Goal: Information Seeking & Learning: Learn about a topic

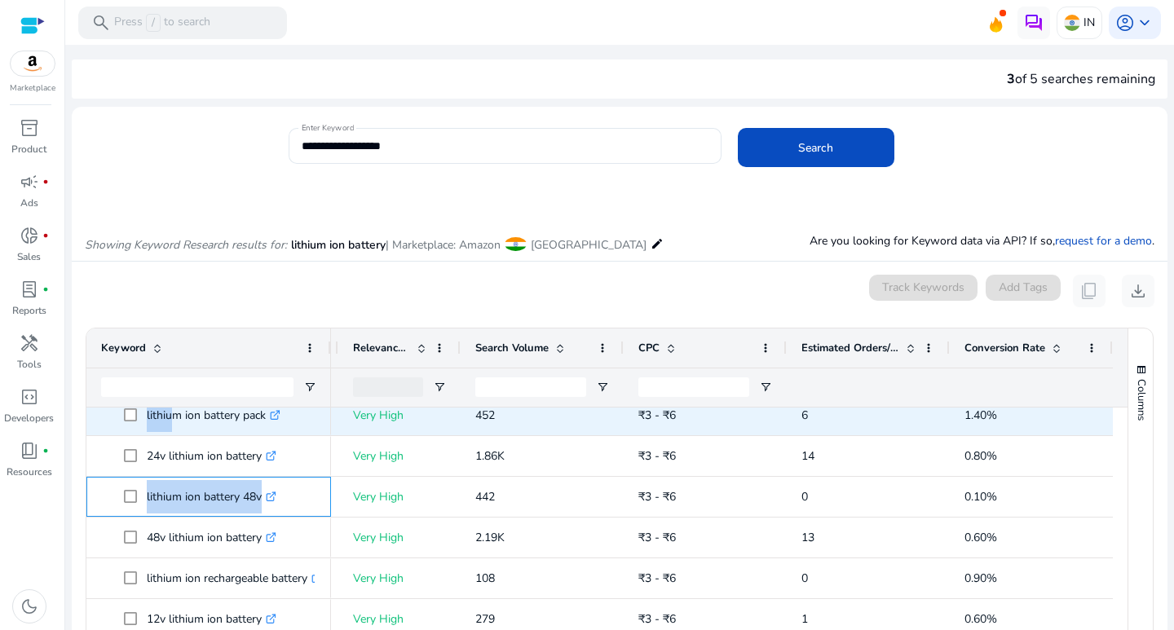
scroll to position [136, 0]
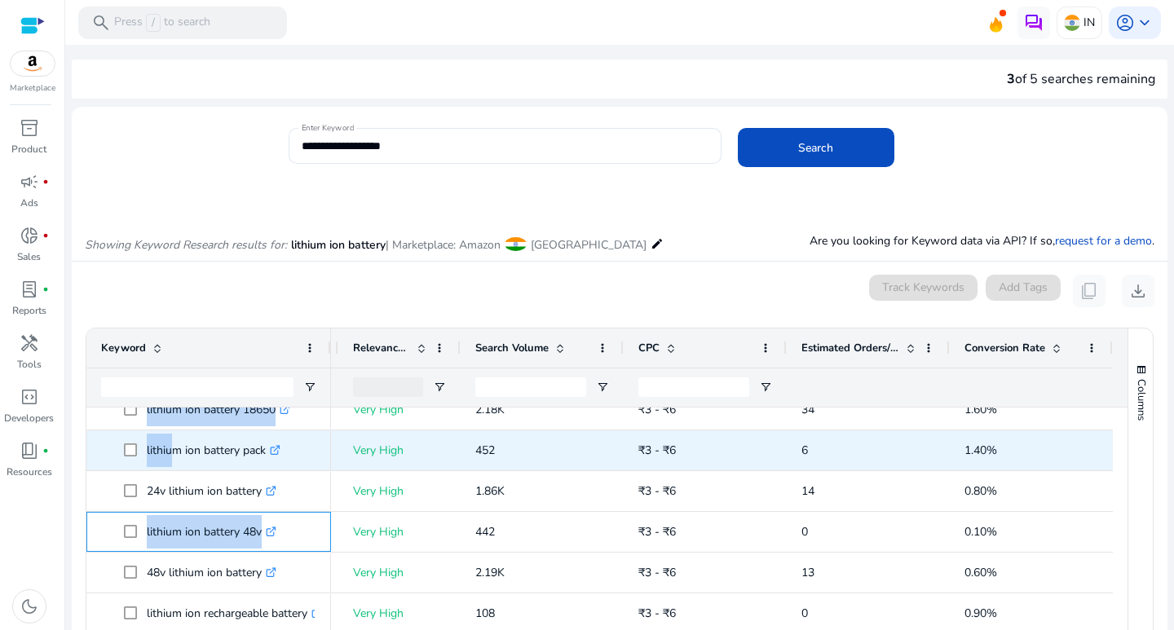
drag, startPoint x: 142, startPoint y: 421, endPoint x: 166, endPoint y: 421, distance: 23.7
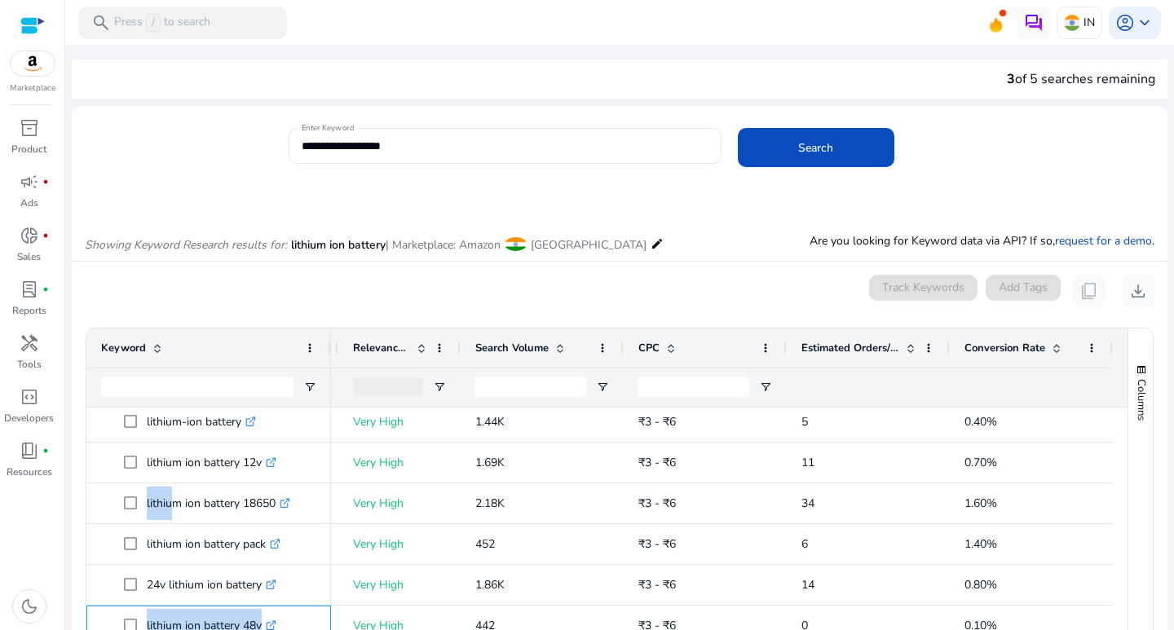
scroll to position [0, 0]
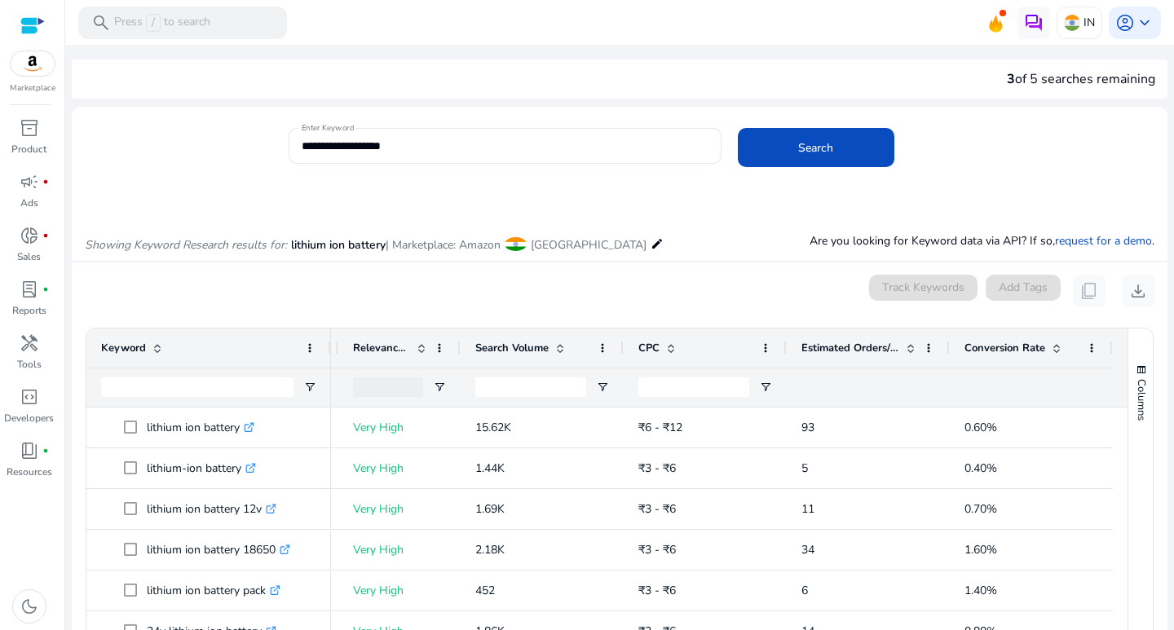
click at [213, 288] on div "0 keyword(s) selected Track Keywords Add Tags content_copy download" at bounding box center [620, 291] width 1070 height 33
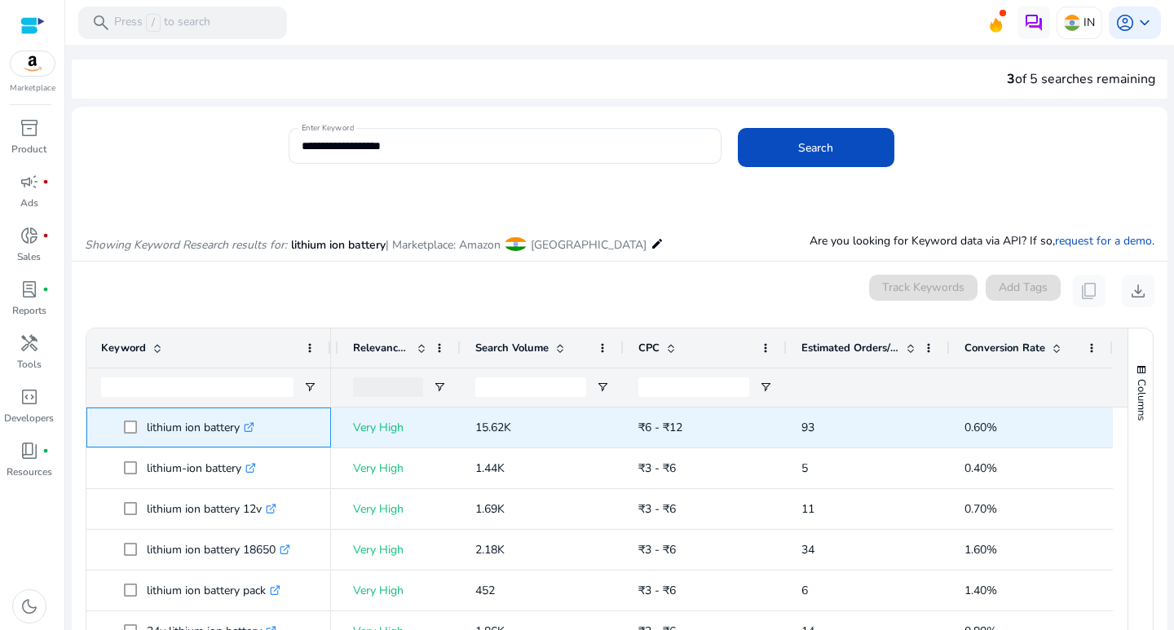
drag, startPoint x: 139, startPoint y: 423, endPoint x: 241, endPoint y: 430, distance: 102.2
click at [241, 430] on span "lithium ion battery .st0{fill:#2c8af8}" at bounding box center [220, 427] width 192 height 33
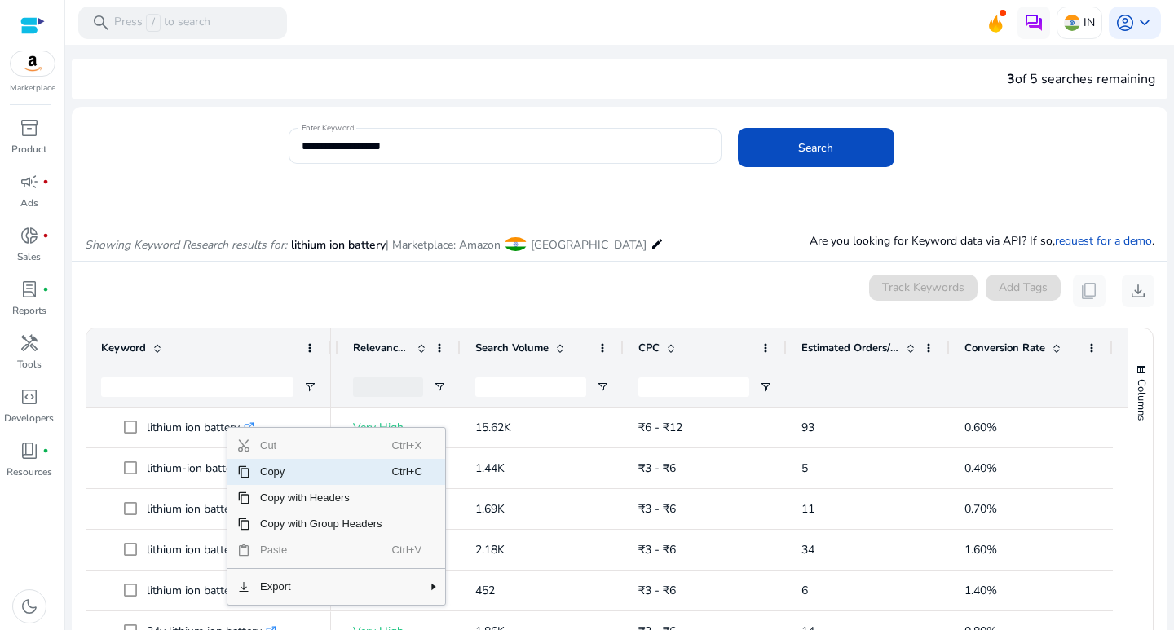
click at [276, 475] on span "Copy" at bounding box center [321, 472] width 142 height 26
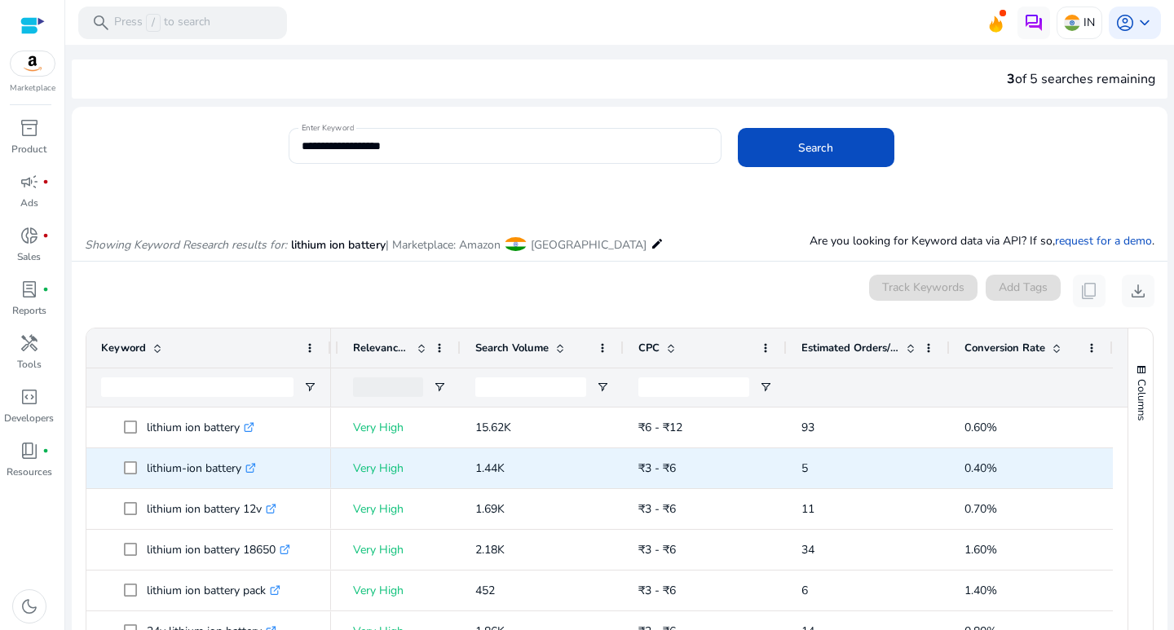
click at [144, 465] on span at bounding box center [135, 468] width 23 height 33
drag, startPoint x: 144, startPoint y: 465, endPoint x: 216, endPoint y: 473, distance: 73.0
click at [216, 473] on span "lithium-ion battery .st0{fill:#2c8af8}" at bounding box center [220, 468] width 192 height 33
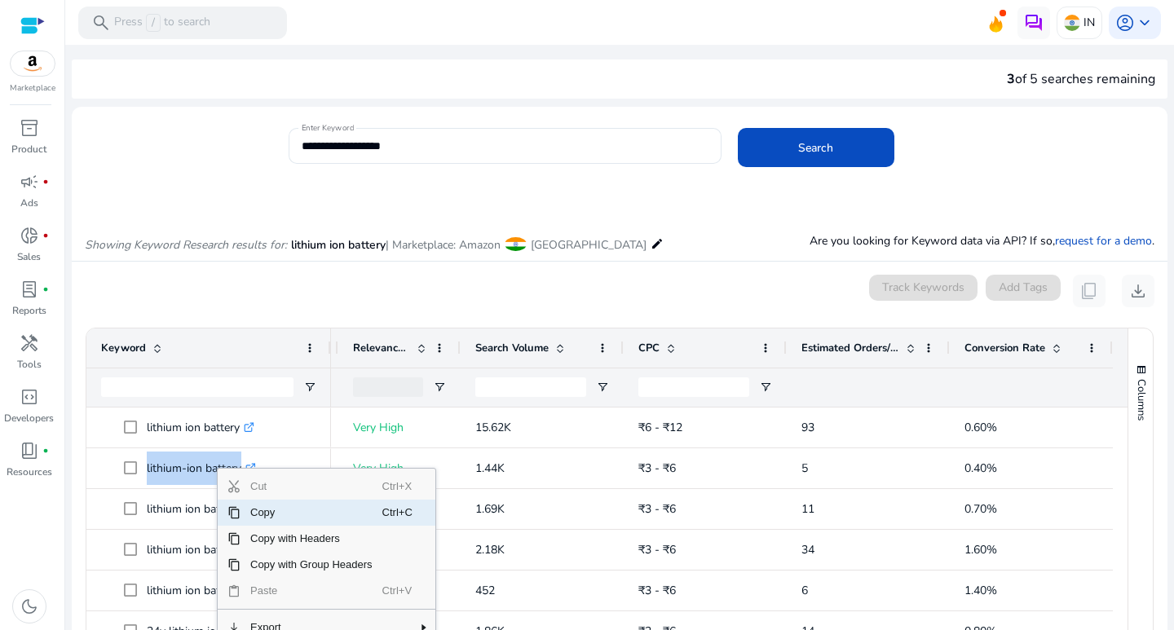
click at [257, 511] on span "Copy" at bounding box center [312, 513] width 142 height 26
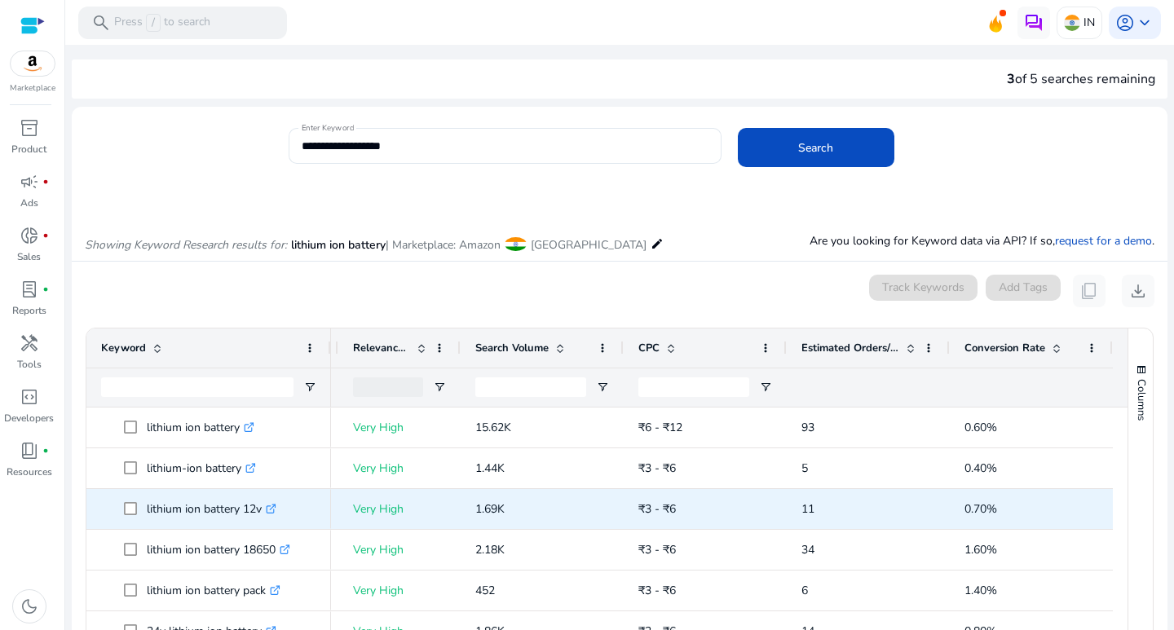
click at [181, 508] on p "lithium ion battery 12v .st0{fill:#2c8af8}" at bounding box center [212, 509] width 130 height 33
click at [144, 506] on span at bounding box center [135, 509] width 23 height 33
click at [149, 506] on p "lithium ion battery 12v .st0{fill:#2c8af8}" at bounding box center [212, 509] width 130 height 33
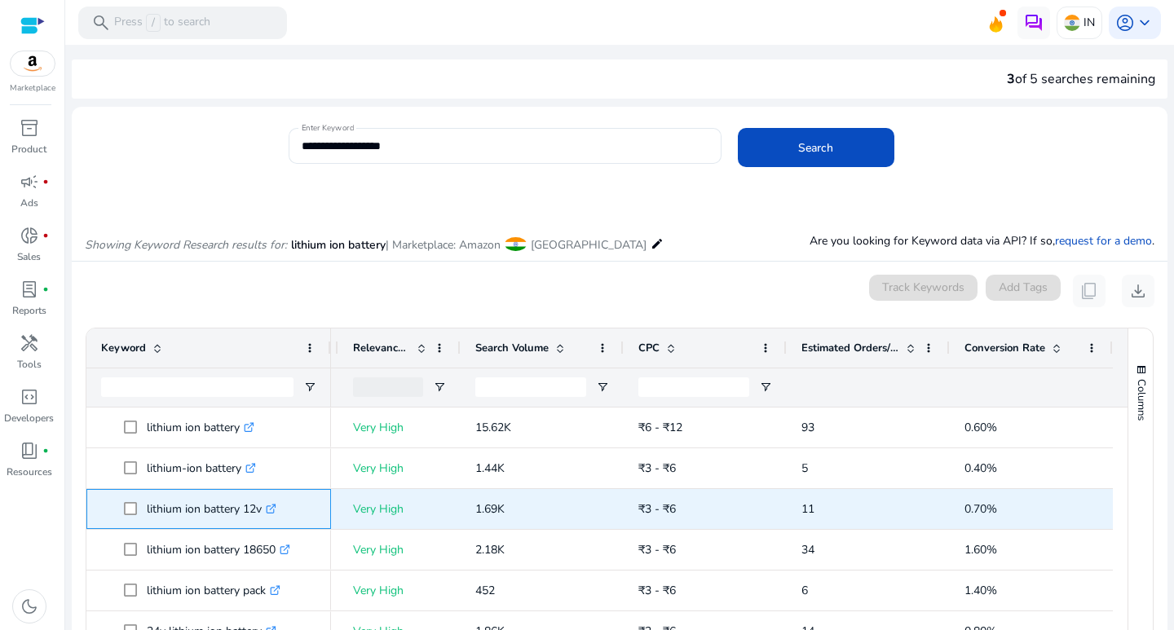
click at [214, 512] on p "lithium ion battery 12v .st0{fill:#2c8af8}" at bounding box center [212, 509] width 130 height 33
click at [259, 511] on p "lithium ion battery 12v .st0{fill:#2c8af8}" at bounding box center [212, 509] width 130 height 33
drag, startPoint x: 262, startPoint y: 508, endPoint x: 244, endPoint y: 502, distance: 18.8
click at [244, 502] on p "lithium ion battery 12v .st0{fill:#2c8af8}" at bounding box center [212, 509] width 130 height 33
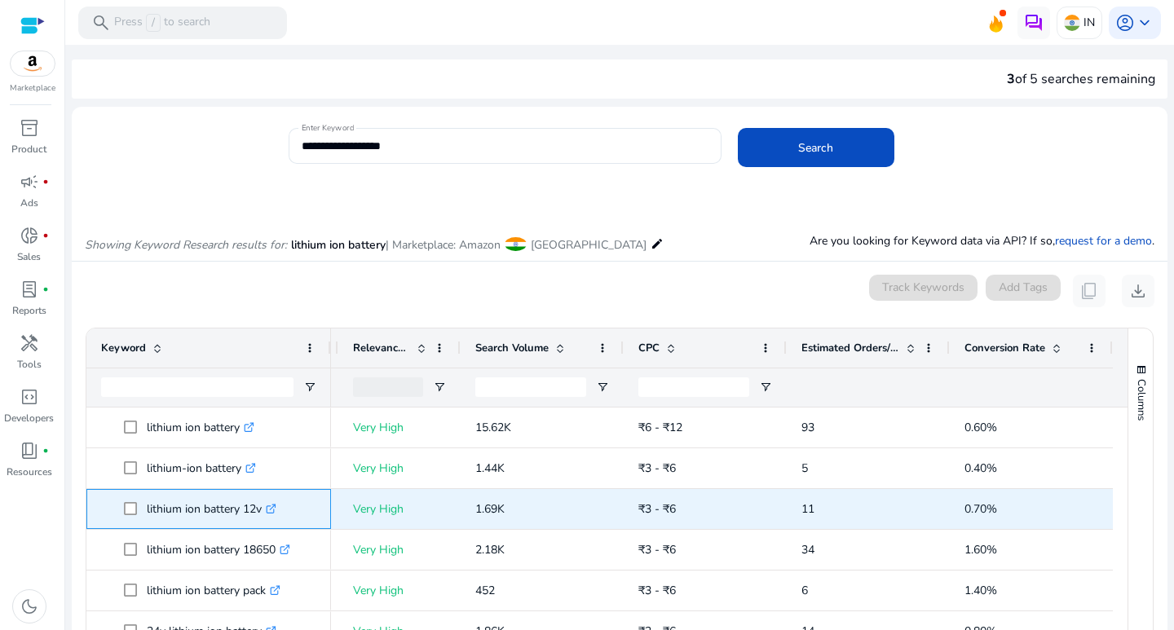
click at [243, 502] on p "lithium ion battery 12v .st0{fill:#2c8af8}" at bounding box center [212, 509] width 130 height 33
drag, startPoint x: 243, startPoint y: 502, endPoint x: 228, endPoint y: 503, distance: 14.7
click at [228, 503] on p "lithium ion battery 12v .st0{fill:#2c8af8}" at bounding box center [212, 509] width 130 height 33
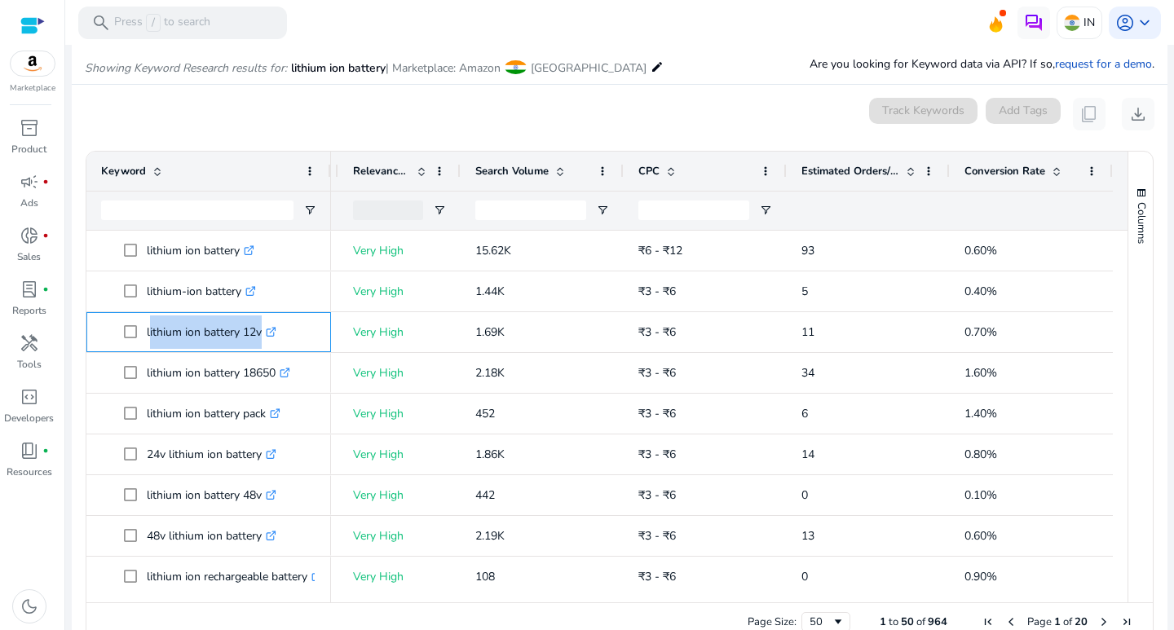
scroll to position [178, 0]
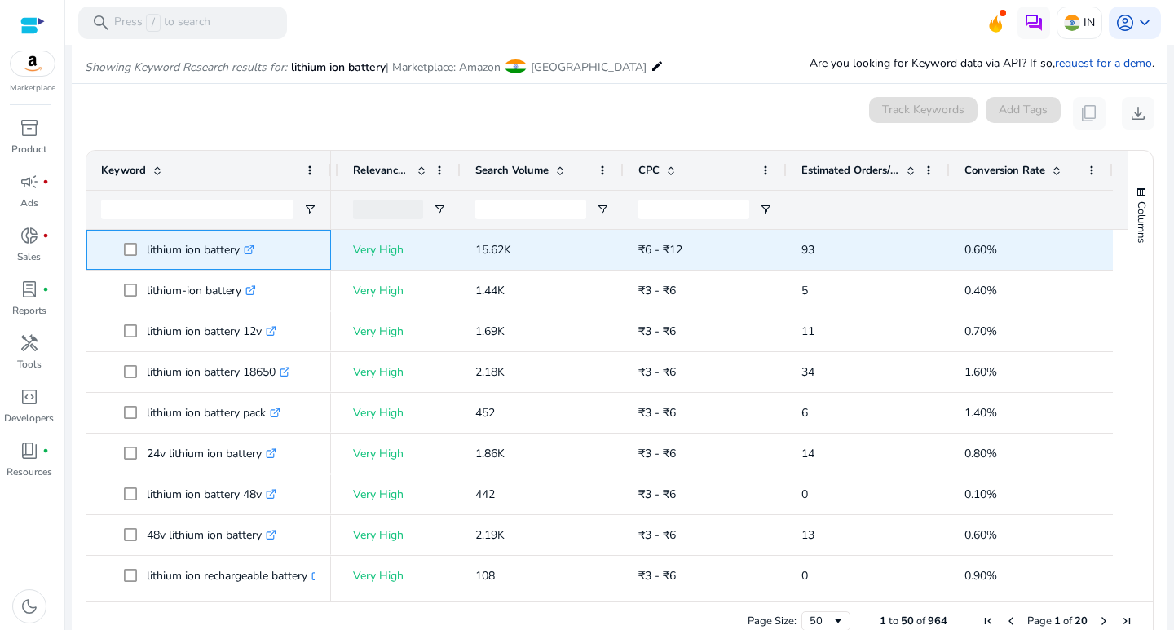
click at [145, 243] on span at bounding box center [135, 249] width 23 height 33
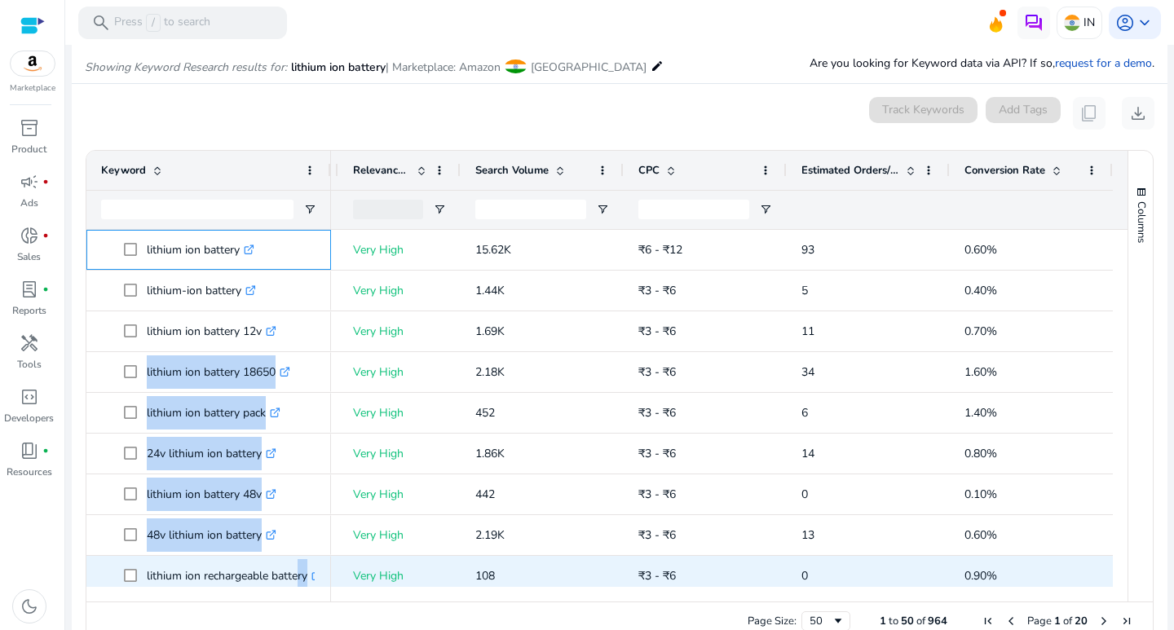
drag, startPoint x: 145, startPoint y: 243, endPoint x: 296, endPoint y: 568, distance: 357.9
drag, startPoint x: 299, startPoint y: 586, endPoint x: 183, endPoint y: 578, distance: 116.9
click at [183, 578] on div "Keyword Match Type Relevance Score CPC" at bounding box center [606, 376] width 1041 height 451
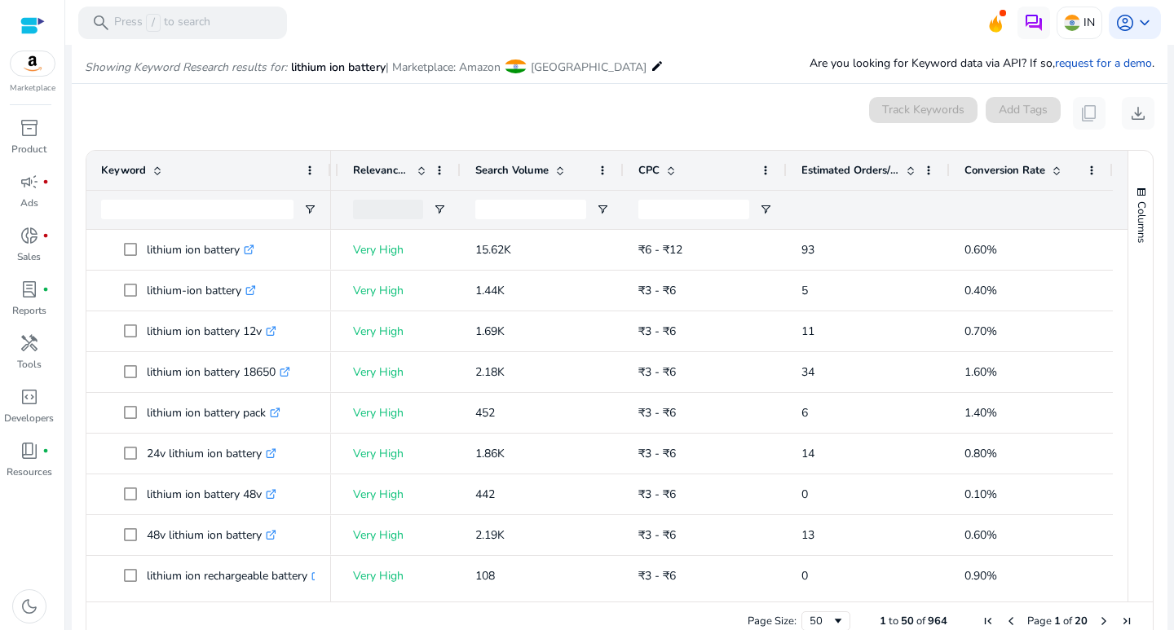
click at [265, 97] on div "0 keyword(s) selected Track Keywords Add Tags content_copy download" at bounding box center [620, 113] width 1070 height 33
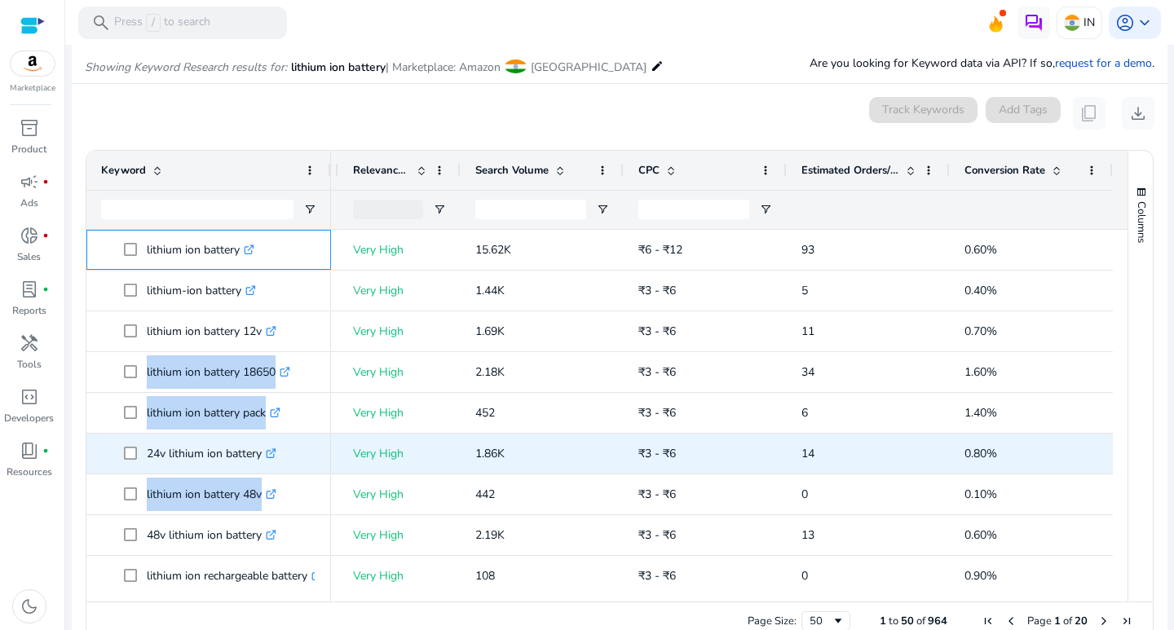
drag, startPoint x: 143, startPoint y: 248, endPoint x: 255, endPoint y: 416, distance: 202.2
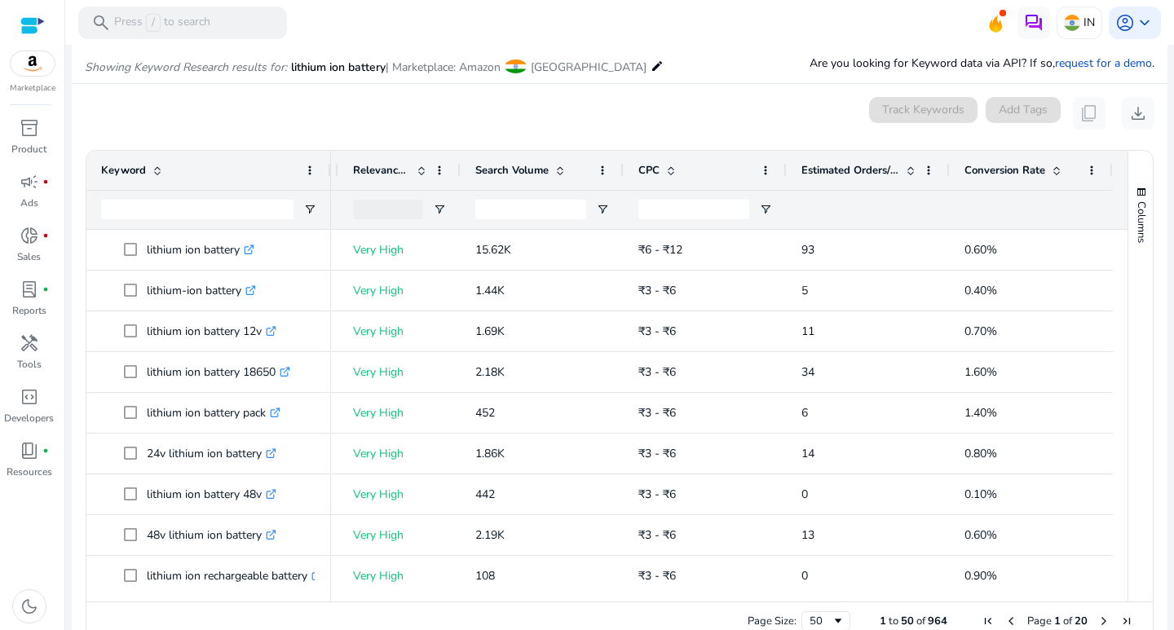
click at [179, 109] on div "0 keyword(s) selected Track Keywords Add Tags content_copy download" at bounding box center [620, 113] width 1070 height 33
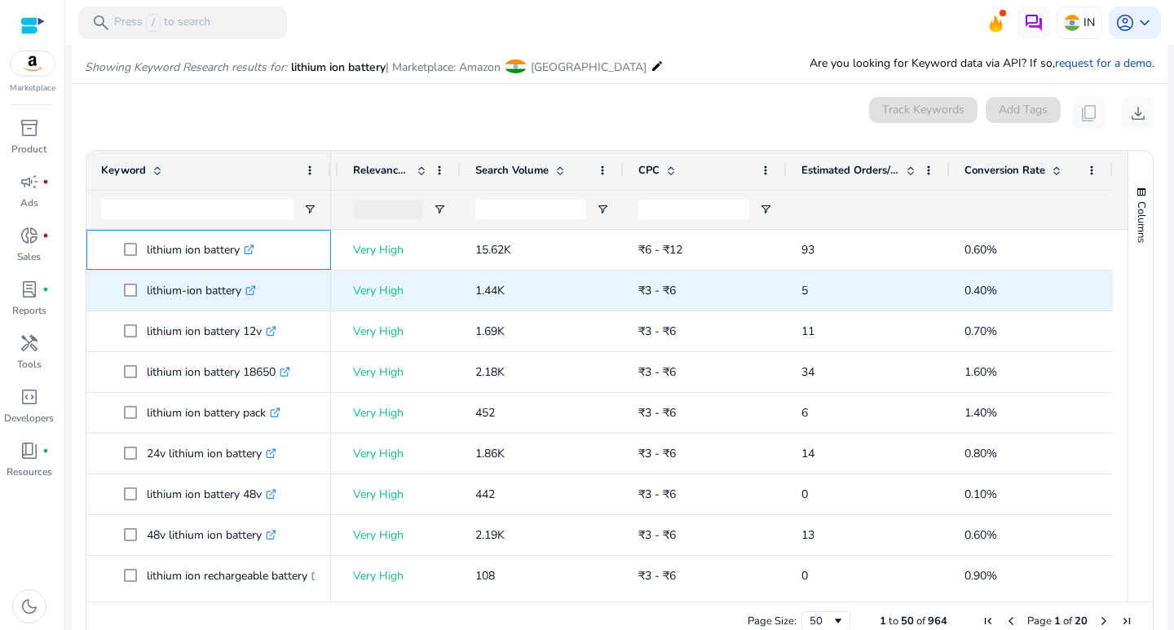
drag, startPoint x: 144, startPoint y: 243, endPoint x: 269, endPoint y: 308, distance: 141.5
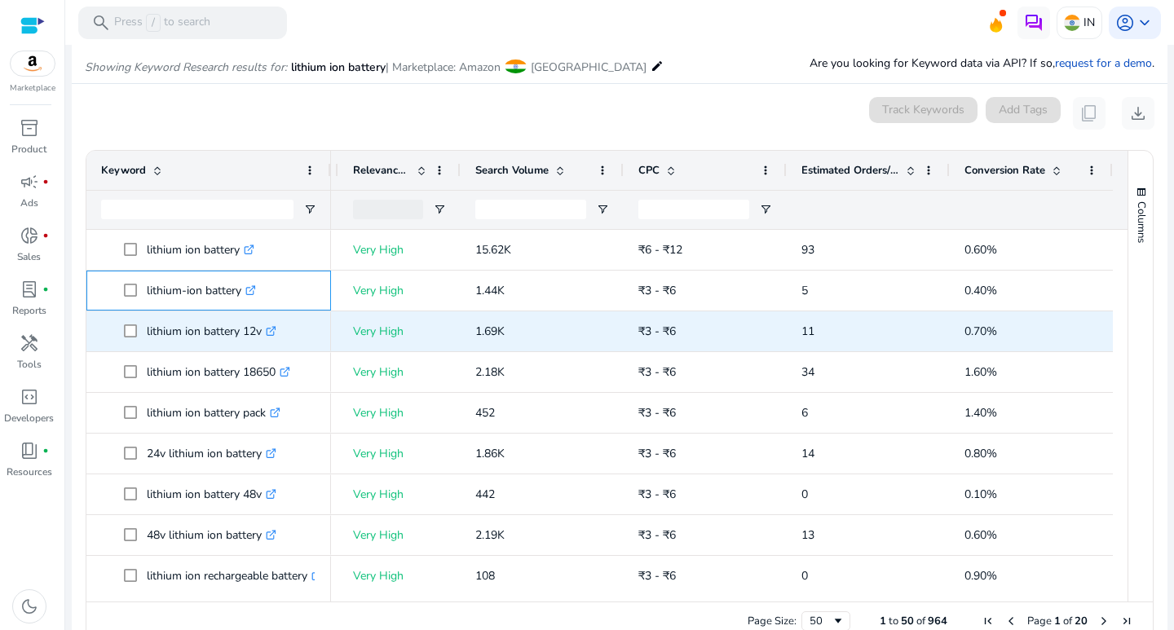
drag, startPoint x: 269, startPoint y: 308, endPoint x: 269, endPoint y: 323, distance: 14.7
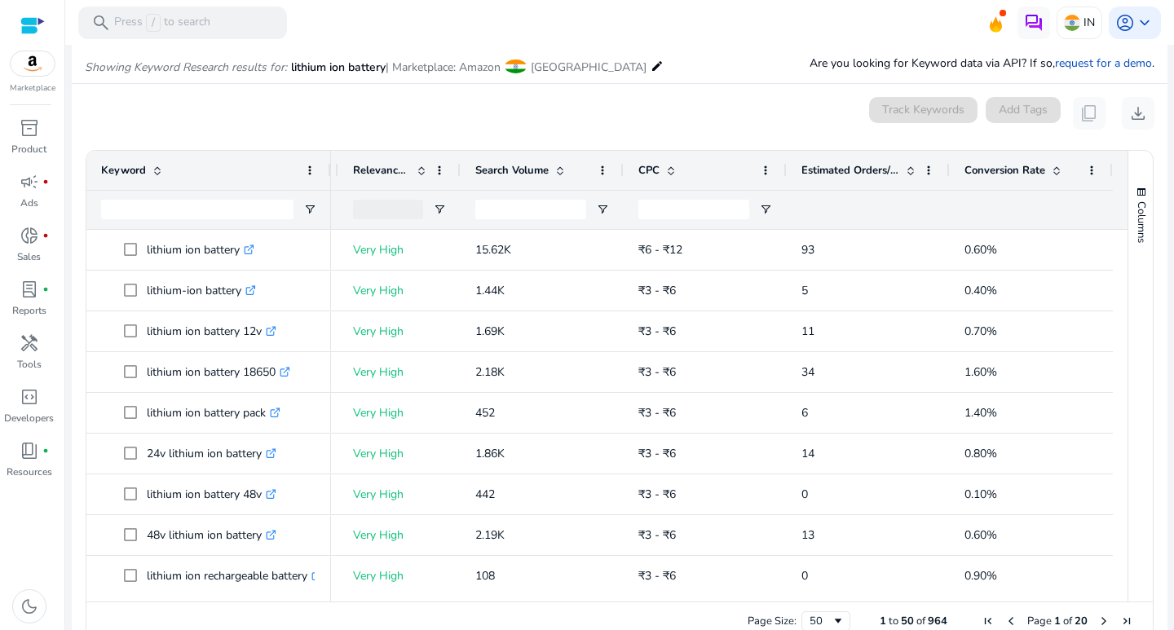
drag, startPoint x: 174, startPoint y: 112, endPoint x: 176, endPoint y: 126, distance: 14.9
click at [175, 113] on div "0 keyword(s) selected Track Keywords Add Tags content_copy download" at bounding box center [620, 113] width 1070 height 33
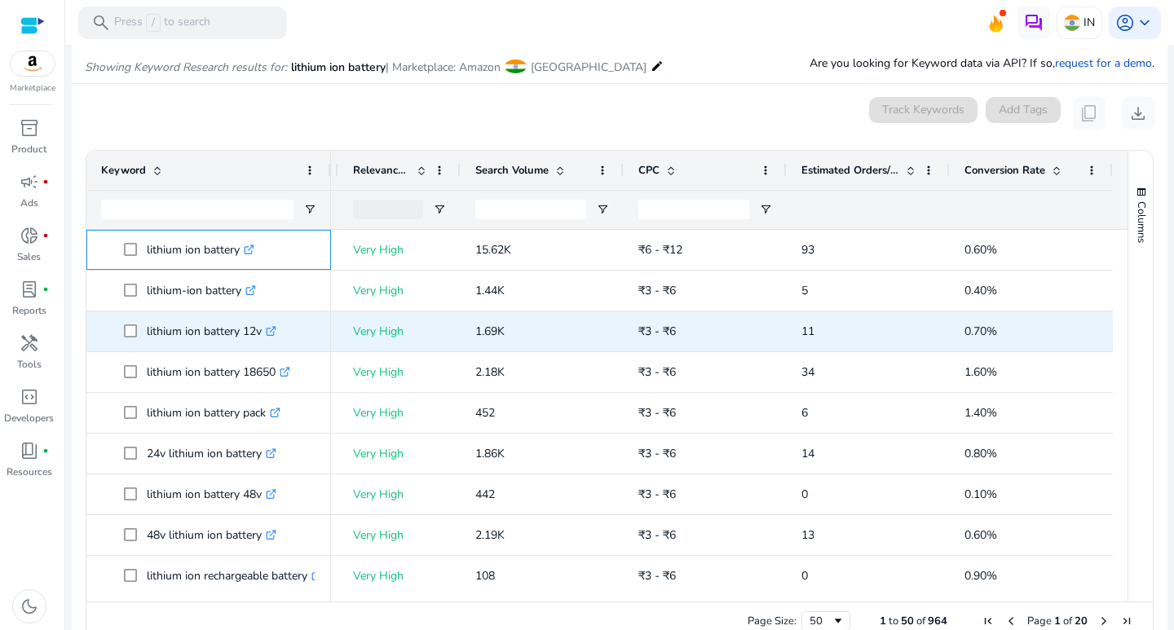
drag, startPoint x: 141, startPoint y: 243, endPoint x: 266, endPoint y: 331, distance: 152.7
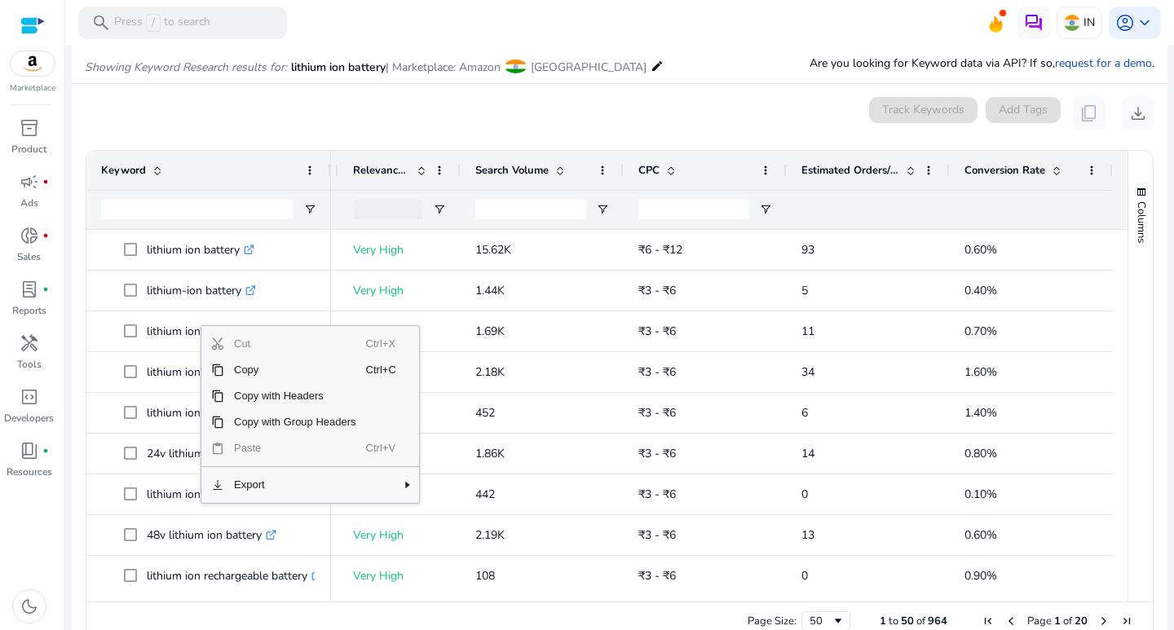
click at [203, 109] on div "0 keyword(s) selected Track Keywords Add Tags content_copy download" at bounding box center [620, 113] width 1070 height 33
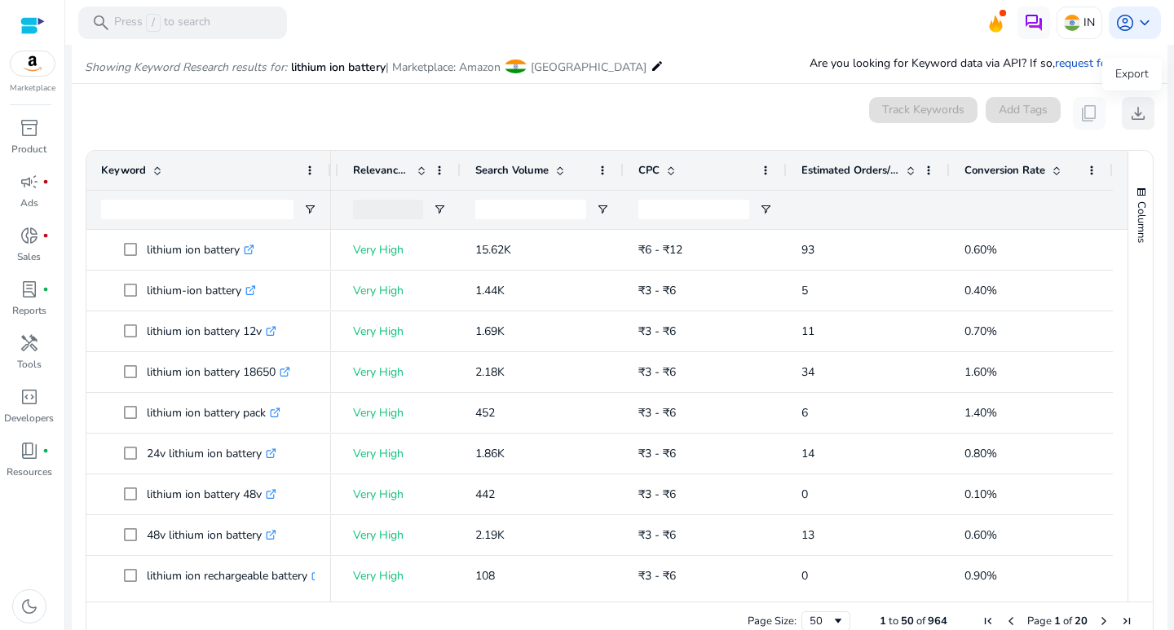
click at [1132, 113] on span "download" at bounding box center [1139, 114] width 20 height 20
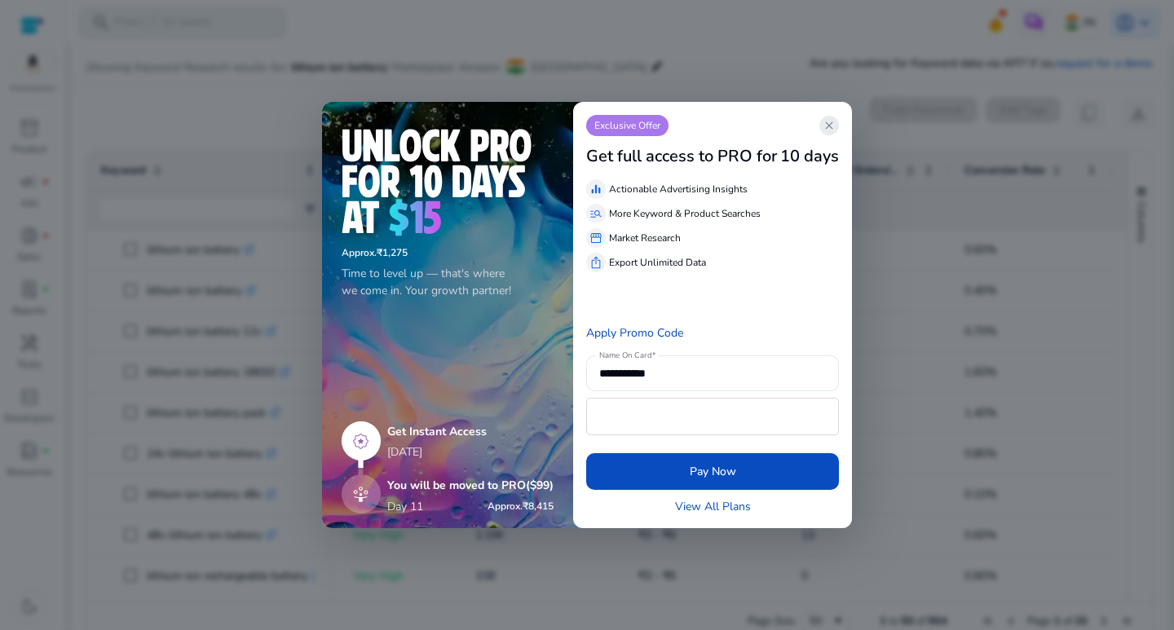
click at [825, 123] on span "close" at bounding box center [829, 125] width 13 height 13
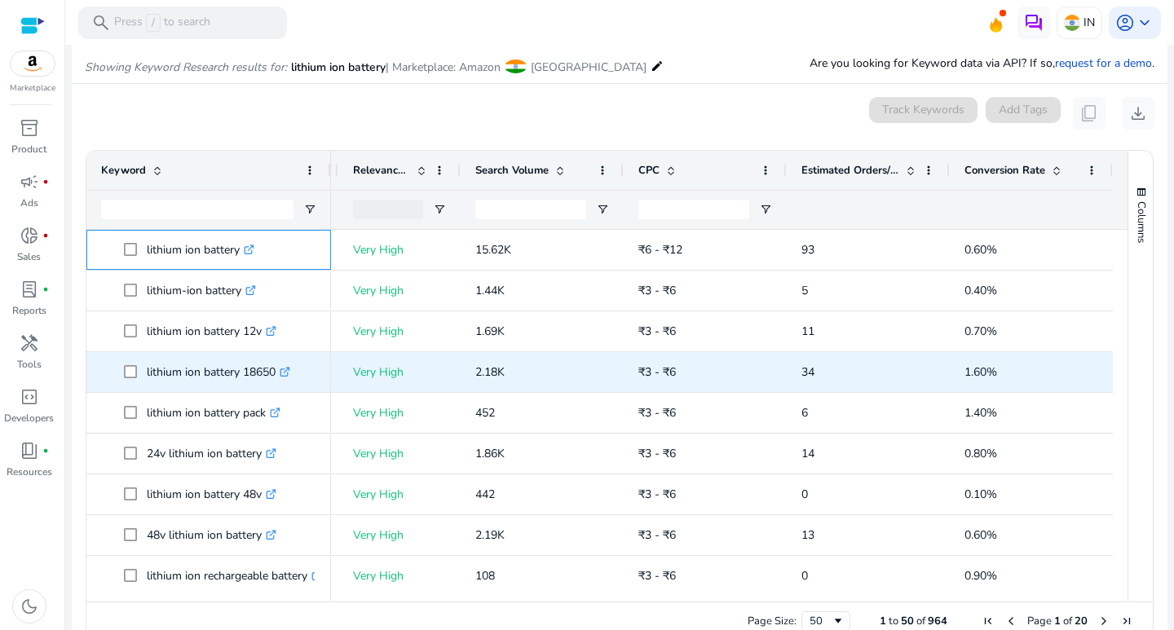
drag, startPoint x: 144, startPoint y: 246, endPoint x: 276, endPoint y: 391, distance: 196.2
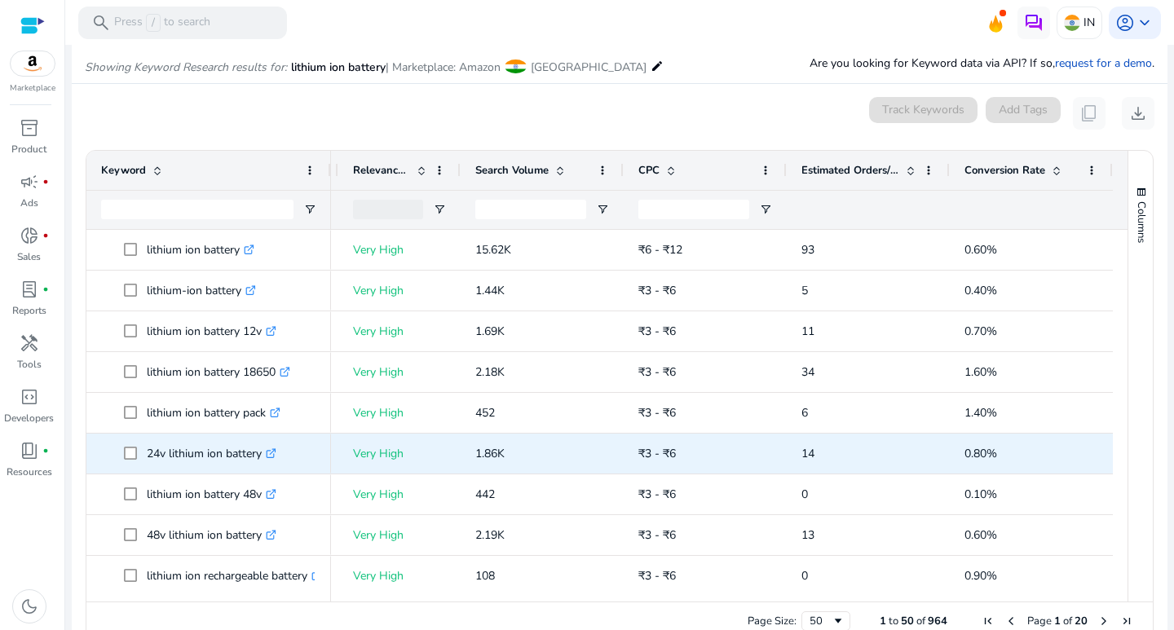
drag, startPoint x: 281, startPoint y: 444, endPoint x: 281, endPoint y: 459, distance: 15.5
click at [276, 448] on p "24v lithium ion battery .st0{fill:#2c8af8}" at bounding box center [212, 453] width 130 height 33
click at [276, 467] on p "24v lithium ion battery .st0{fill:#2c8af8}" at bounding box center [212, 453] width 130 height 33
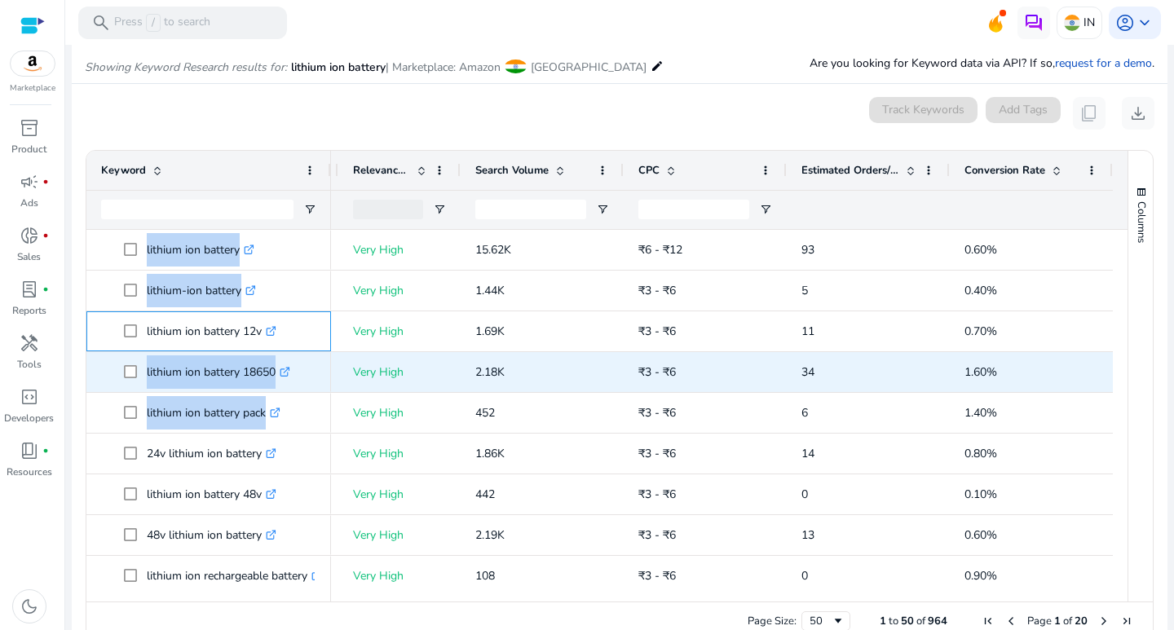
drag, startPoint x: 144, startPoint y: 326, endPoint x: 135, endPoint y: 364, distance: 38.6
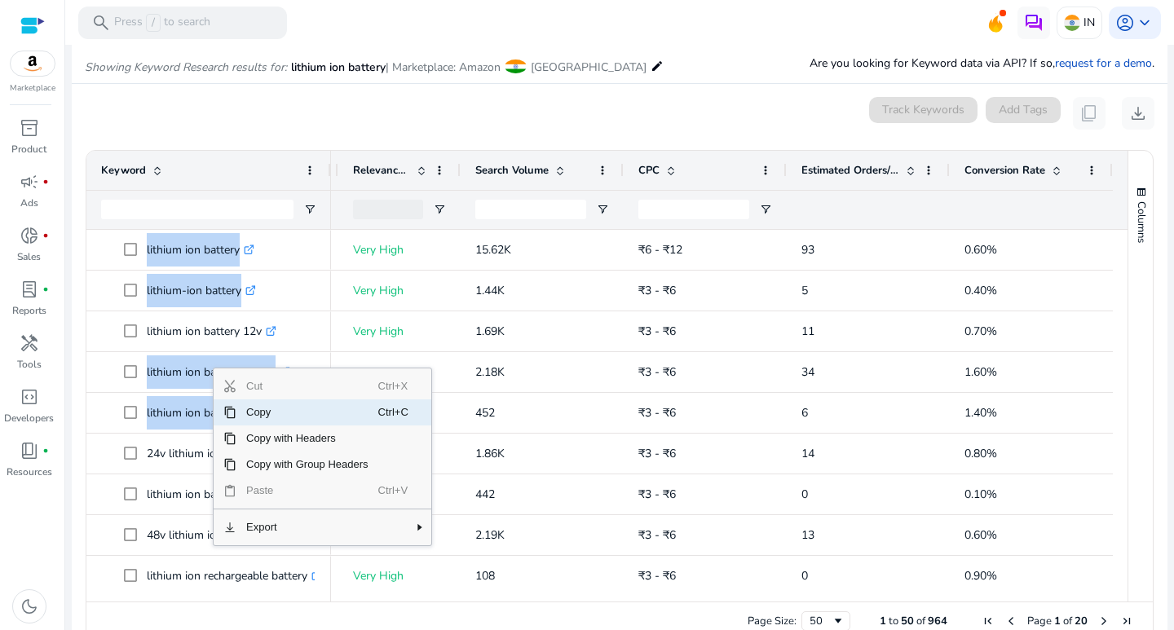
click at [259, 416] on span "Copy" at bounding box center [308, 413] width 142 height 26
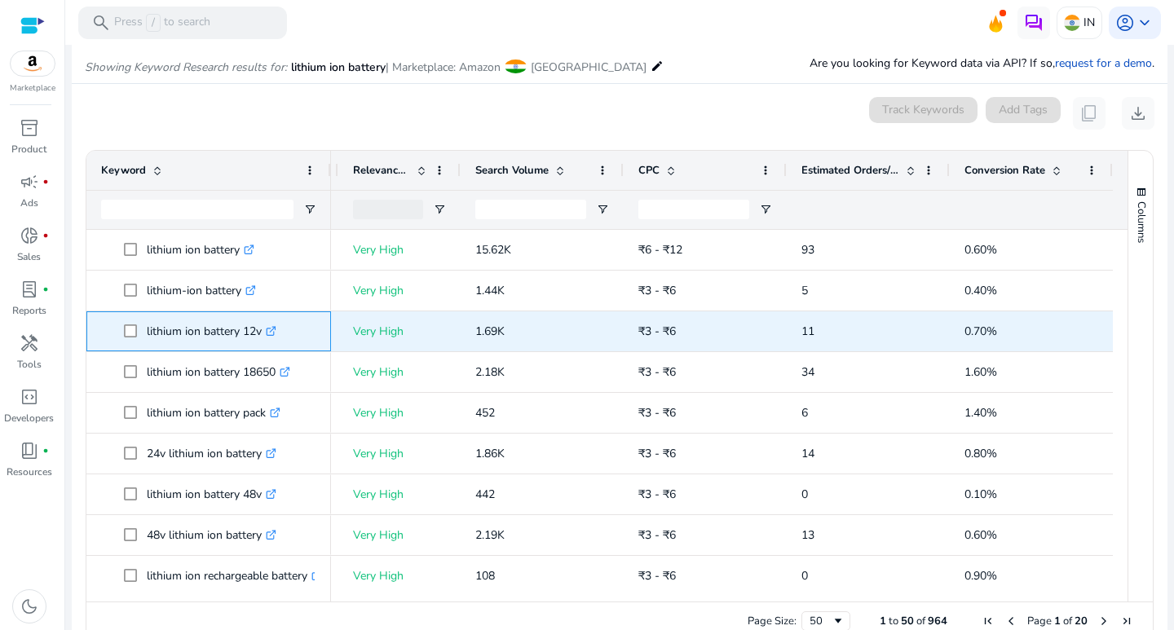
click at [202, 331] on p "lithium ion battery 12v .st0{fill:#2c8af8}" at bounding box center [212, 331] width 130 height 33
click at [146, 329] on span at bounding box center [135, 331] width 23 height 33
click at [262, 330] on p "lithium ion battery 12v .st0{fill:#2c8af8}" at bounding box center [212, 331] width 130 height 33
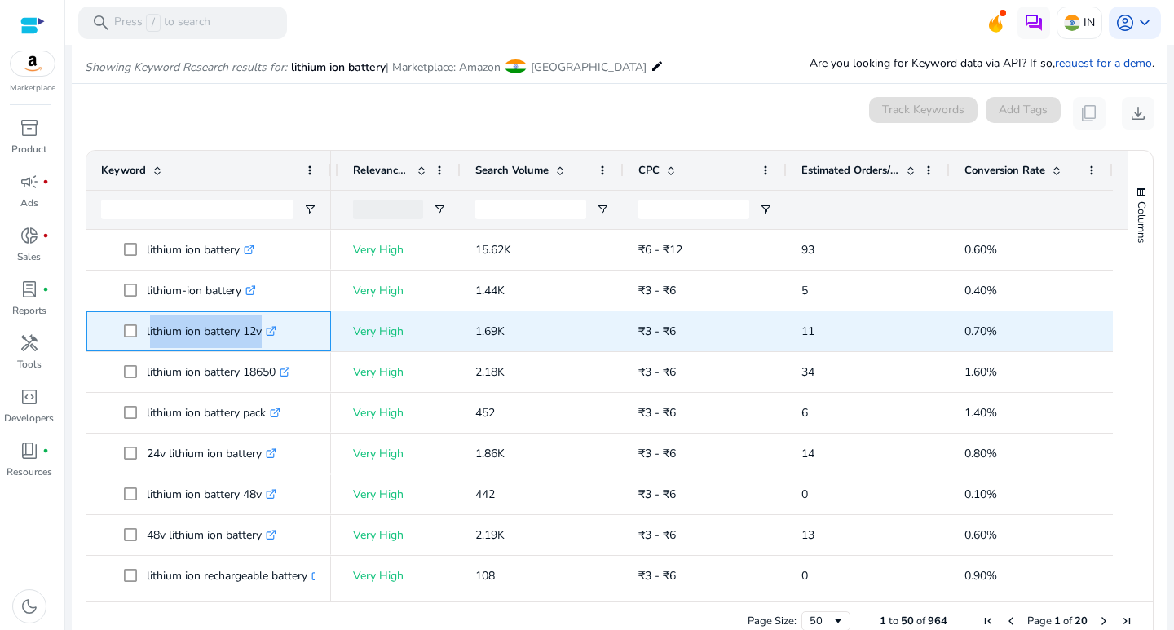
drag, startPoint x: 262, startPoint y: 330, endPoint x: 245, endPoint y: 332, distance: 16.4
click at [245, 332] on p "lithium ion battery 12v .st0{fill:#2c8af8}" at bounding box center [212, 331] width 130 height 33
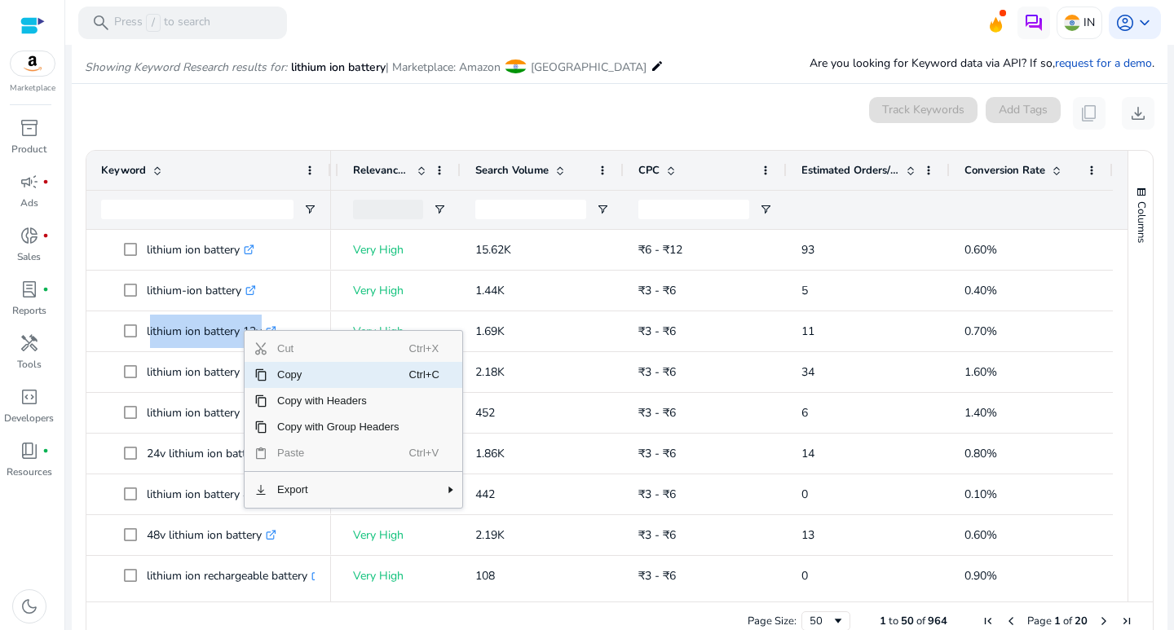
click at [285, 376] on span "Copy" at bounding box center [338, 375] width 142 height 26
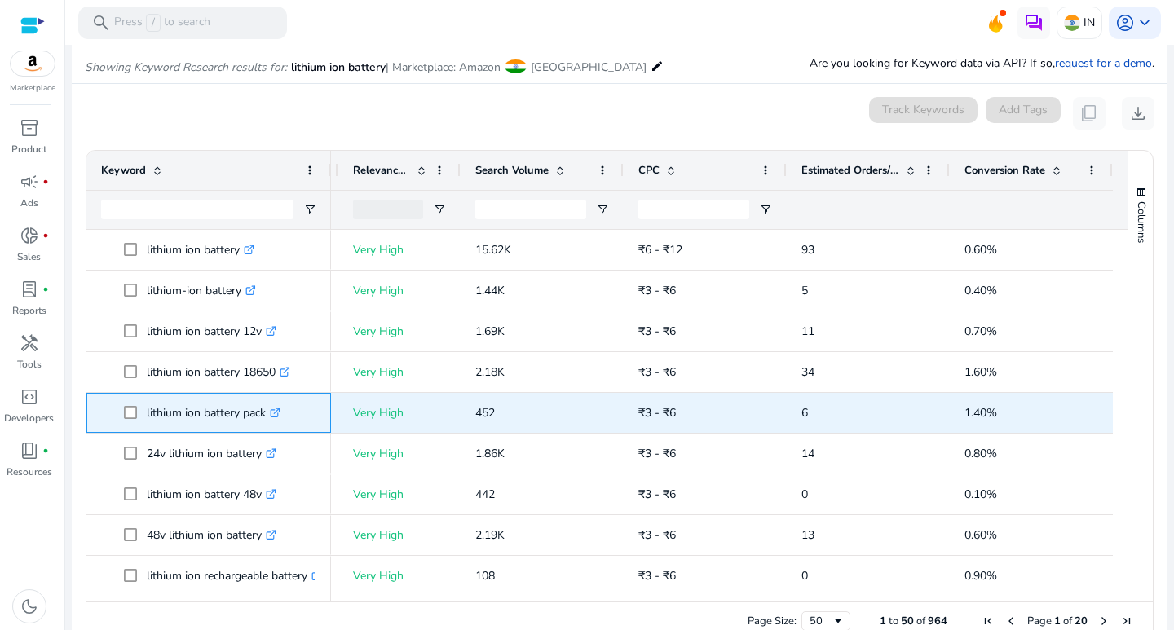
click at [219, 410] on p "lithium ion battery pack .st0{fill:#2c8af8}" at bounding box center [214, 412] width 134 height 33
drag, startPoint x: 146, startPoint y: 409, endPoint x: 253, endPoint y: 418, distance: 107.1
click at [262, 418] on span "lithium ion battery pack .st0{fill:#2c8af8}" at bounding box center [220, 412] width 192 height 33
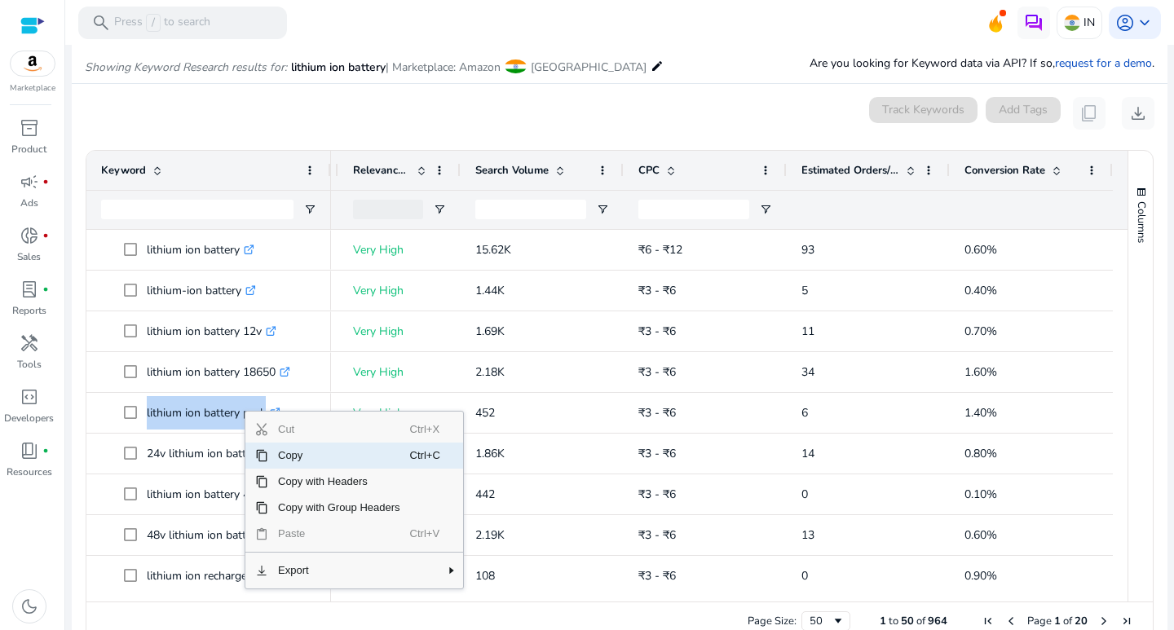
click at [280, 453] on span "Copy" at bounding box center [339, 456] width 142 height 26
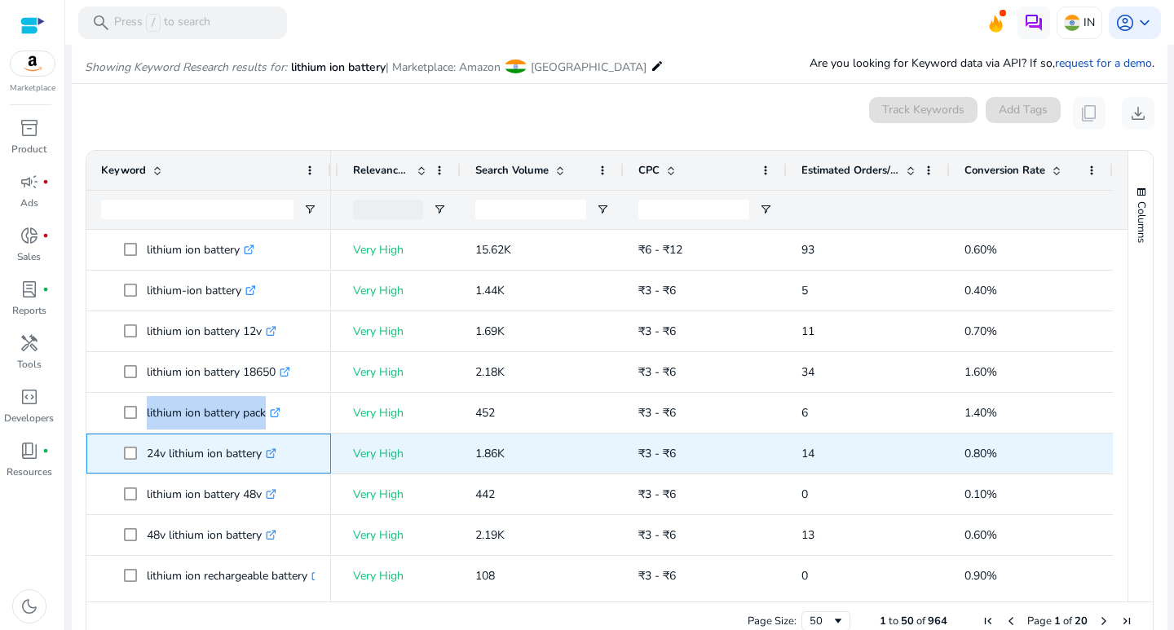
drag, startPoint x: 146, startPoint y: 453, endPoint x: 260, endPoint y: 452, distance: 114.2
click at [260, 452] on span "24v lithium ion battery .st0{fill:#2c8af8}" at bounding box center [220, 453] width 192 height 33
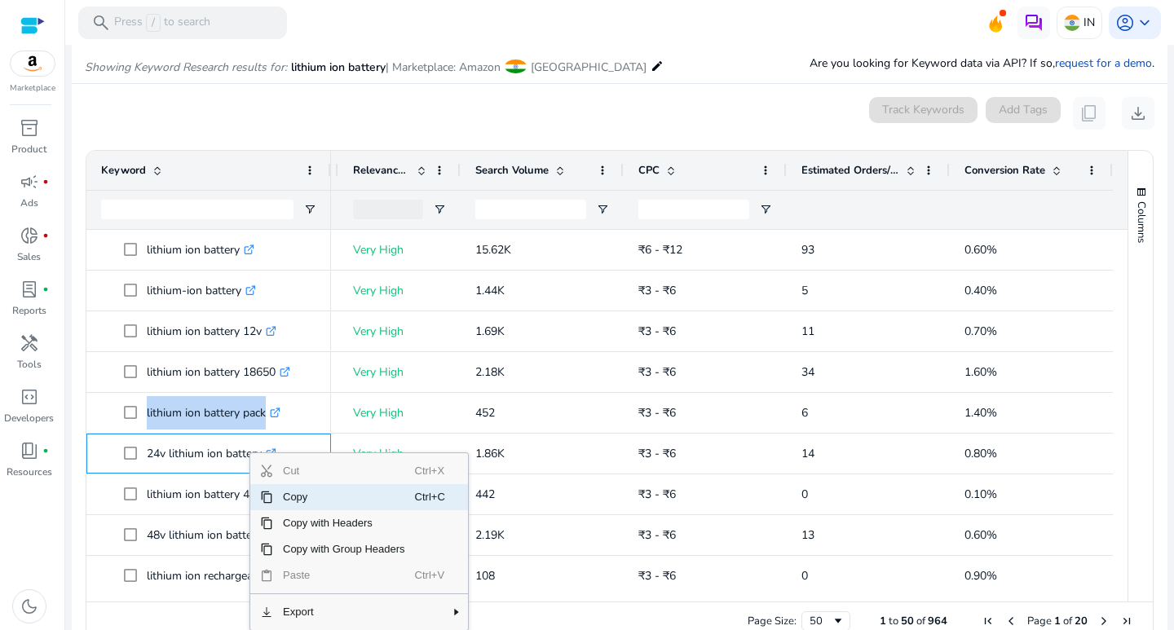
click at [290, 496] on span "Copy" at bounding box center [344, 497] width 142 height 26
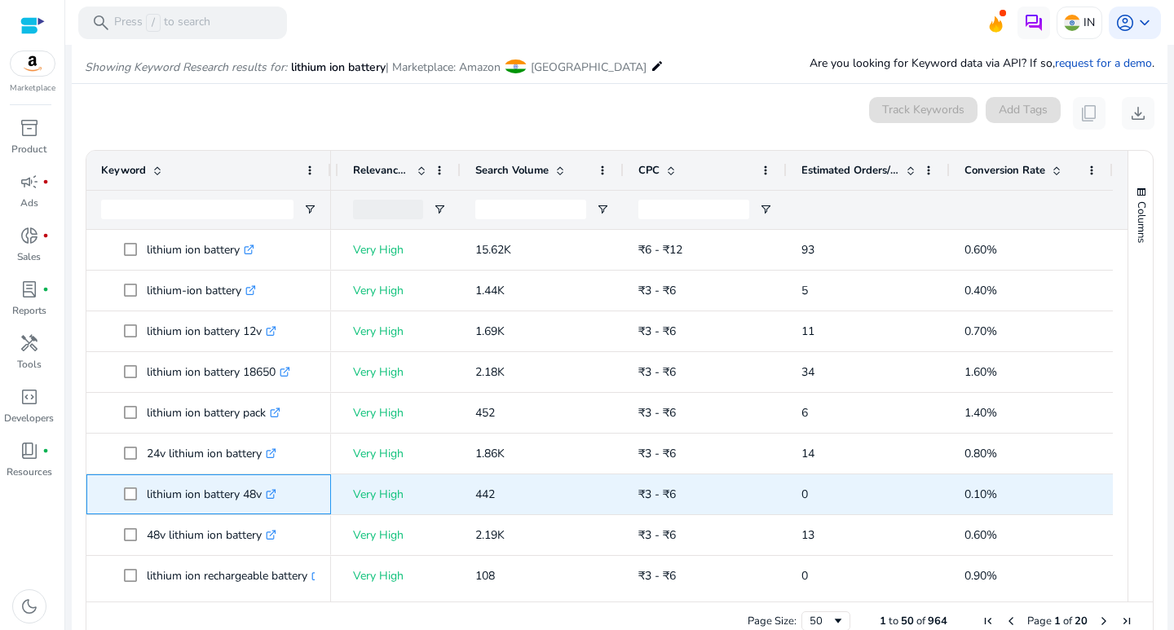
click at [206, 505] on p "lithium ion battery 48v .st0{fill:#2c8af8}" at bounding box center [212, 494] width 130 height 33
click at [145, 494] on span at bounding box center [135, 494] width 23 height 33
drag, startPoint x: 145, startPoint y: 494, endPoint x: 254, endPoint y: 497, distance: 108.5
click at [254, 497] on span "lithium ion battery 48v .st0{fill:#2c8af8}" at bounding box center [220, 494] width 192 height 33
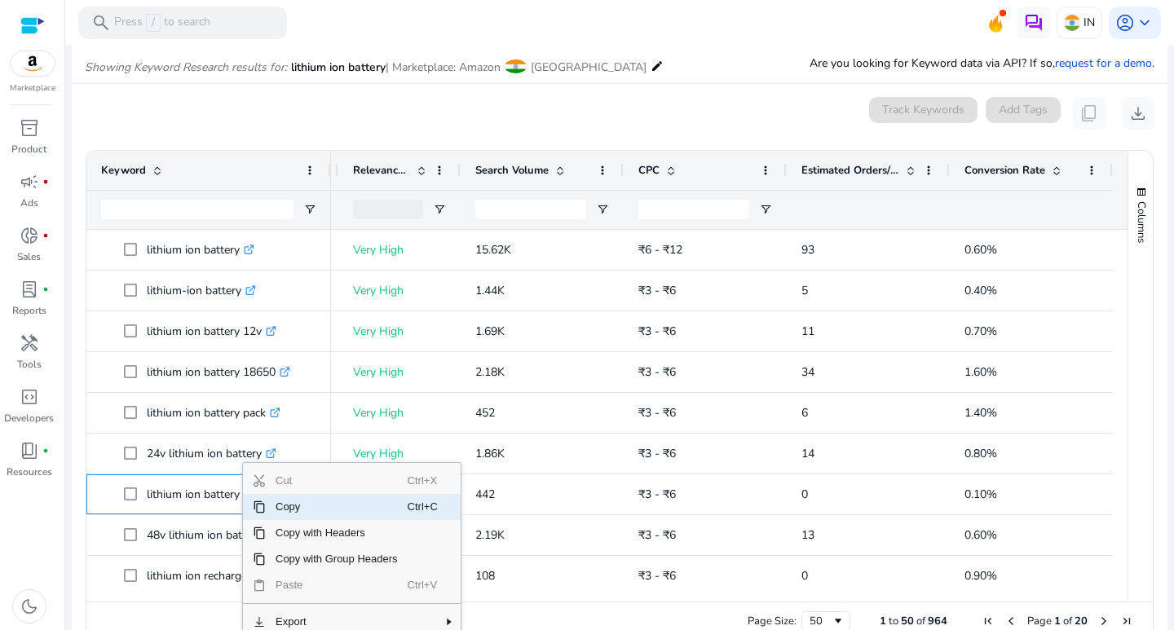
click at [280, 512] on span "Copy" at bounding box center [337, 507] width 142 height 26
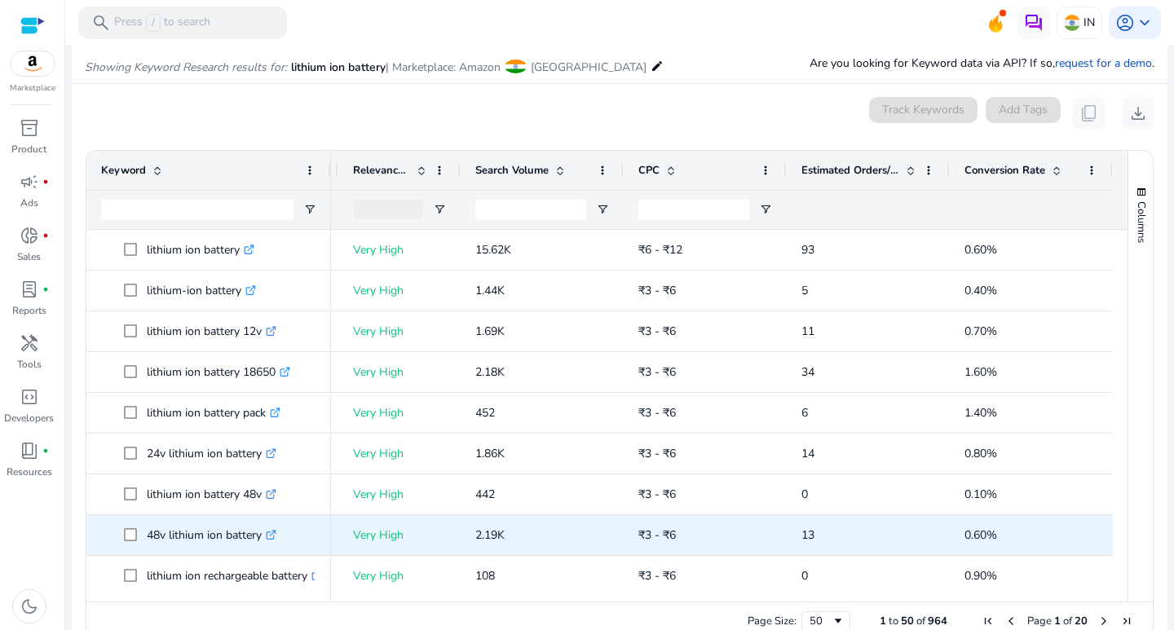
click at [206, 533] on p "48v lithium ion battery .st0{fill:#2c8af8}" at bounding box center [212, 535] width 130 height 33
drag, startPoint x: 144, startPoint y: 531, endPoint x: 260, endPoint y: 537, distance: 116.0
click at [260, 537] on span "48v lithium ion battery .st0{fill:#2c8af8}" at bounding box center [220, 535] width 192 height 33
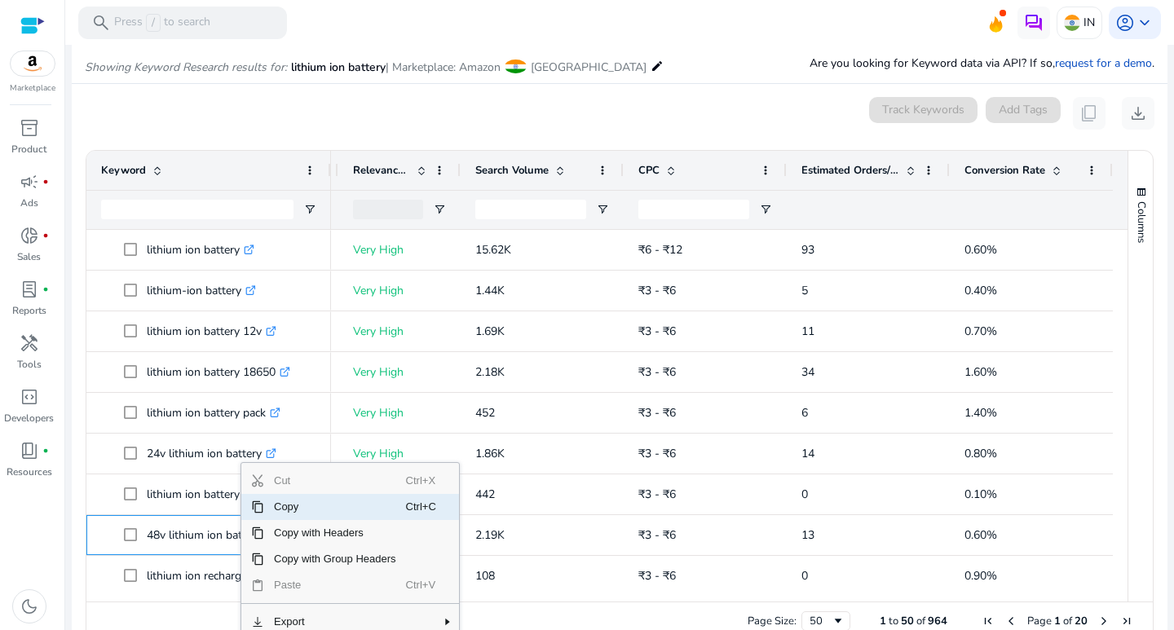
click at [276, 511] on span "Copy" at bounding box center [335, 507] width 142 height 26
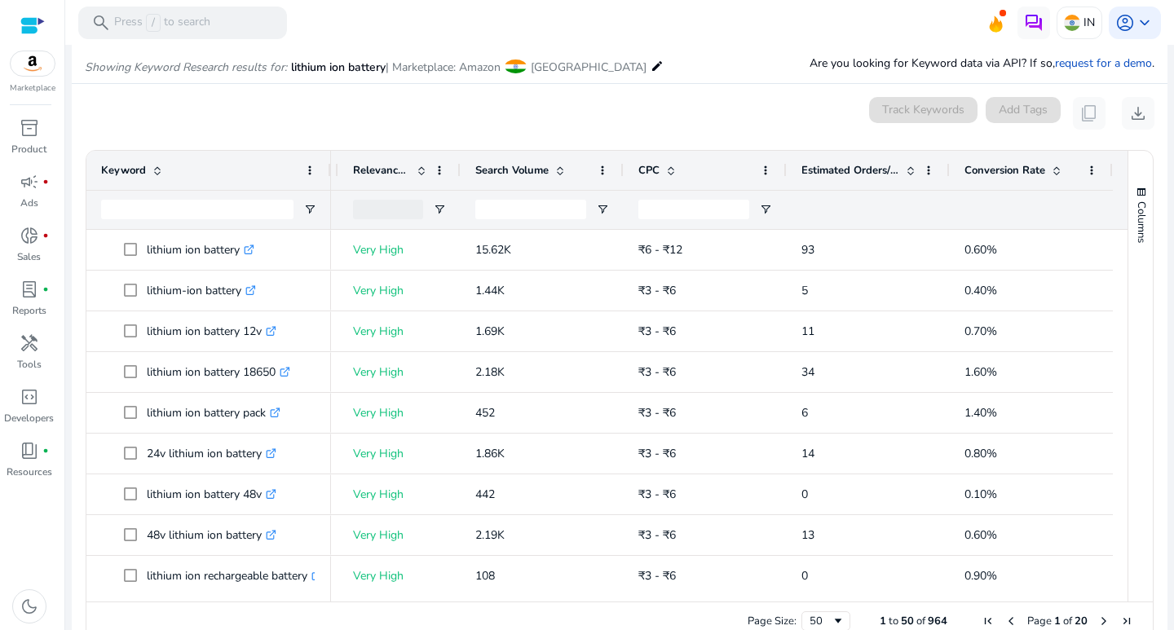
drag, startPoint x: 1121, startPoint y: 278, endPoint x: 1130, endPoint y: 299, distance: 23.0
click at [1130, 299] on div "Columns Keyword Column Labels Drag here to set column labels" at bounding box center [1140, 376] width 25 height 451
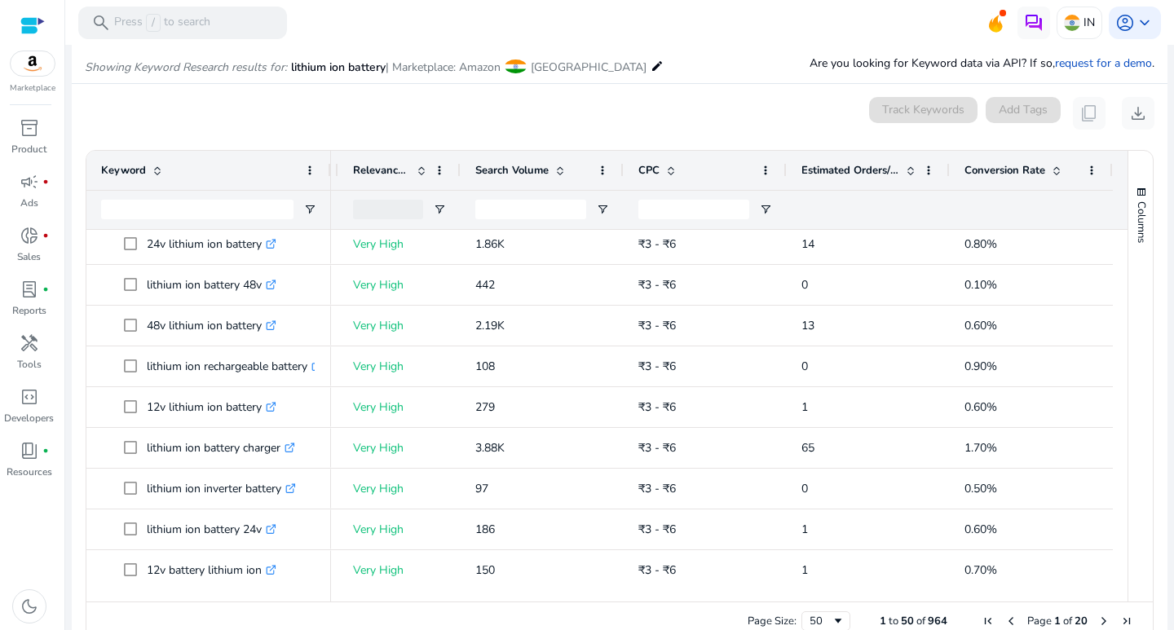
scroll to position [0, 0]
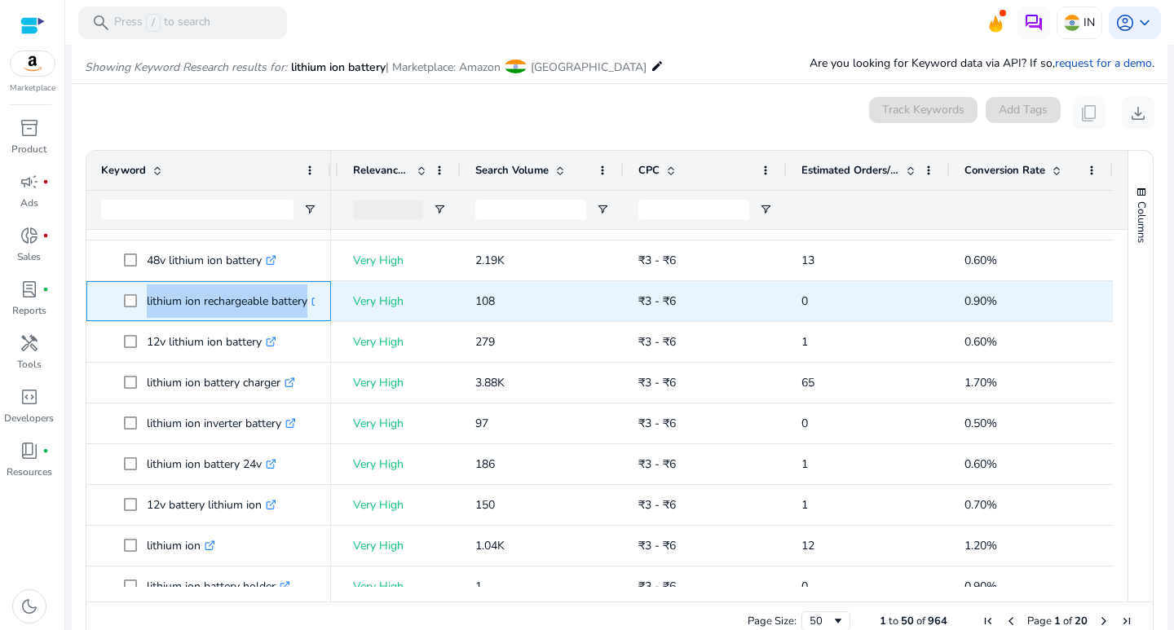
drag, startPoint x: 145, startPoint y: 298, endPoint x: 293, endPoint y: 297, distance: 147.6
click at [319, 304] on div "lithium ion rechargeable battery .st0{fill:#2c8af8}" at bounding box center [208, 301] width 245 height 40
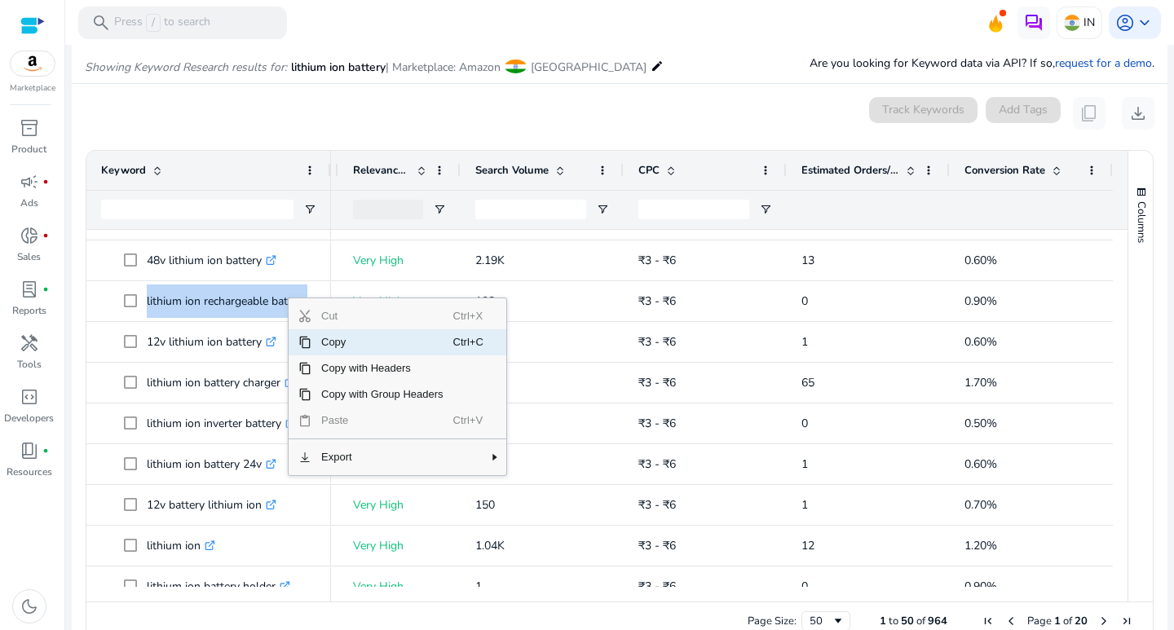
click at [325, 340] on span "Copy" at bounding box center [383, 342] width 142 height 26
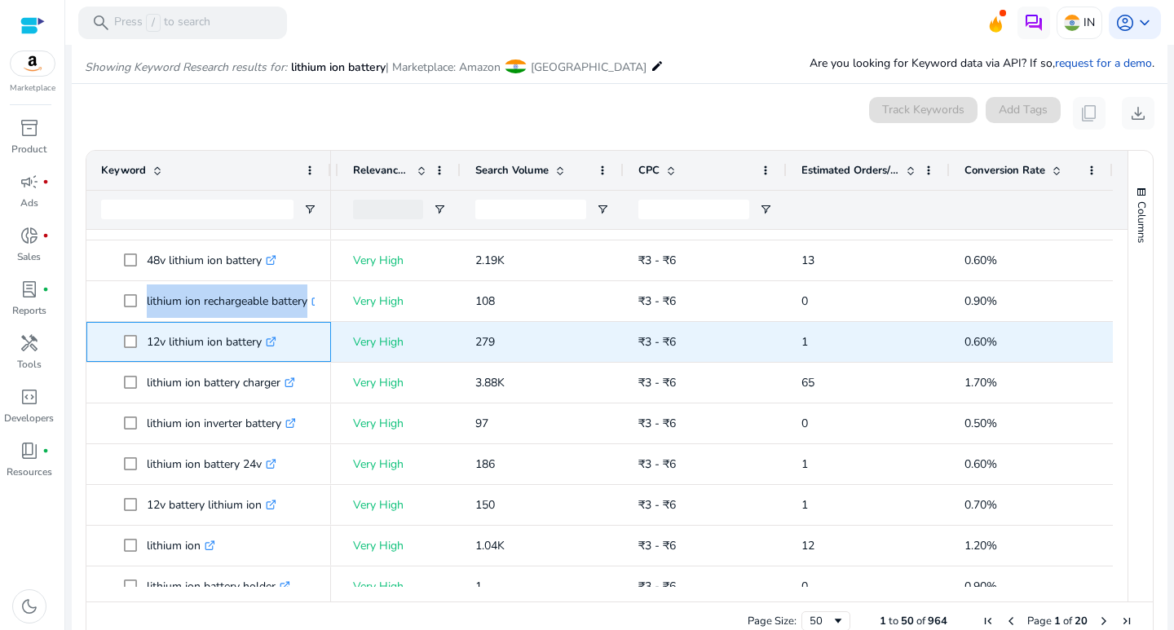
drag, startPoint x: 142, startPoint y: 343, endPoint x: 270, endPoint y: 345, distance: 128.0
click at [270, 345] on span "12v lithium ion battery .st0{fill:#2c8af8}" at bounding box center [220, 341] width 192 height 33
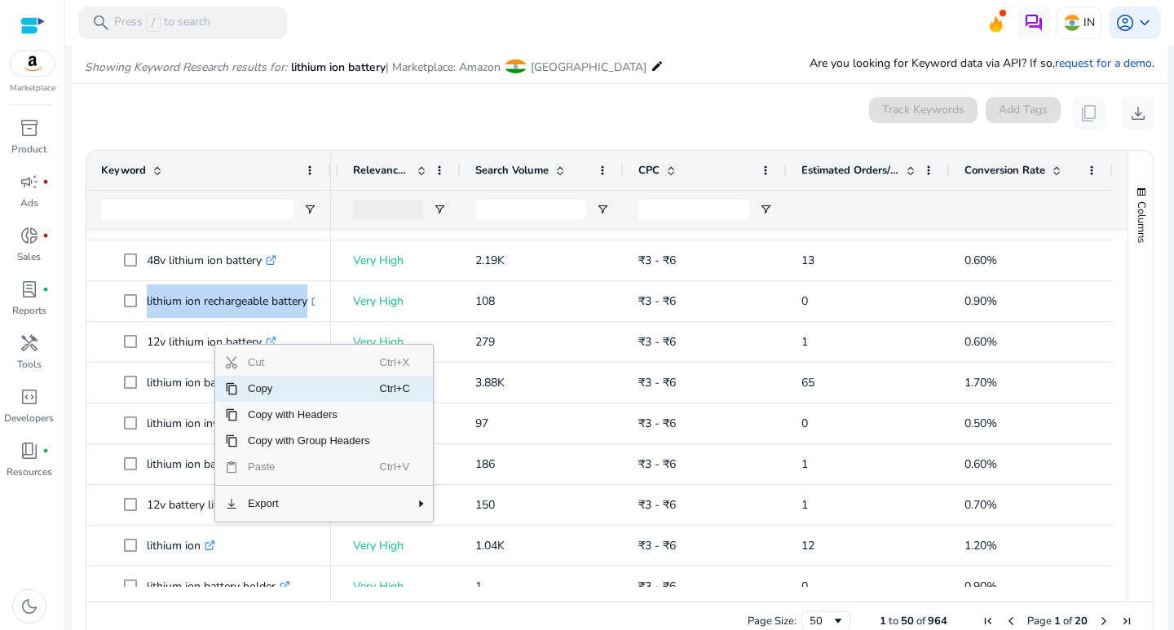
click at [253, 386] on span "Copy" at bounding box center [309, 389] width 142 height 26
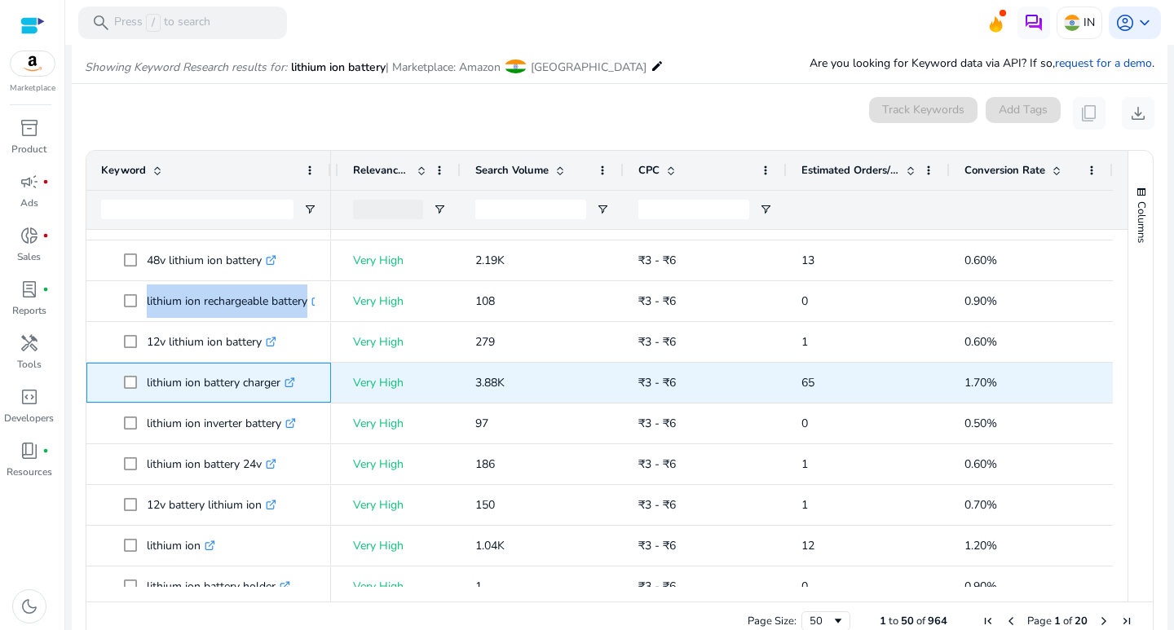
drag, startPoint x: 147, startPoint y: 378, endPoint x: 259, endPoint y: 387, distance: 112.9
click at [288, 387] on p "lithium ion battery charger .st0{fill:#2c8af8}" at bounding box center [221, 382] width 148 height 33
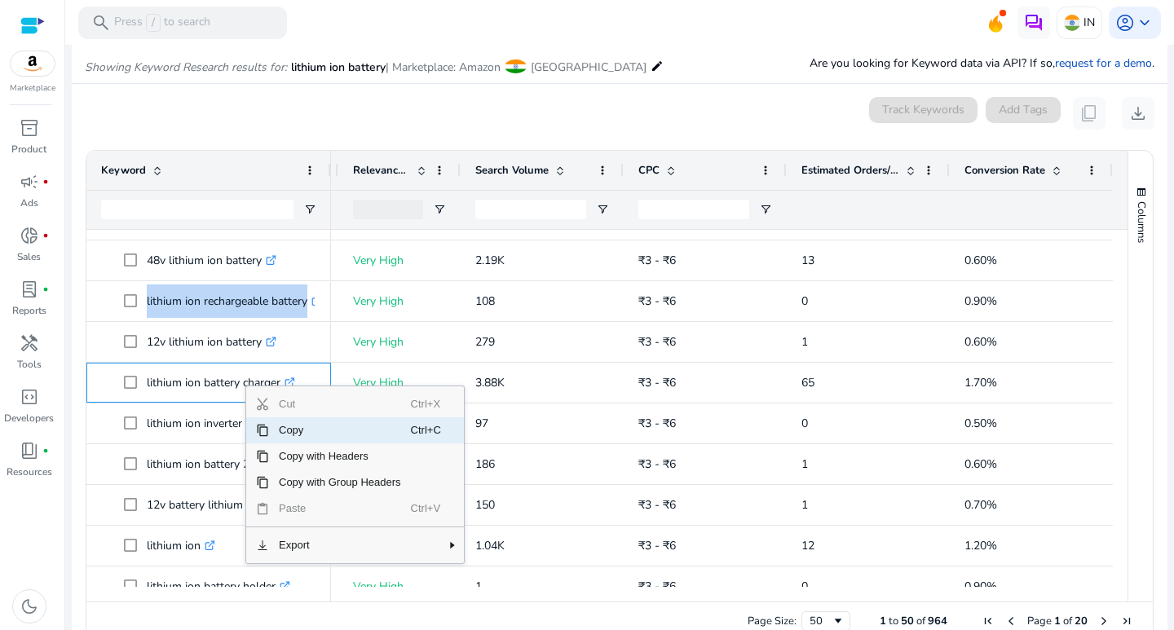
click at [303, 438] on span "Copy" at bounding box center [340, 431] width 142 height 26
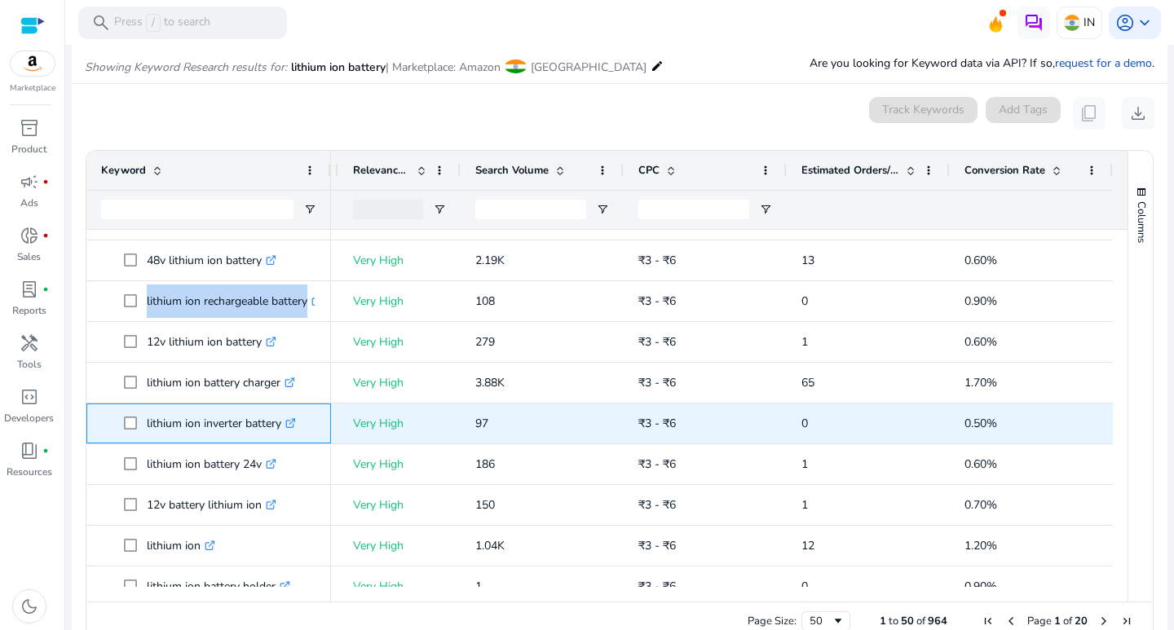
drag, startPoint x: 142, startPoint y: 417, endPoint x: 252, endPoint y: 416, distance: 110.1
click at [283, 423] on span "lithium ion inverter battery .st0{fill:#2c8af8}" at bounding box center [220, 423] width 192 height 33
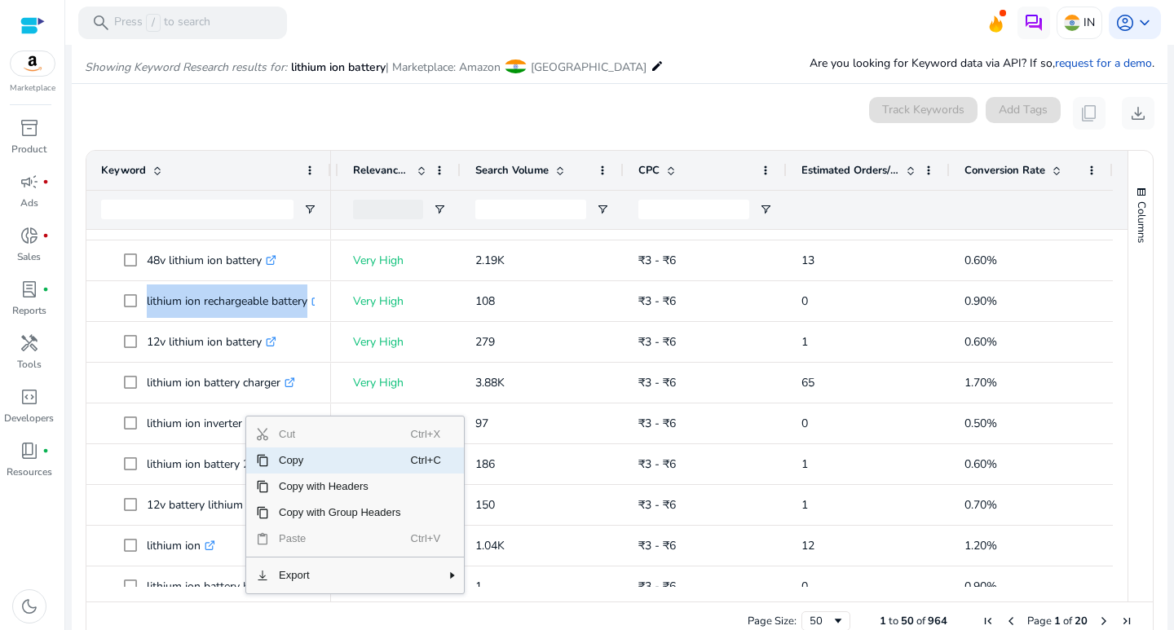
click at [276, 458] on span "Copy" at bounding box center [340, 461] width 142 height 26
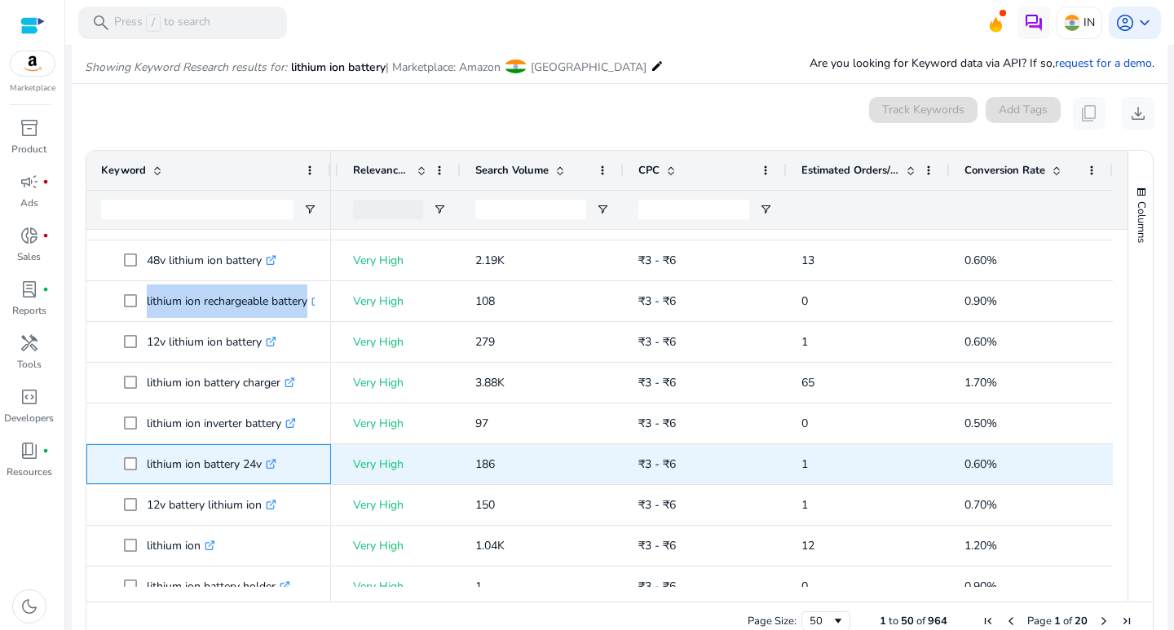
drag, startPoint x: 141, startPoint y: 463, endPoint x: 258, endPoint y: 471, distance: 116.9
click at [264, 470] on span "lithium ion battery 24v .st0{fill:#2c8af8}" at bounding box center [220, 464] width 192 height 33
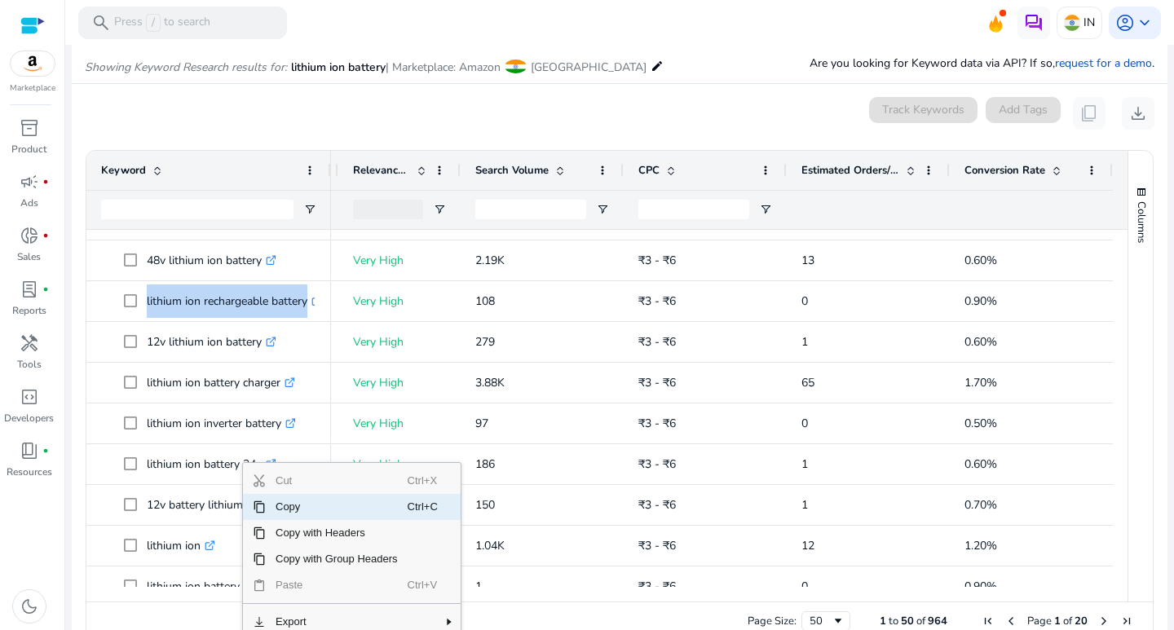
click at [277, 500] on span "Copy" at bounding box center [337, 507] width 142 height 26
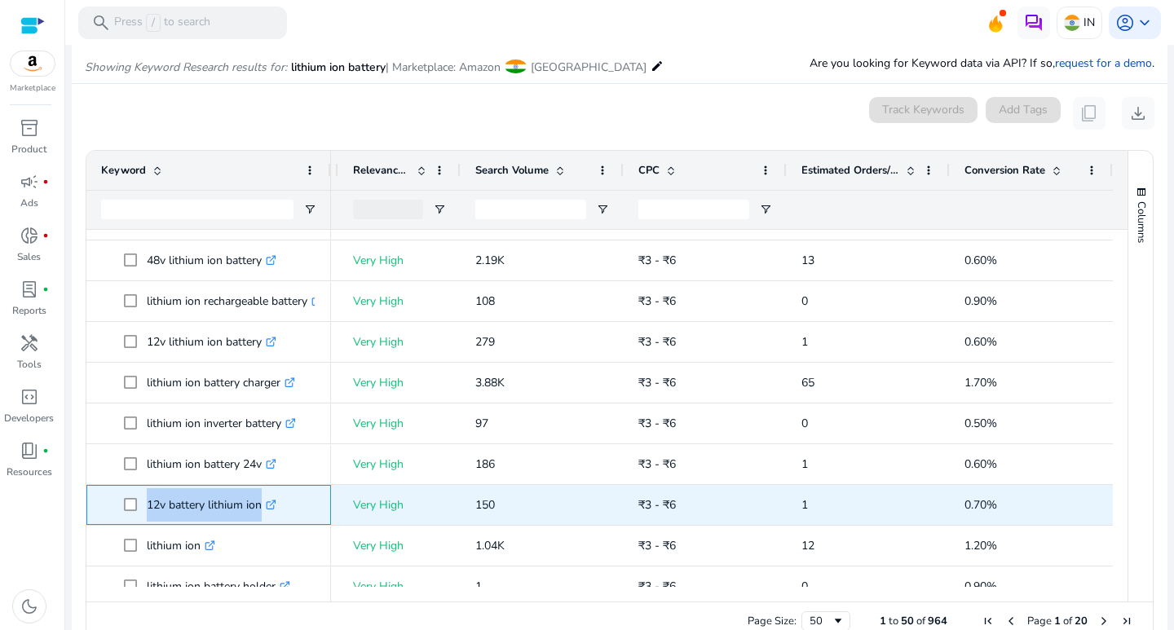
drag, startPoint x: 146, startPoint y: 502, endPoint x: 260, endPoint y: 515, distance: 114.8
click at [255, 515] on span "12v battery lithium ion .st0{fill:#2c8af8}" at bounding box center [220, 505] width 192 height 33
click at [264, 515] on p "12v battery lithium ion .st0{fill:#2c8af8}" at bounding box center [212, 505] width 130 height 33
drag, startPoint x: 148, startPoint y: 506, endPoint x: 261, endPoint y: 511, distance: 113.5
click at [261, 511] on p "12v battery lithium ion .st0{fill:#2c8af8}" at bounding box center [212, 505] width 130 height 33
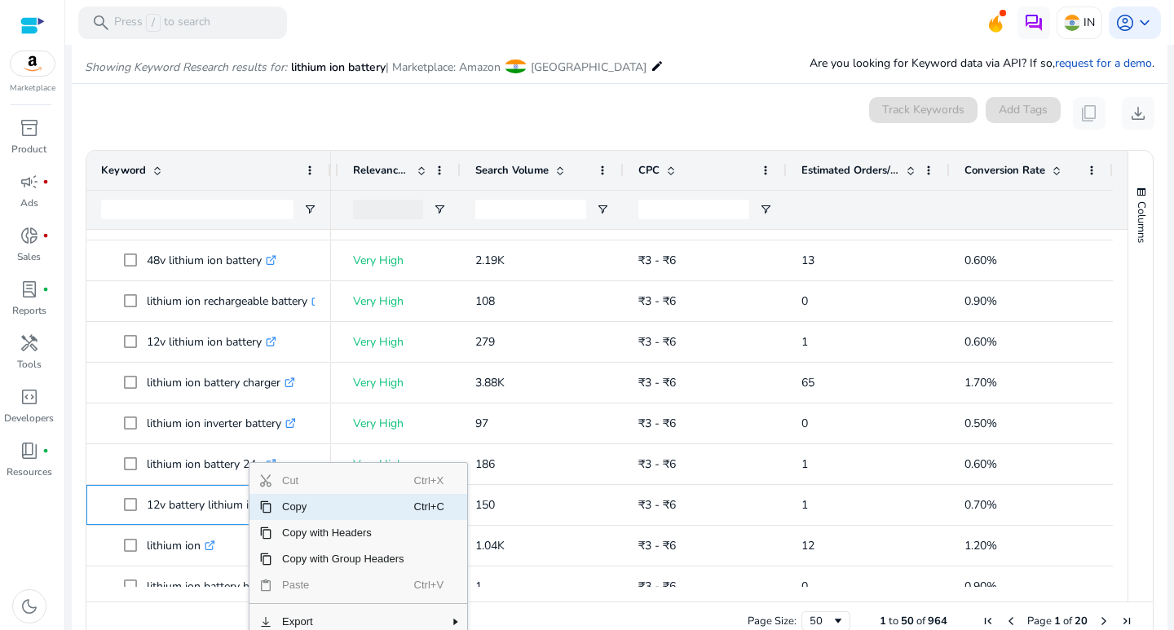
click at [282, 513] on span "Copy" at bounding box center [343, 507] width 142 height 26
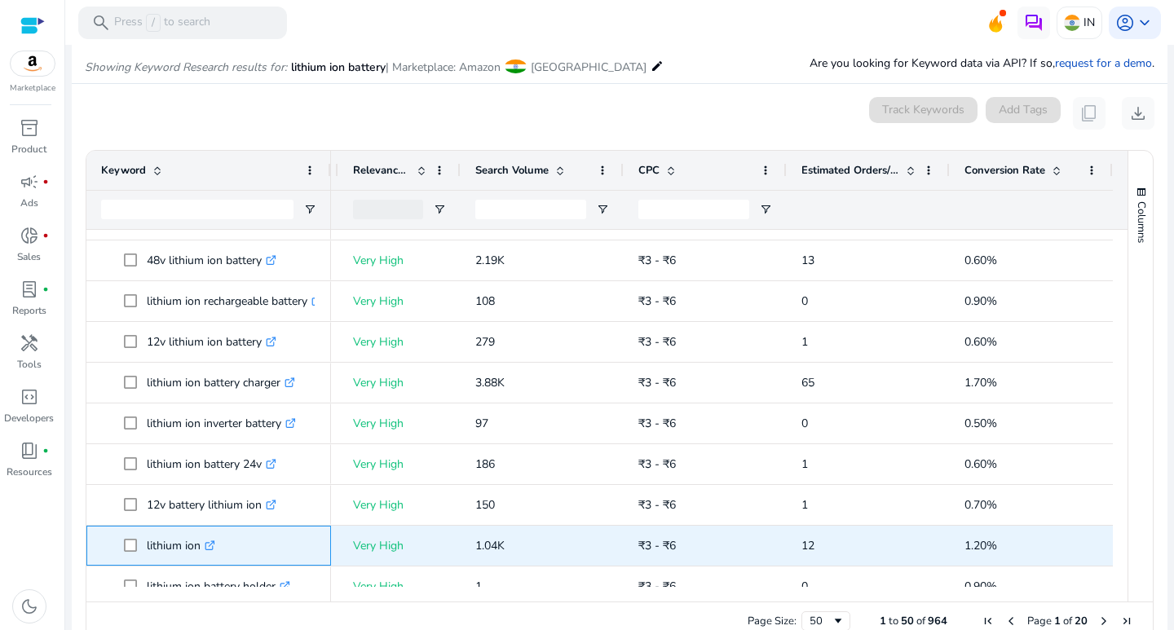
drag, startPoint x: 145, startPoint y: 545, endPoint x: 200, endPoint y: 546, distance: 54.7
click at [200, 546] on span "lithium ion .st0{fill:#2c8af8}" at bounding box center [220, 545] width 192 height 33
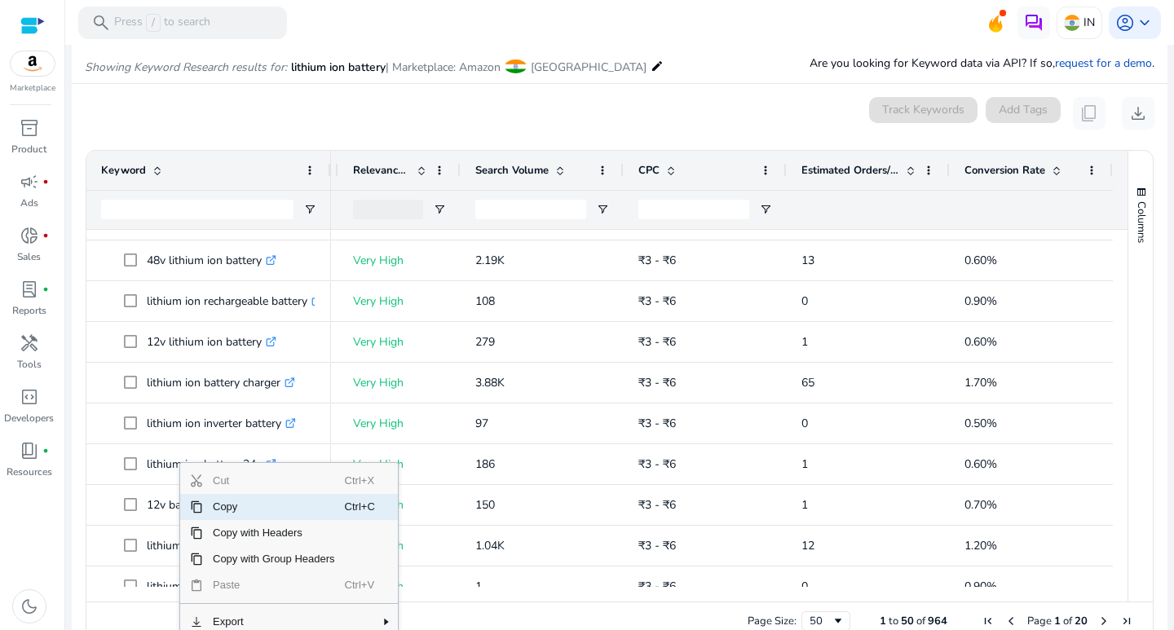
click at [222, 508] on span "Copy" at bounding box center [274, 507] width 142 height 26
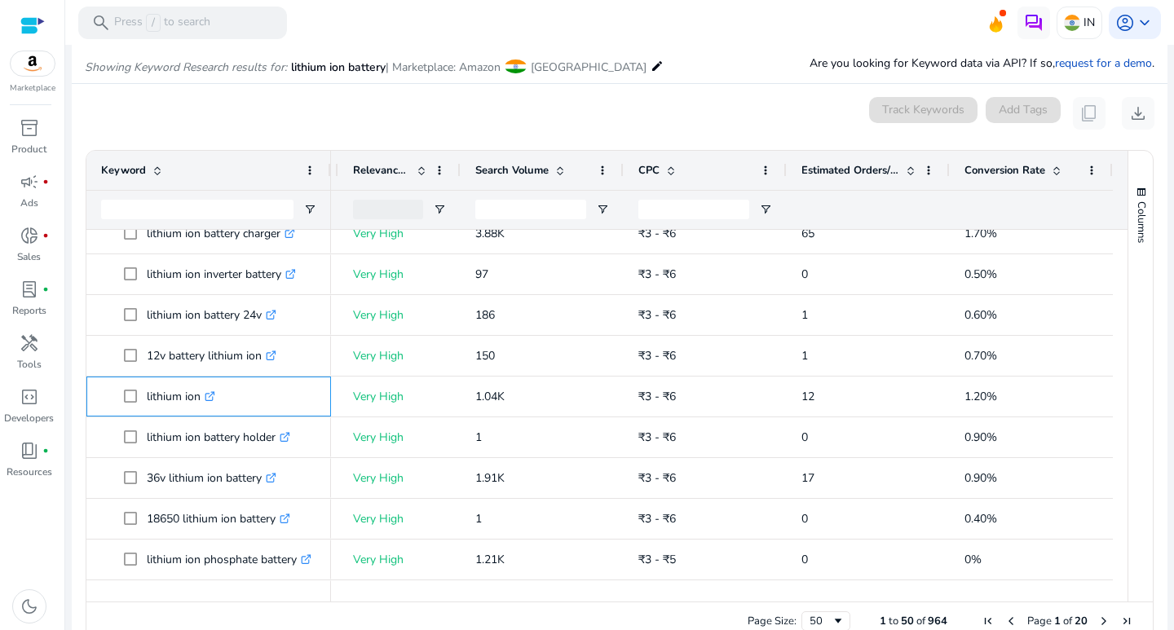
scroll to position [475, 0]
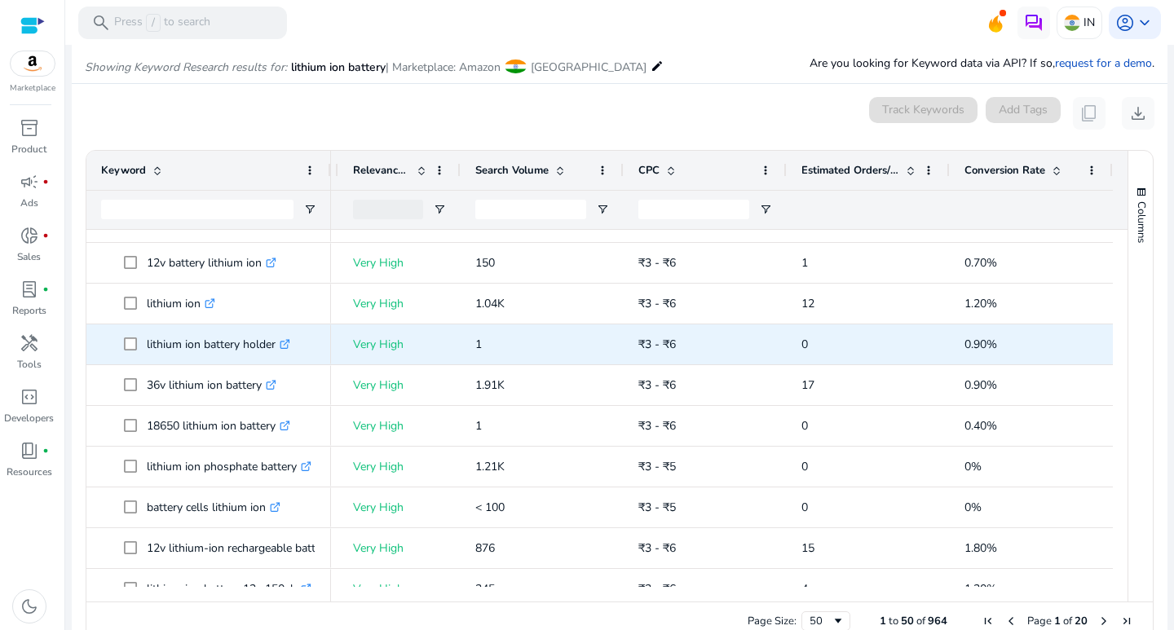
click at [146, 343] on span at bounding box center [135, 344] width 23 height 33
drag, startPoint x: 147, startPoint y: 342, endPoint x: 276, endPoint y: 350, distance: 129.9
click at [276, 350] on p "lithium ion battery holder .st0{fill:#2c8af8}" at bounding box center [219, 344] width 144 height 33
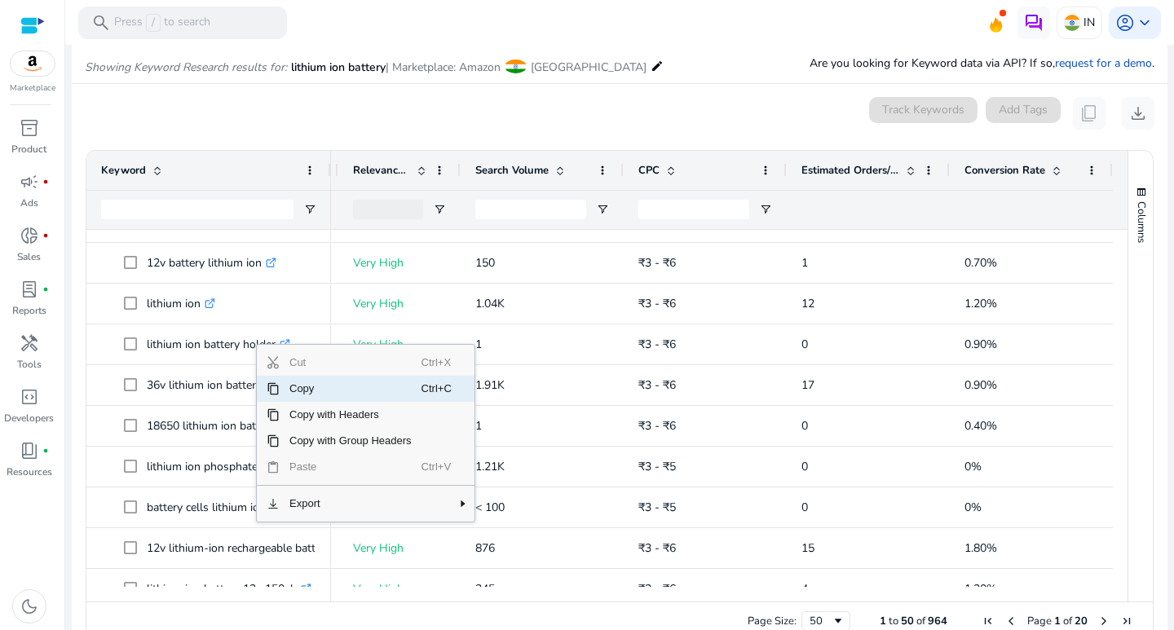
click at [295, 387] on span "Copy" at bounding box center [351, 389] width 142 height 26
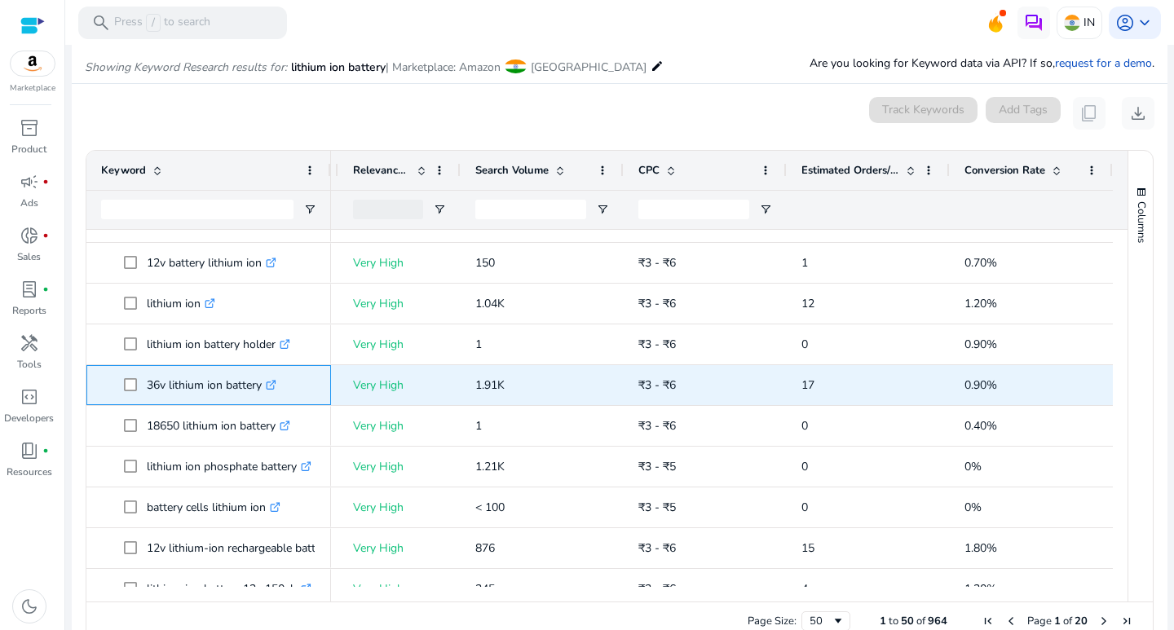
drag, startPoint x: 144, startPoint y: 387, endPoint x: 263, endPoint y: 396, distance: 120.2
click at [263, 396] on span "36v lithium ion battery .st0{fill:#2c8af8}" at bounding box center [220, 385] width 192 height 33
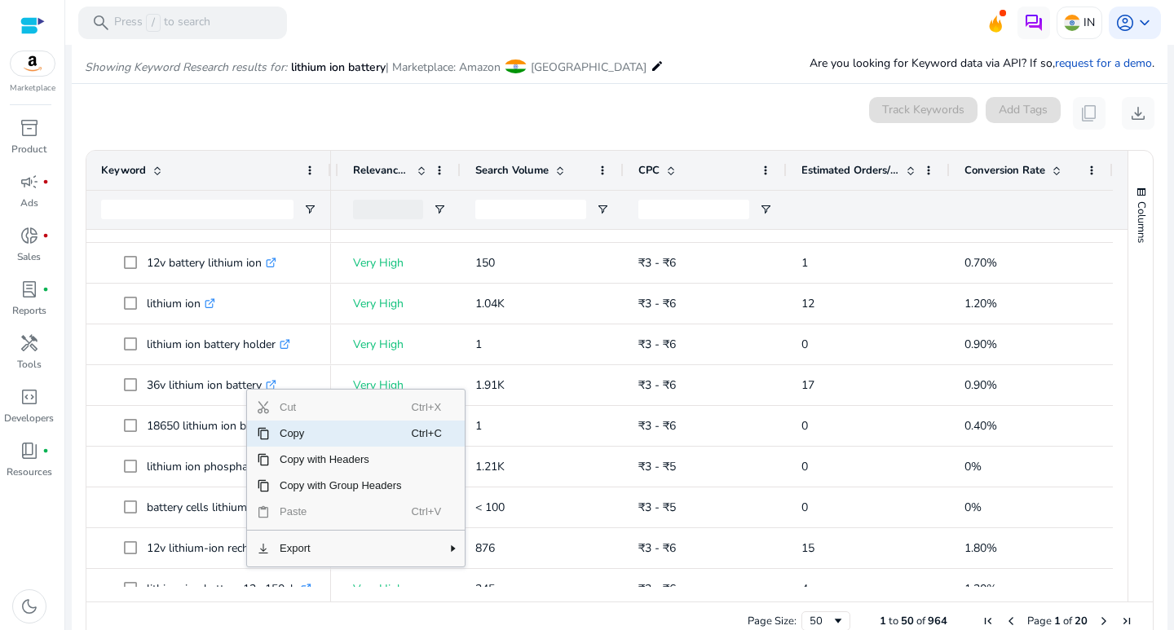
click at [284, 432] on span "Copy" at bounding box center [341, 434] width 142 height 26
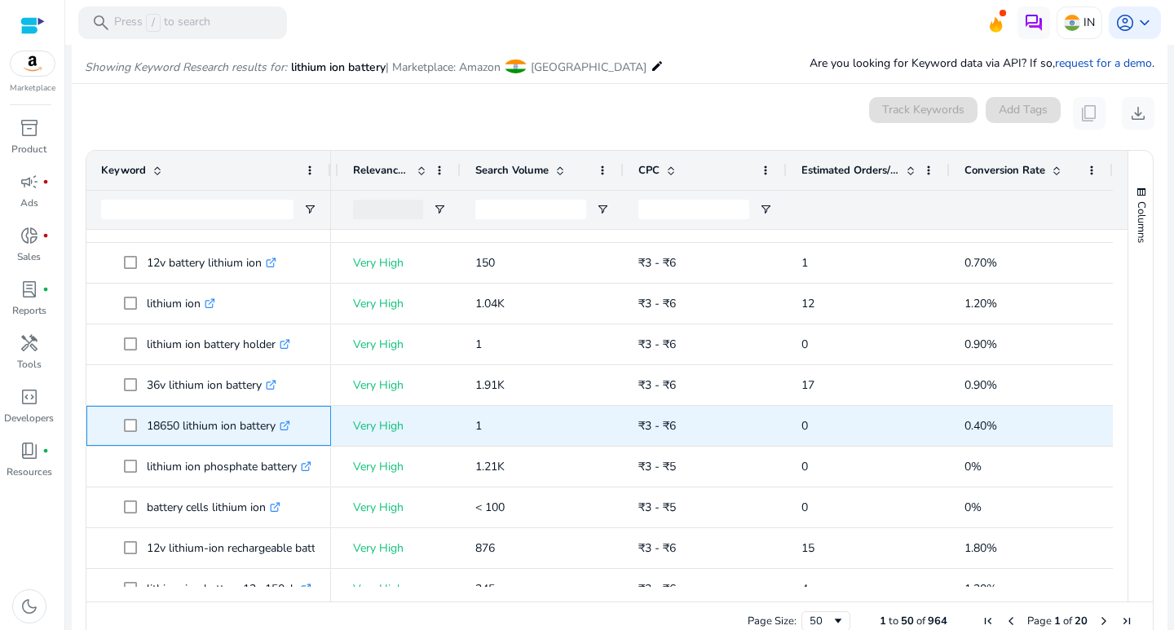
drag, startPoint x: 147, startPoint y: 427, endPoint x: 285, endPoint y: 427, distance: 138.6
click at [285, 427] on p "18650 lithium ion battery .st0{fill:#2c8af8}" at bounding box center [219, 425] width 144 height 33
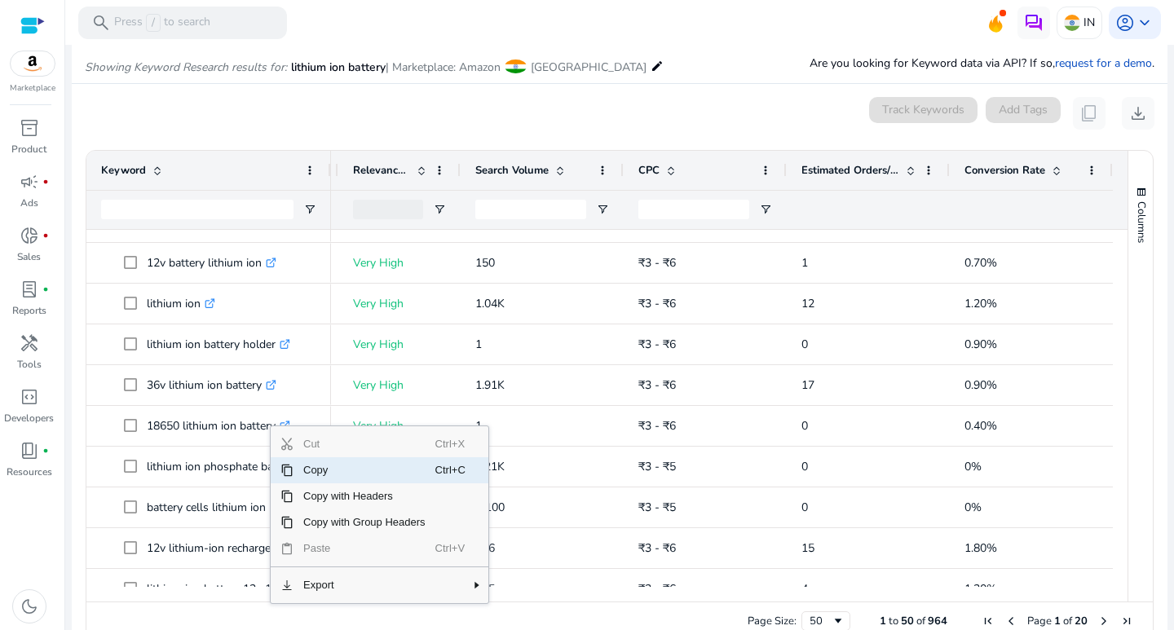
click at [307, 466] on span "Copy" at bounding box center [365, 471] width 142 height 26
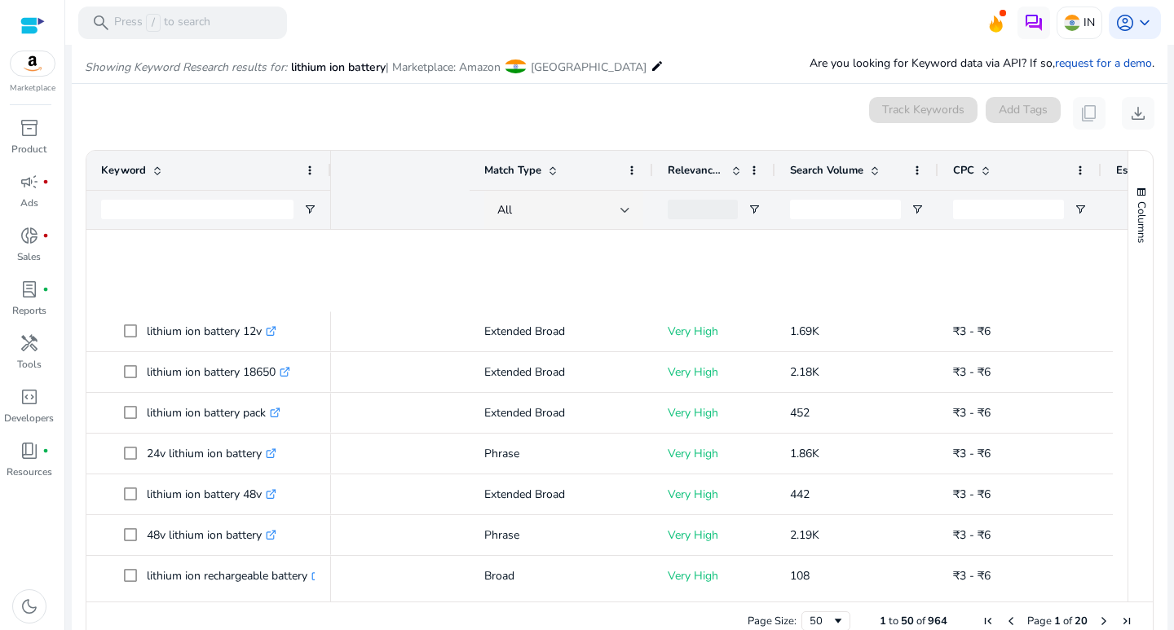
scroll to position [0, 321]
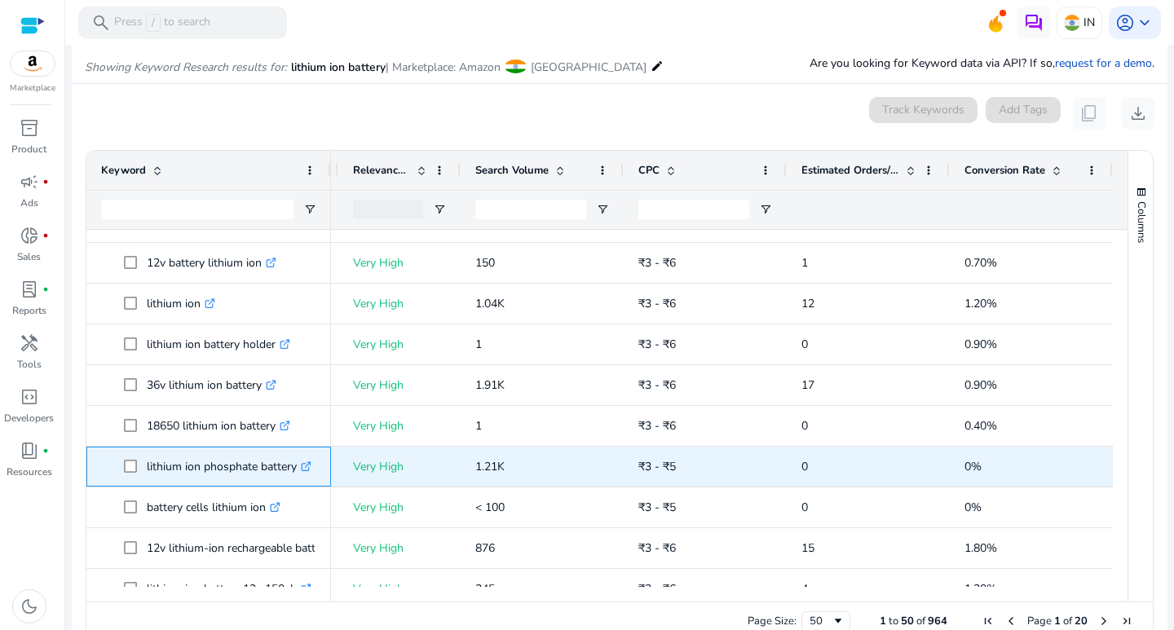
drag, startPoint x: 145, startPoint y: 466, endPoint x: 299, endPoint y: 470, distance: 154.2
click at [299, 470] on span "lithium ion phosphate battery .st0{fill:#2c8af8}" at bounding box center [220, 466] width 192 height 33
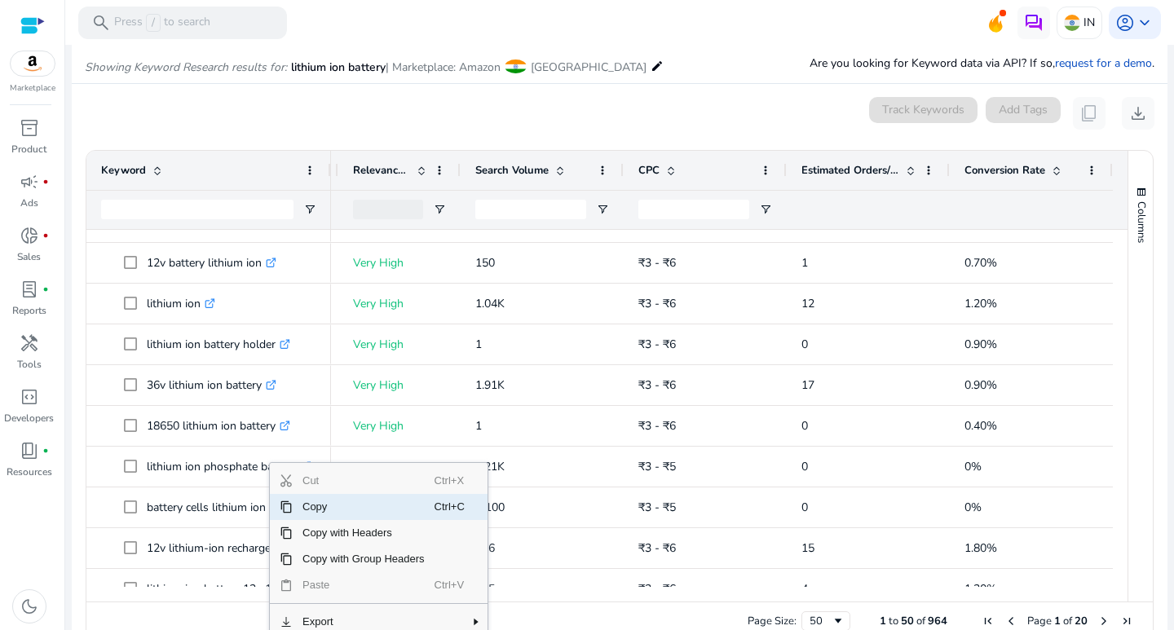
click at [309, 502] on span "Copy" at bounding box center [364, 507] width 142 height 26
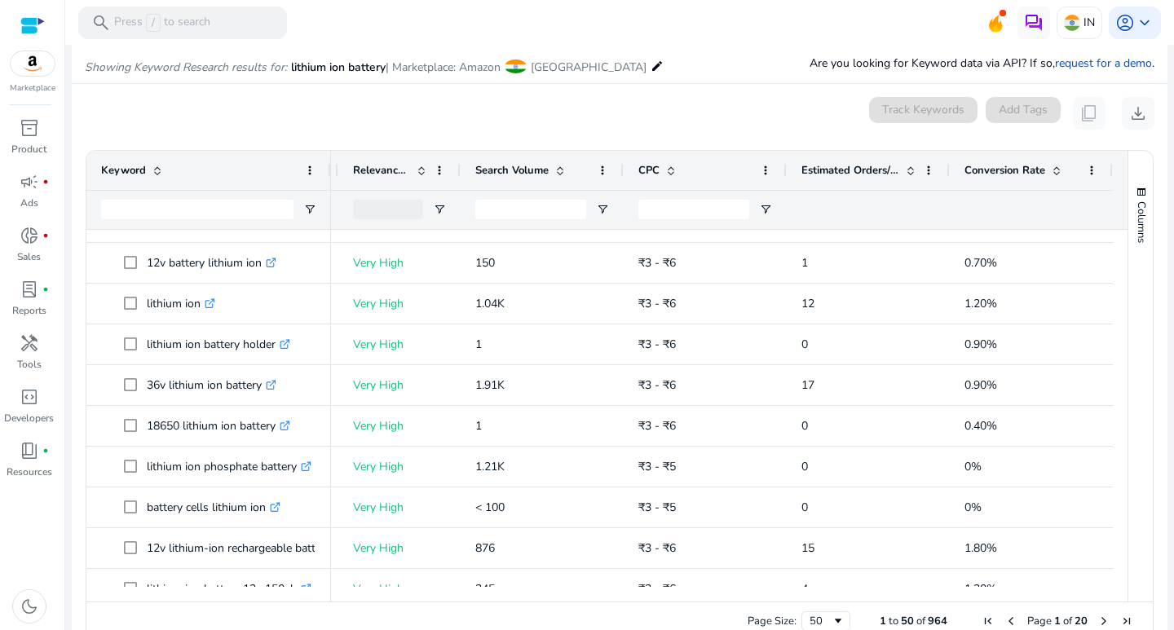
drag, startPoint x: 1121, startPoint y: 333, endPoint x: 1121, endPoint y: 342, distance: 9.0
click at [1128, 342] on div "Columns Keyword Column Labels Drag here to set column labels" at bounding box center [1140, 376] width 25 height 451
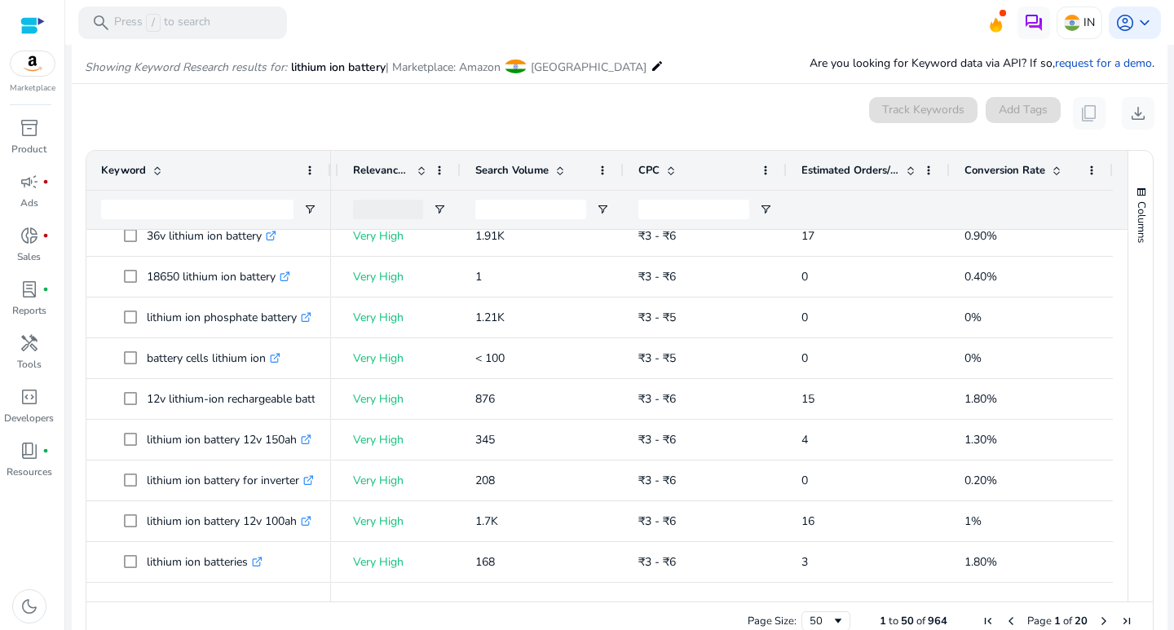
scroll to position [690, 0]
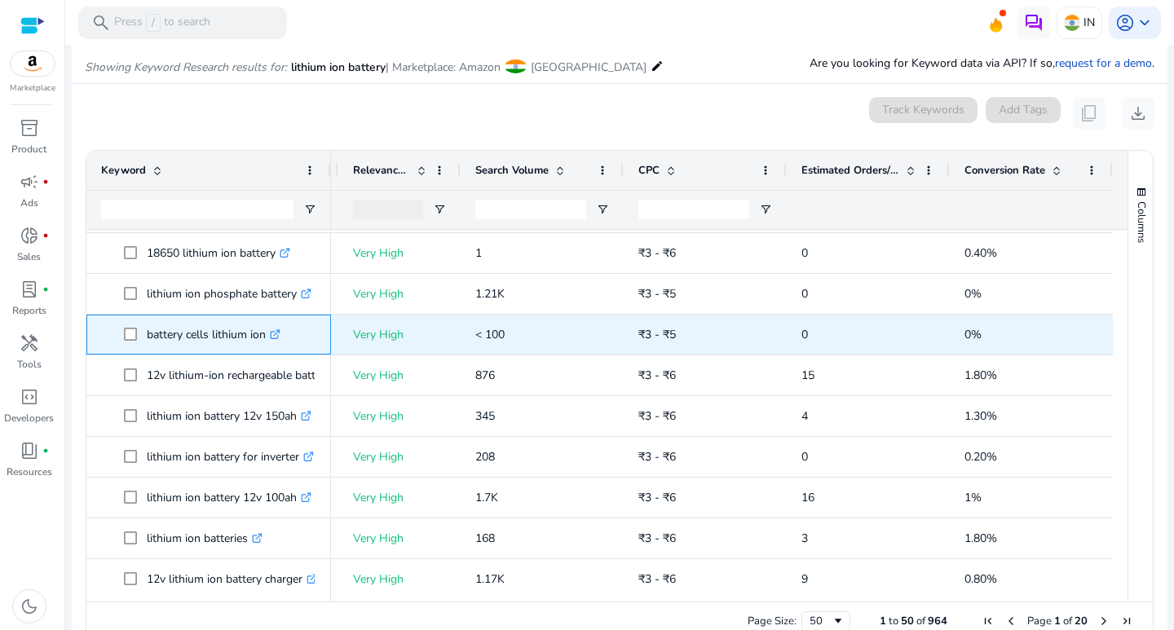
drag, startPoint x: 146, startPoint y: 334, endPoint x: 267, endPoint y: 324, distance: 122.0
click at [267, 324] on span "battery cells lithium ion .st0{fill:#2c8af8}" at bounding box center [220, 334] width 192 height 33
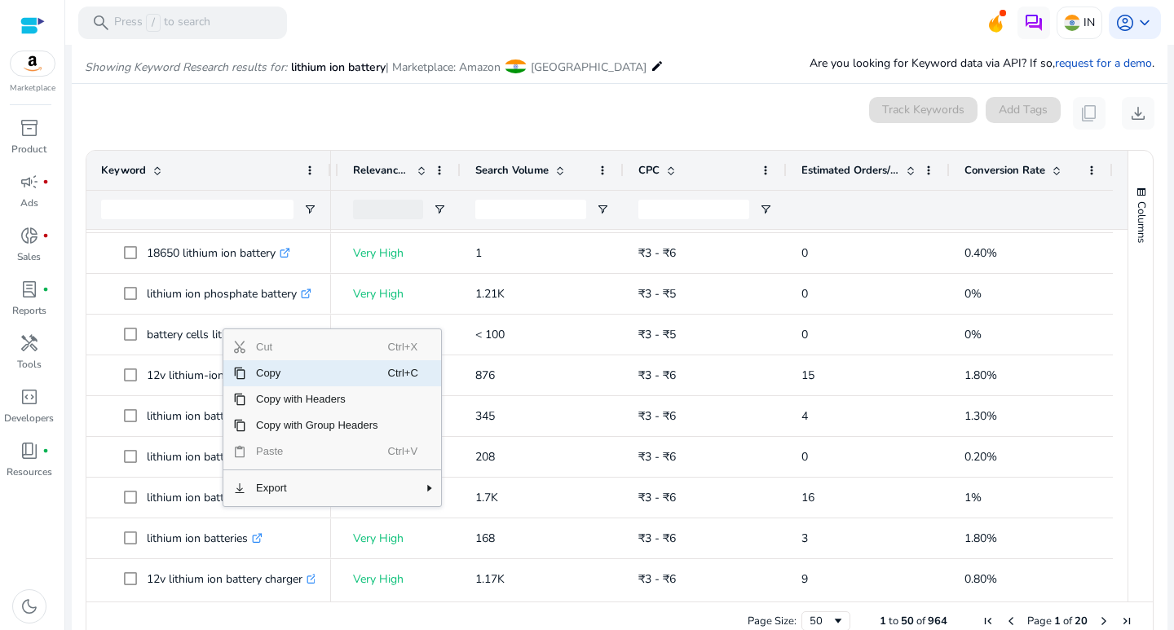
click at [259, 375] on span "Copy" at bounding box center [317, 373] width 142 height 26
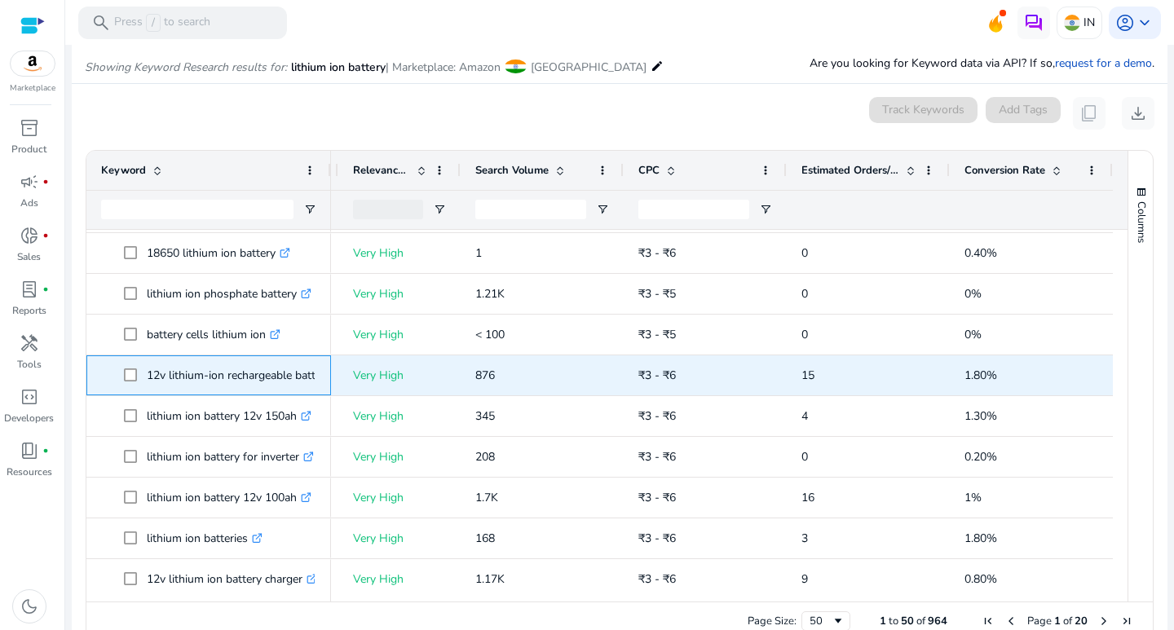
click at [144, 372] on span at bounding box center [135, 375] width 23 height 33
drag, startPoint x: 144, startPoint y: 372, endPoint x: 316, endPoint y: 373, distance: 172.1
click at [316, 373] on div "12v lithium-ion rechargeable battery .st0{fill:#2c8af8}" at bounding box center [208, 376] width 245 height 40
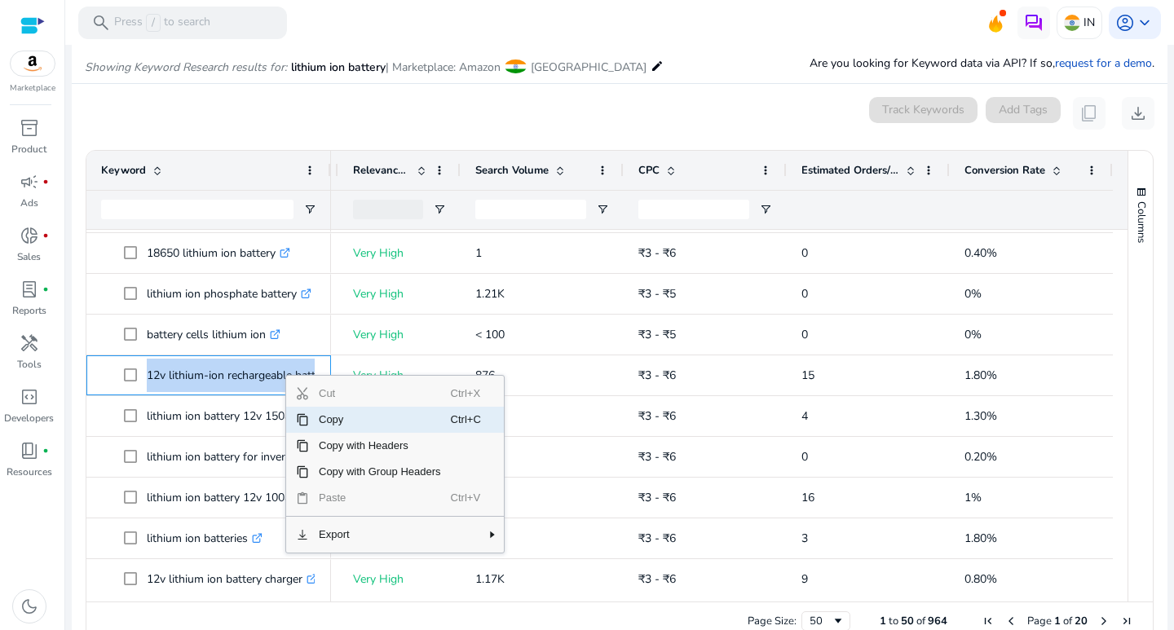
click at [323, 419] on span "Copy" at bounding box center [380, 420] width 142 height 26
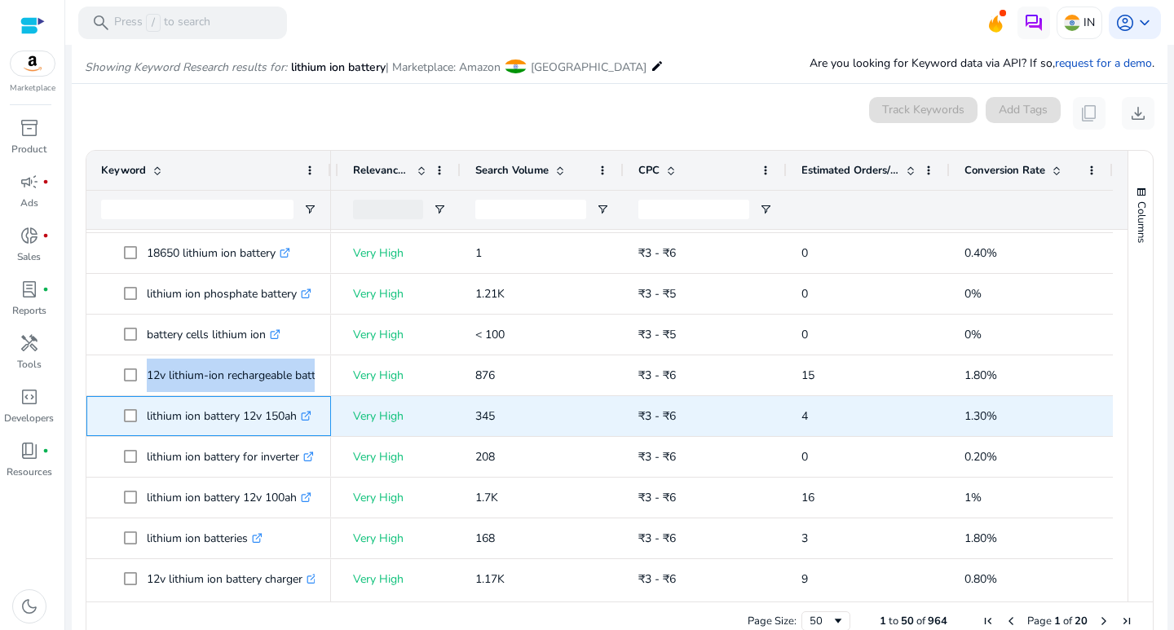
drag, startPoint x: 143, startPoint y: 412, endPoint x: 302, endPoint y: 420, distance: 159.2
click at [302, 420] on span "lithium ion battery 12v 150ah .st0{fill:#2c8af8}" at bounding box center [220, 416] width 192 height 33
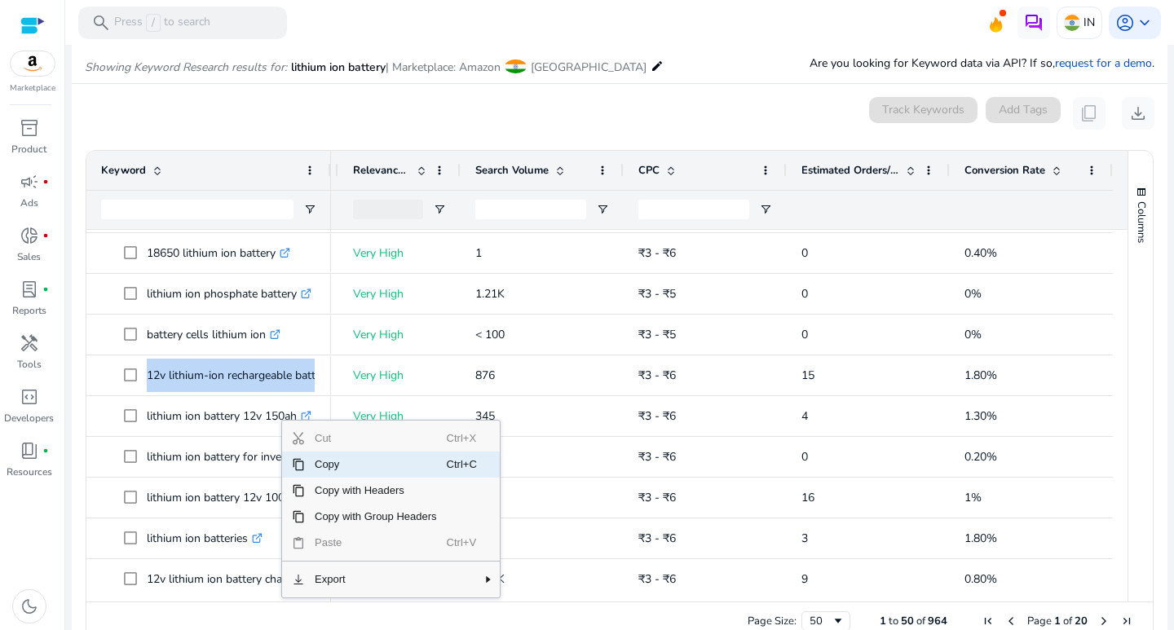
click at [330, 469] on span "Copy" at bounding box center [376, 465] width 142 height 26
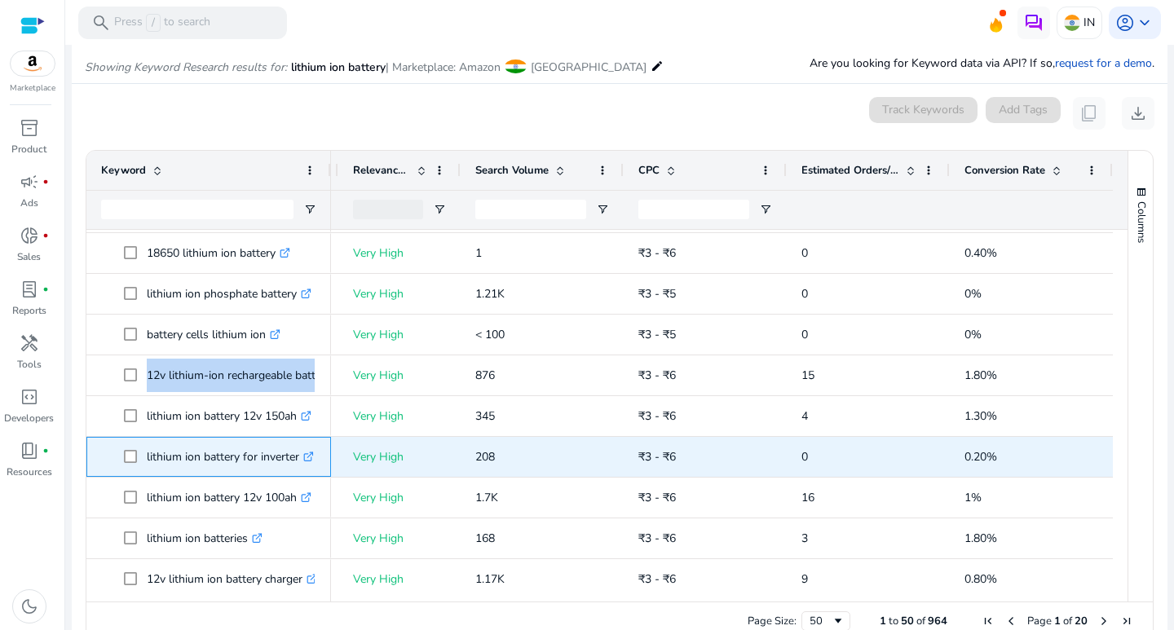
drag, startPoint x: 143, startPoint y: 459, endPoint x: 311, endPoint y: 458, distance: 168.0
click at [311, 458] on span "lithium ion battery for inverter .st0{fill:#2c8af8}" at bounding box center [220, 456] width 192 height 33
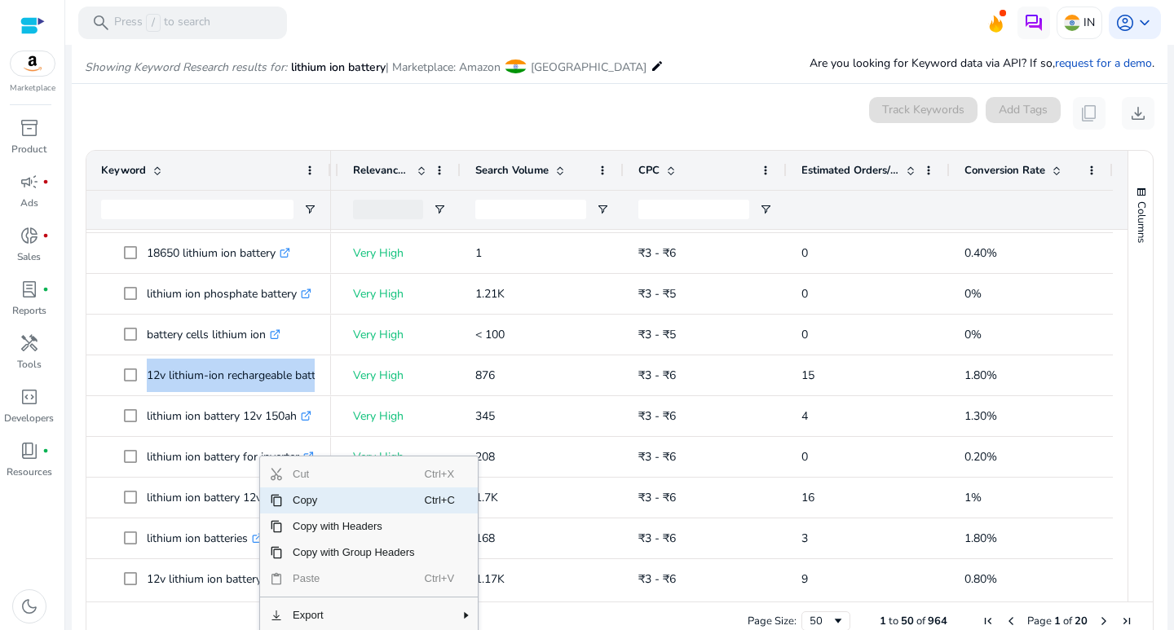
click at [298, 501] on span "Copy" at bounding box center [354, 501] width 142 height 26
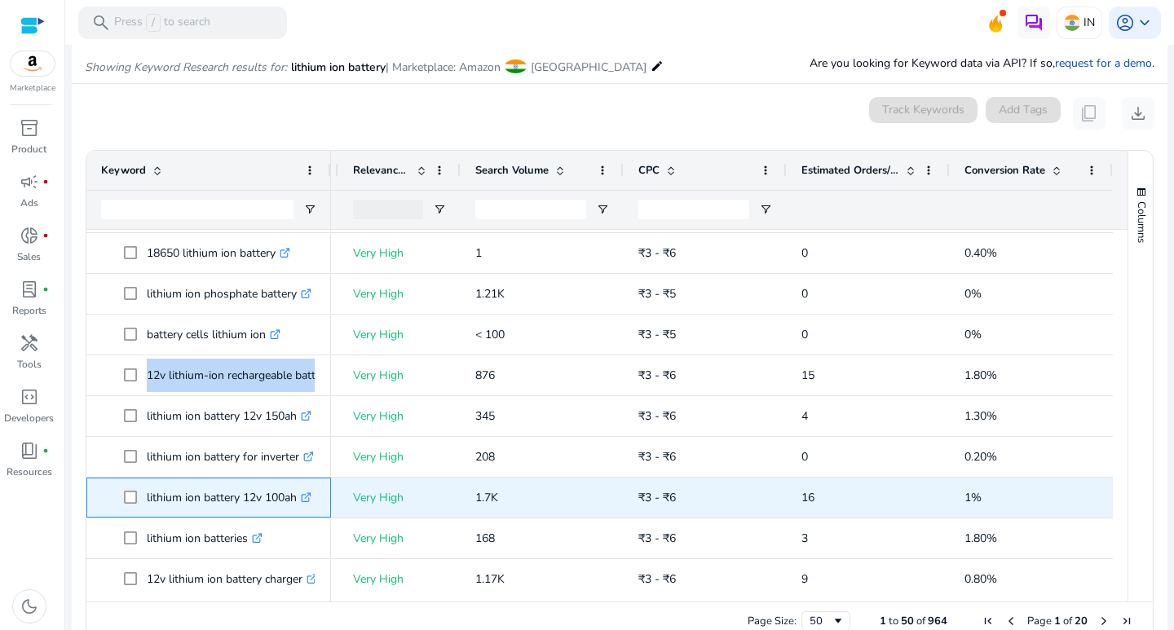
drag, startPoint x: 147, startPoint y: 494, endPoint x: 307, endPoint y: 506, distance: 160.3
click at [307, 506] on p "lithium ion battery 12v 100ah .st0{fill:#2c8af8}" at bounding box center [229, 497] width 165 height 33
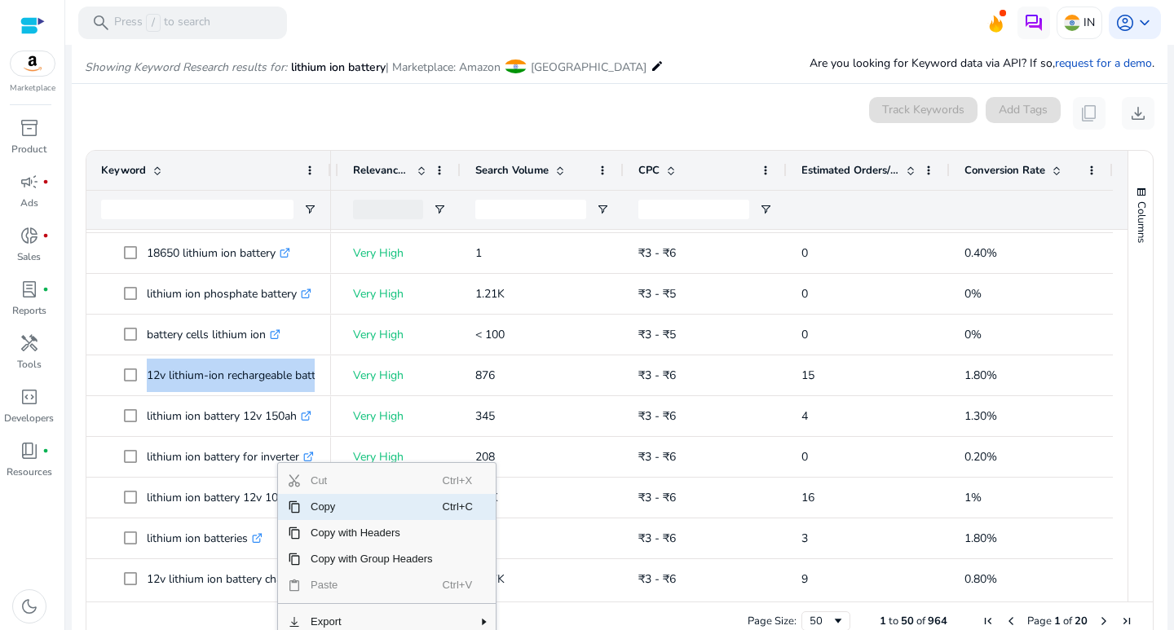
click at [316, 510] on span "Copy" at bounding box center [372, 507] width 142 height 26
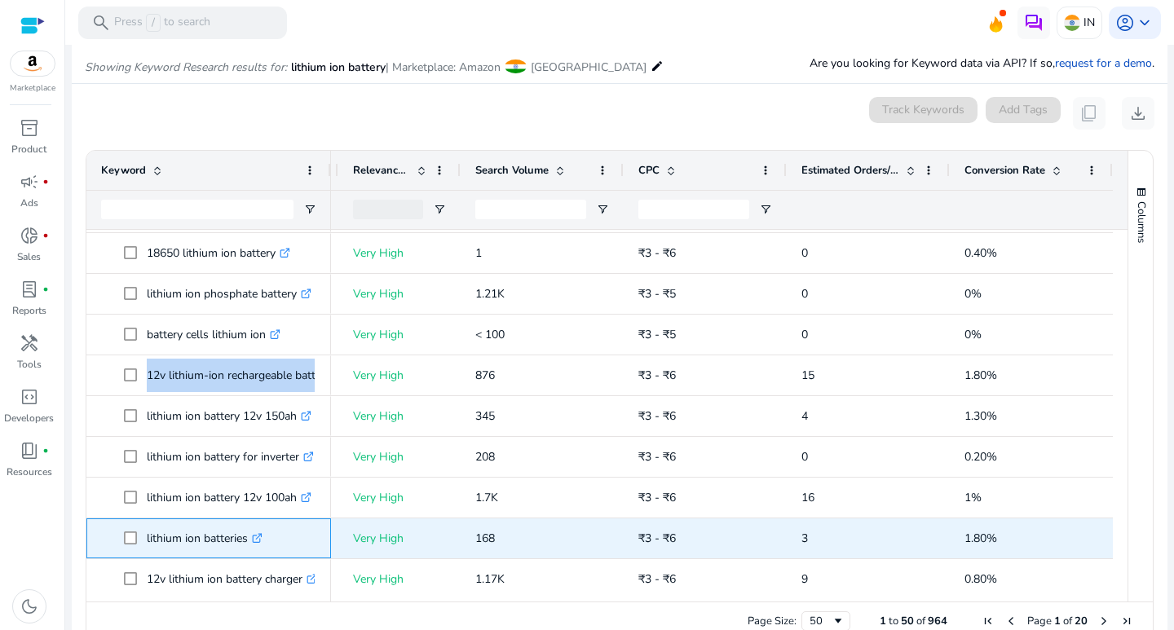
drag, startPoint x: 144, startPoint y: 540, endPoint x: 248, endPoint y: 537, distance: 103.6
click at [248, 537] on span "lithium ion batteries .st0{fill:#2c8af8}" at bounding box center [220, 538] width 192 height 33
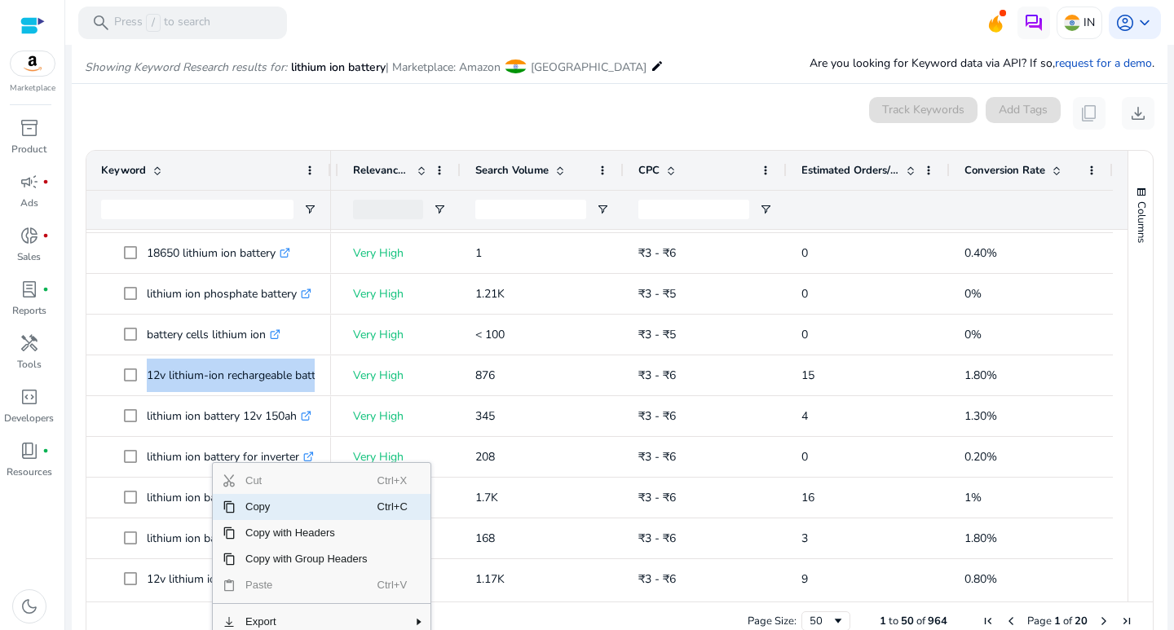
click at [245, 515] on span "Copy" at bounding box center [307, 507] width 142 height 26
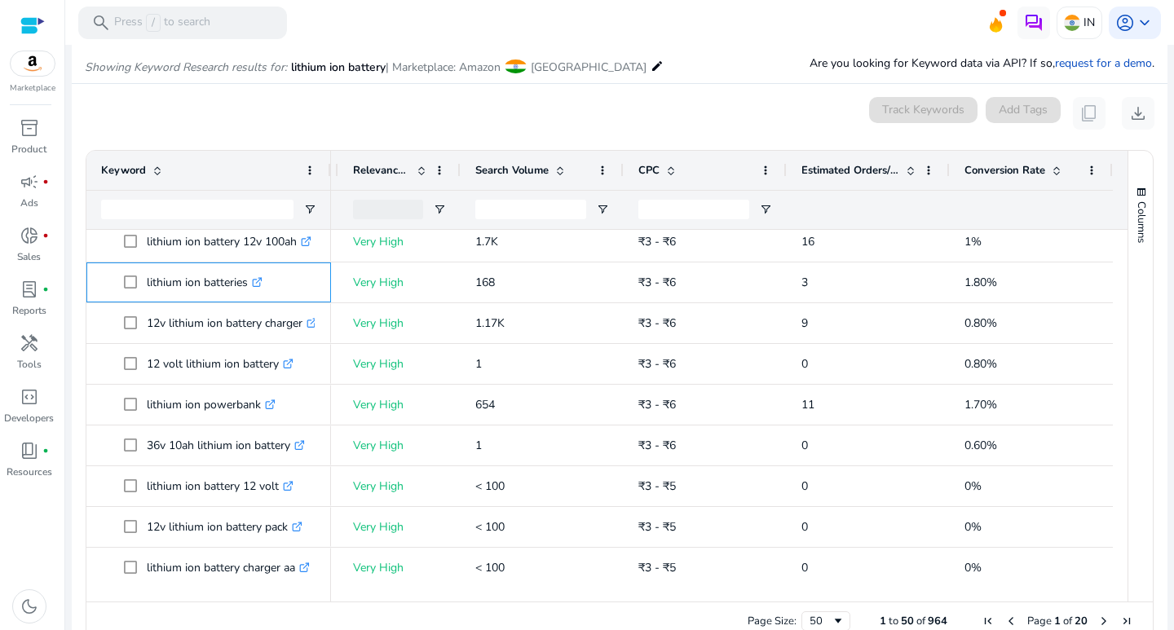
scroll to position [969, 0]
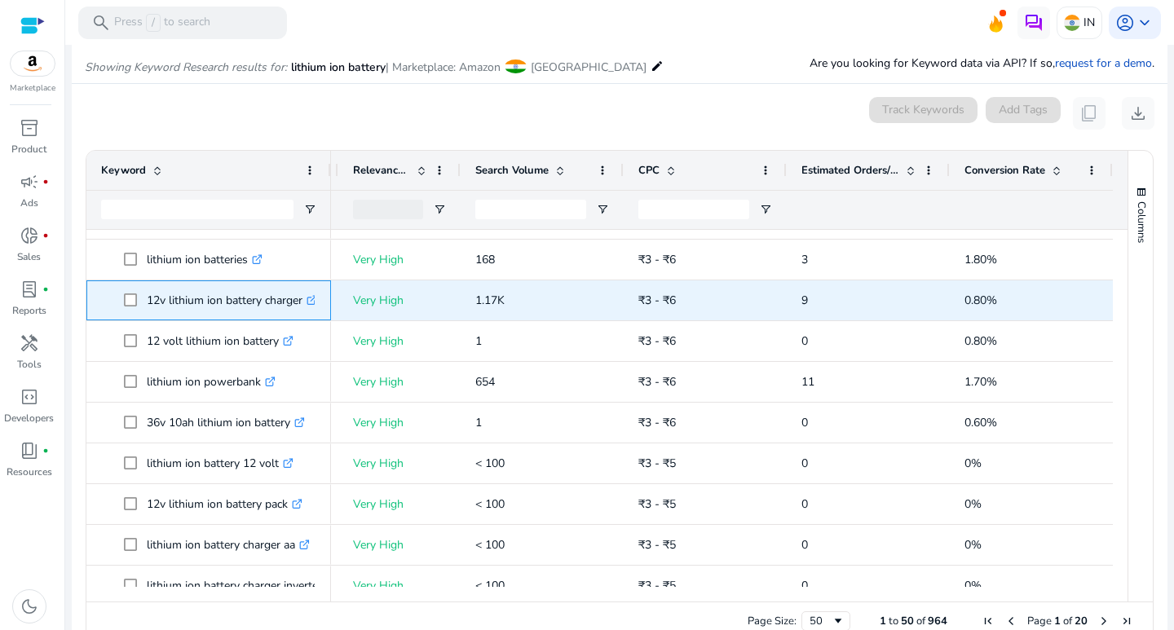
drag, startPoint x: 147, startPoint y: 296, endPoint x: 299, endPoint y: 300, distance: 152.6
click at [306, 302] on p "12v lithium ion battery charger .st0{fill:#2c8af8}" at bounding box center [232, 300] width 170 height 33
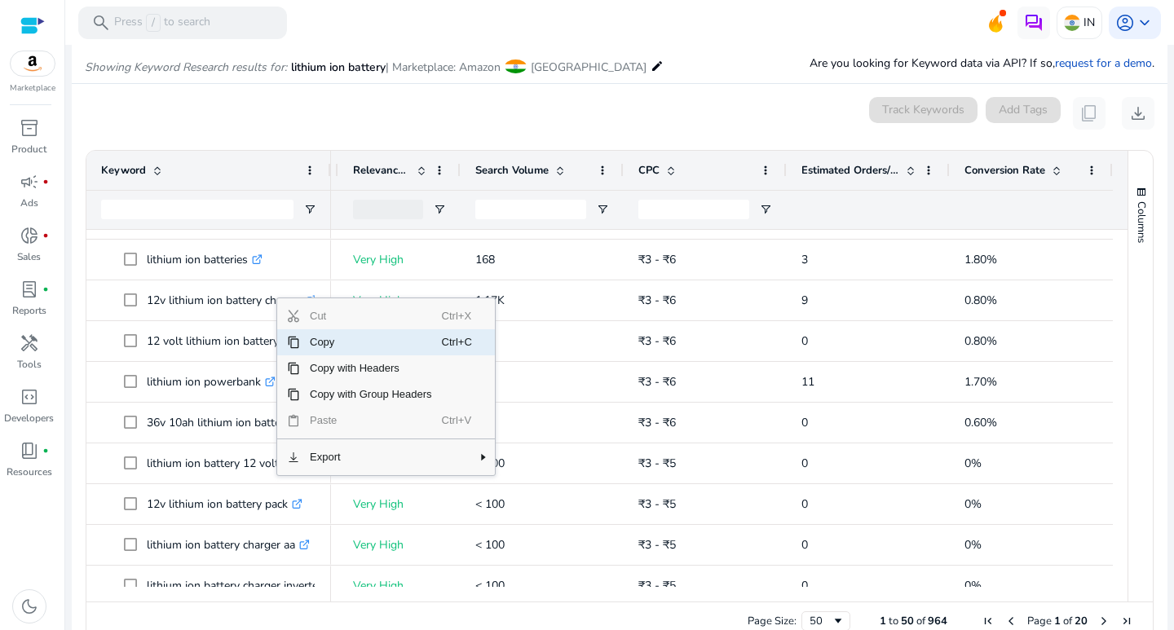
click at [312, 338] on span "Copy" at bounding box center [371, 342] width 142 height 26
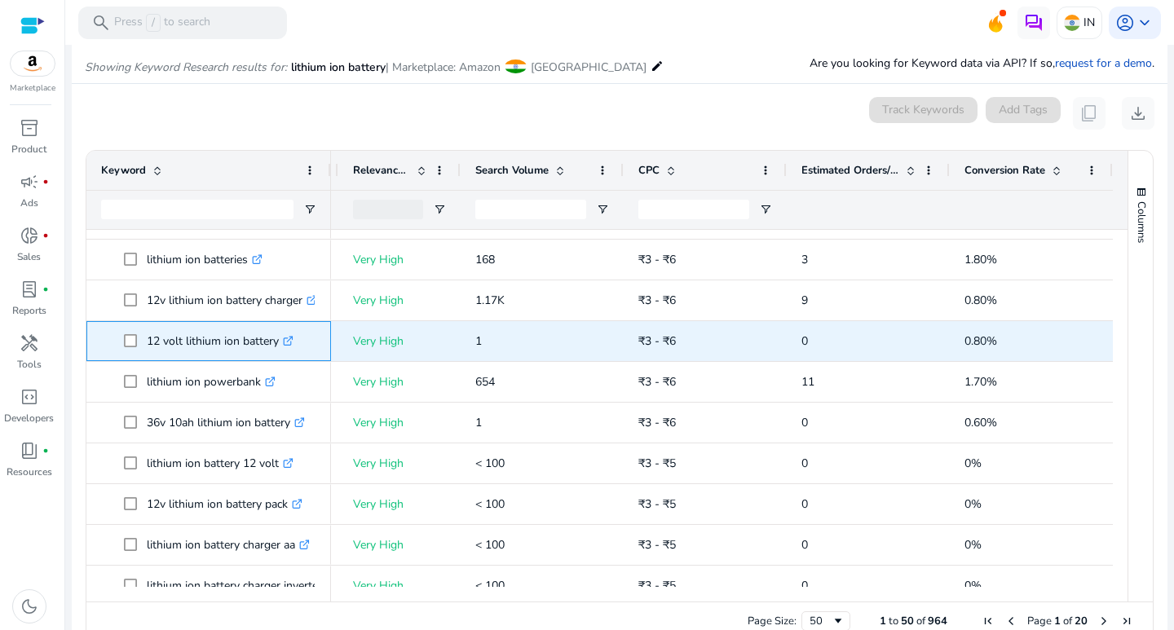
drag, startPoint x: 148, startPoint y: 339, endPoint x: 281, endPoint y: 343, distance: 132.2
click at [281, 343] on p "12 volt lithium ion battery .st0{fill:#2c8af8}" at bounding box center [220, 341] width 147 height 33
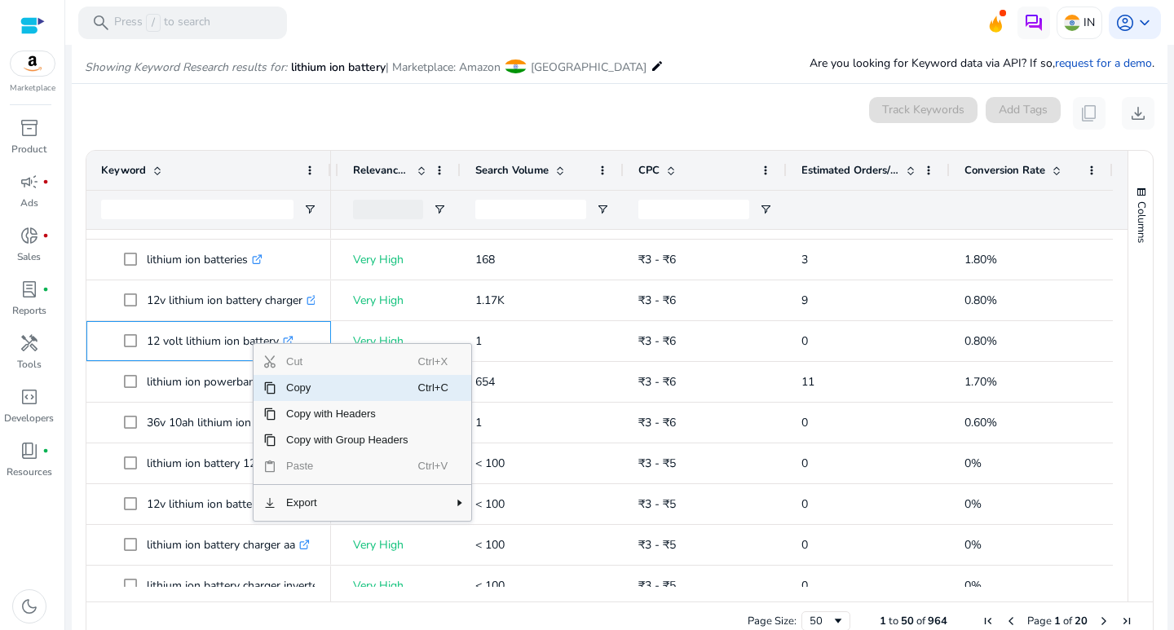
click at [303, 386] on span "Copy" at bounding box center [347, 388] width 142 height 26
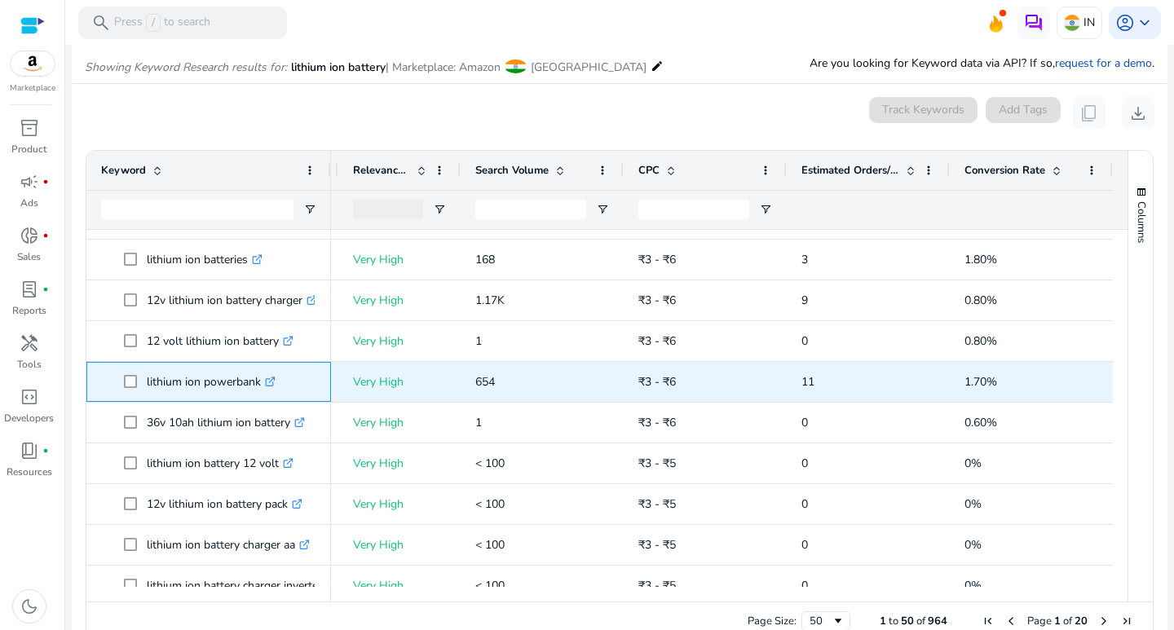
drag, startPoint x: 141, startPoint y: 379, endPoint x: 263, endPoint y: 377, distance: 122.4
click at [263, 377] on span "lithium ion powerbank .st0{fill:#2c8af8}" at bounding box center [220, 381] width 192 height 33
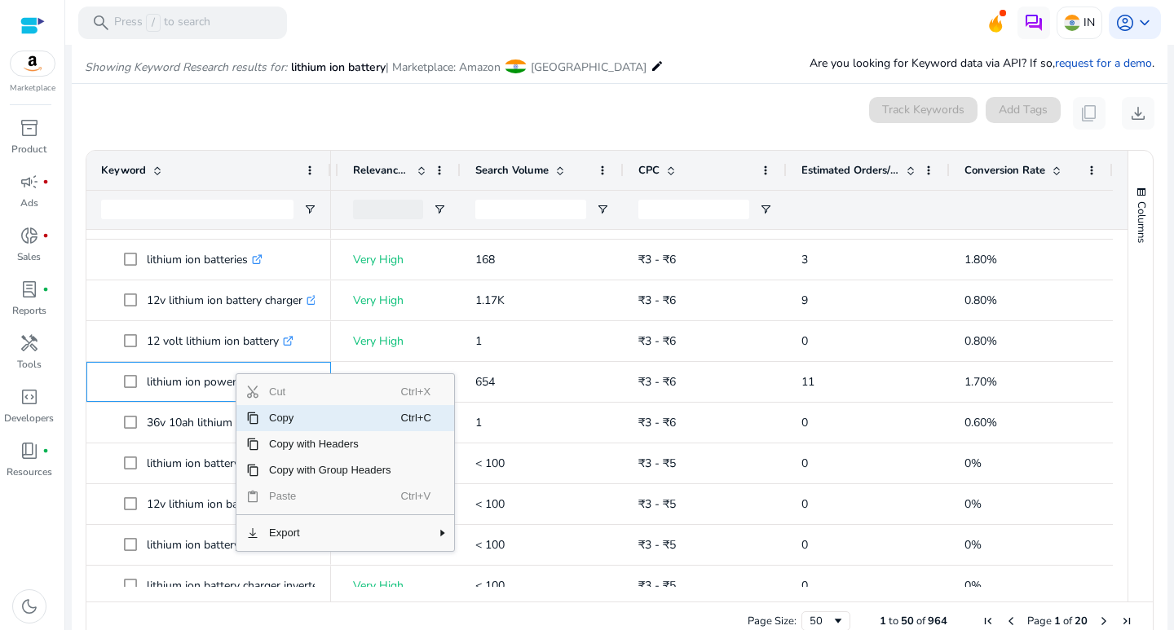
click at [266, 413] on span "Copy" at bounding box center [330, 418] width 142 height 26
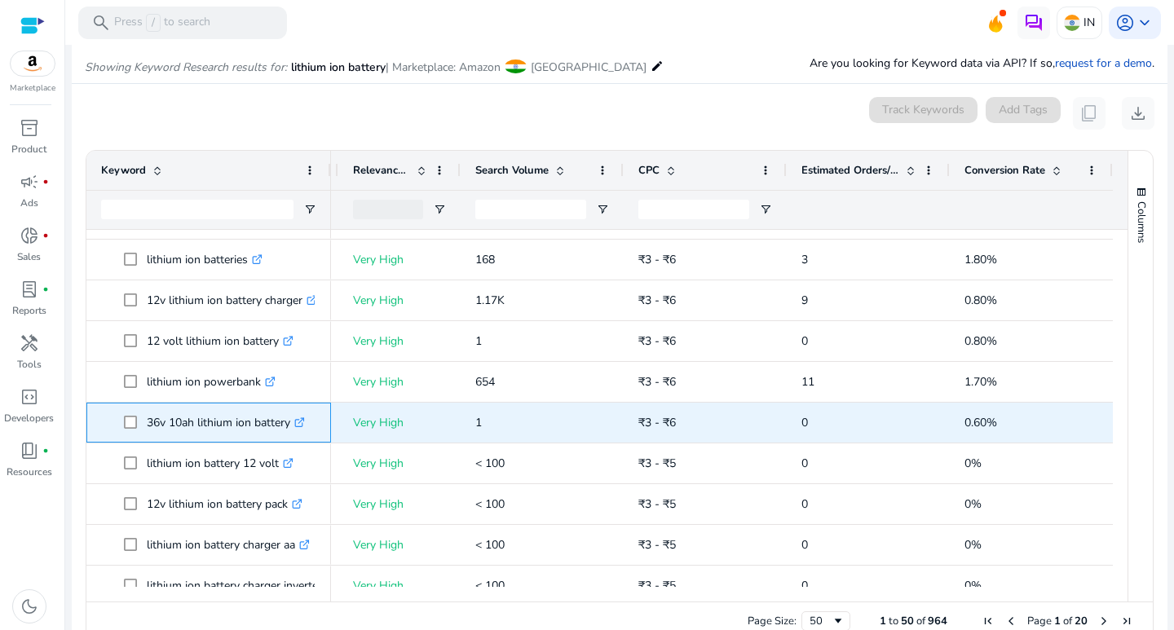
drag, startPoint x: 149, startPoint y: 420, endPoint x: 280, endPoint y: 422, distance: 130.5
click at [290, 425] on p "36v 10ah lithium ion battery .st0{fill:#2c8af8}" at bounding box center [226, 422] width 158 height 33
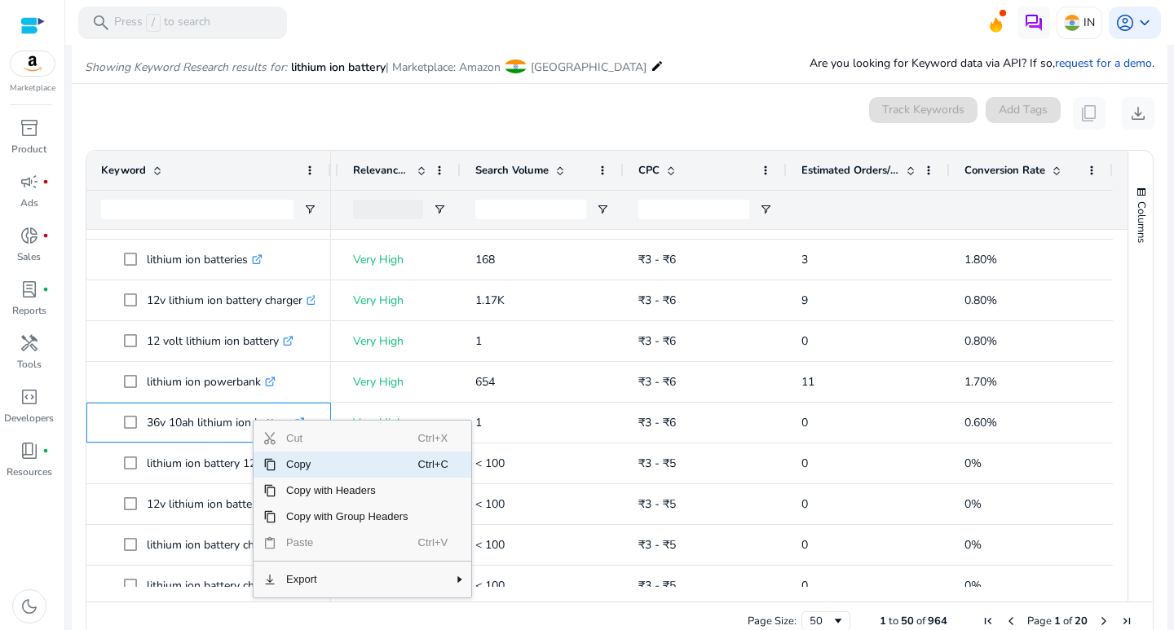
click at [297, 459] on span "Copy" at bounding box center [347, 465] width 142 height 26
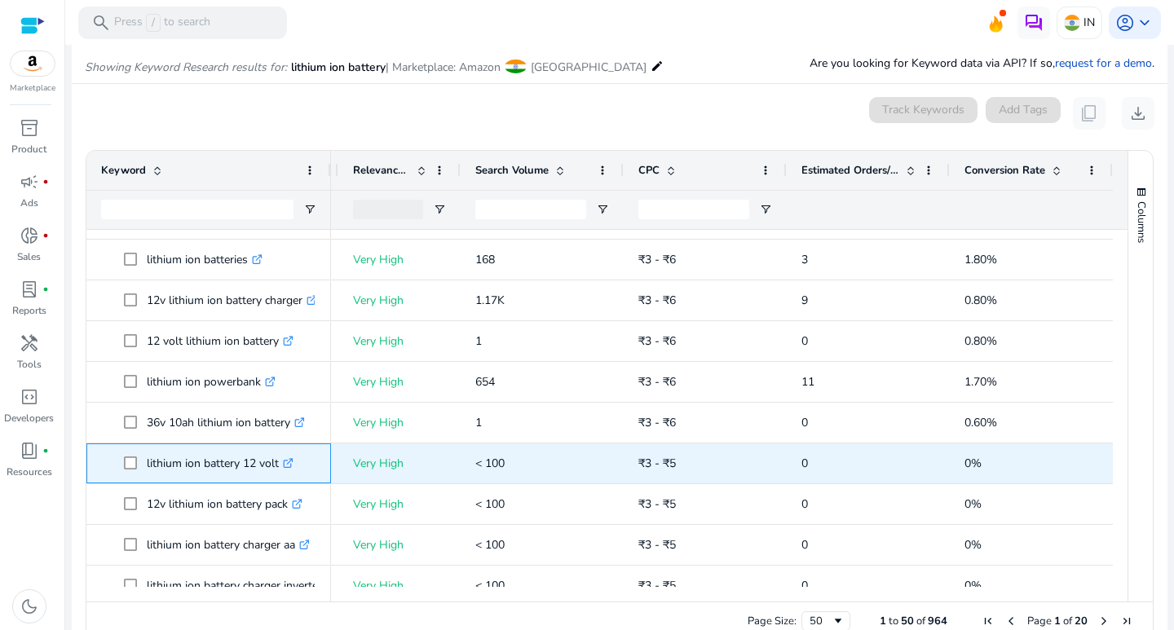
drag, startPoint x: 145, startPoint y: 466, endPoint x: 304, endPoint y: 473, distance: 159.2
click at [304, 473] on span "lithium ion battery 12 volt .st0{fill:#2c8af8}" at bounding box center [220, 463] width 192 height 33
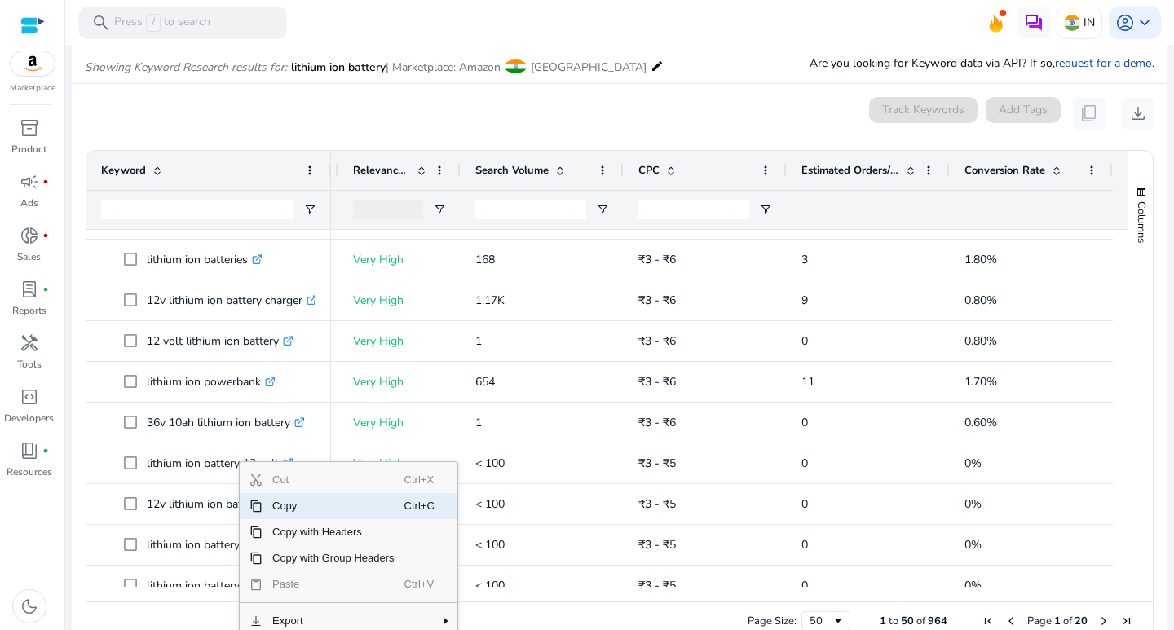
click at [274, 503] on span "Copy" at bounding box center [334, 506] width 142 height 26
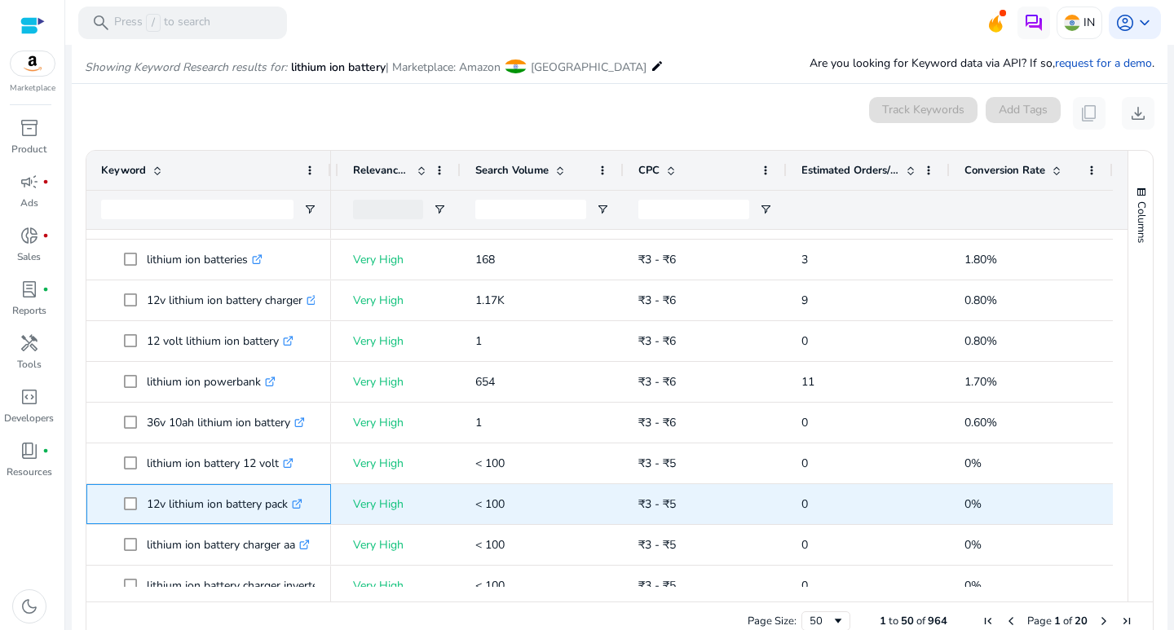
drag, startPoint x: 145, startPoint y: 502, endPoint x: 290, endPoint y: 506, distance: 144.4
click at [290, 506] on span "12v lithium ion battery pack .st0{fill:#2c8af8}" at bounding box center [220, 504] width 192 height 33
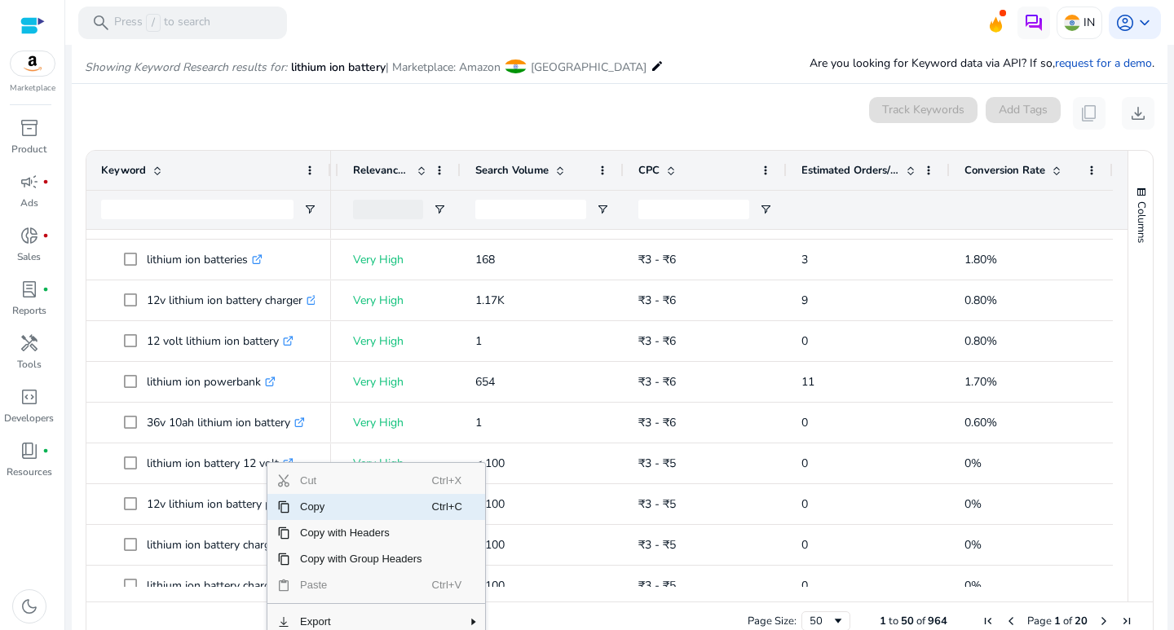
click at [312, 515] on span "Copy" at bounding box center [361, 507] width 142 height 26
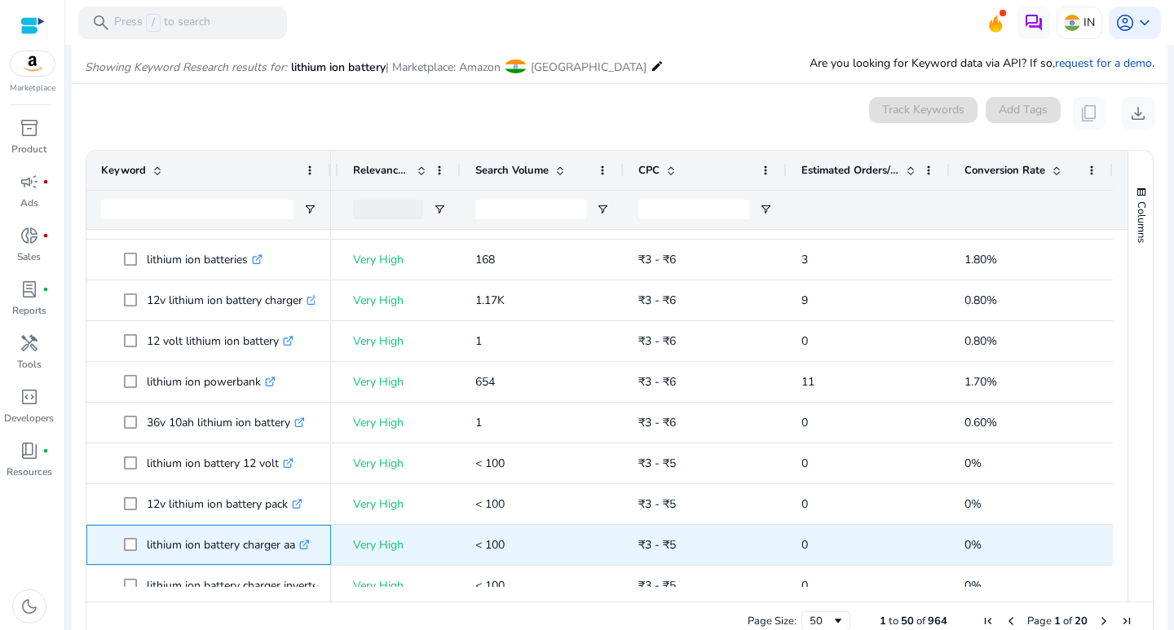
drag, startPoint x: 148, startPoint y: 543, endPoint x: 302, endPoint y: 548, distance: 153.4
click at [302, 548] on p "lithium ion battery charger aa .st0{fill:#2c8af8}" at bounding box center [228, 544] width 163 height 33
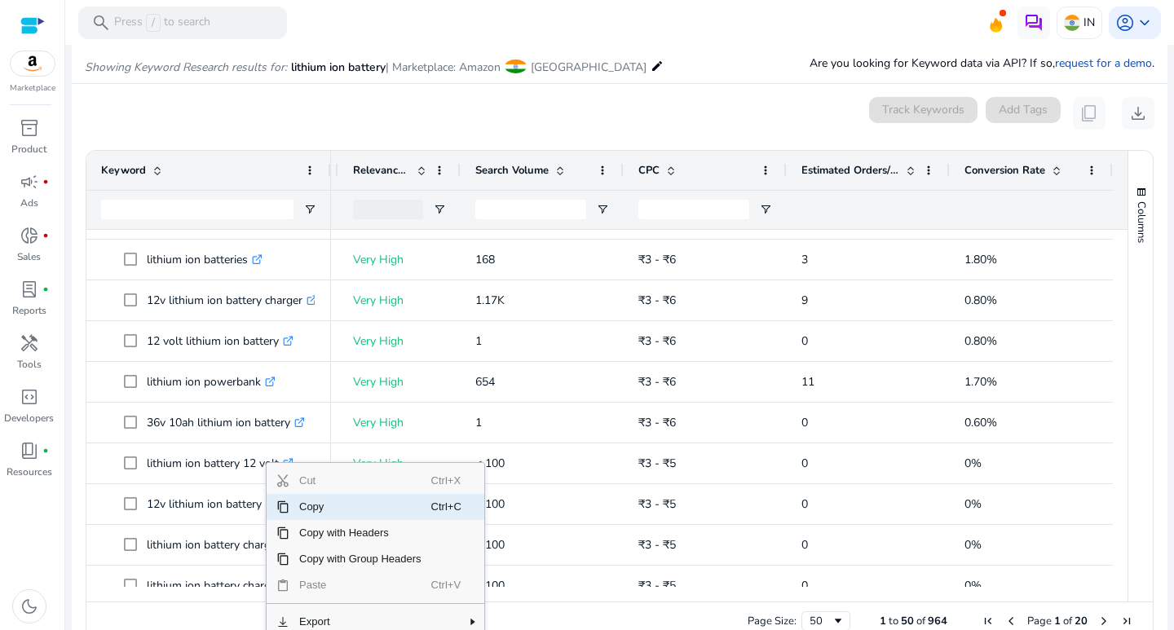
click at [311, 517] on span "Copy" at bounding box center [361, 507] width 142 height 26
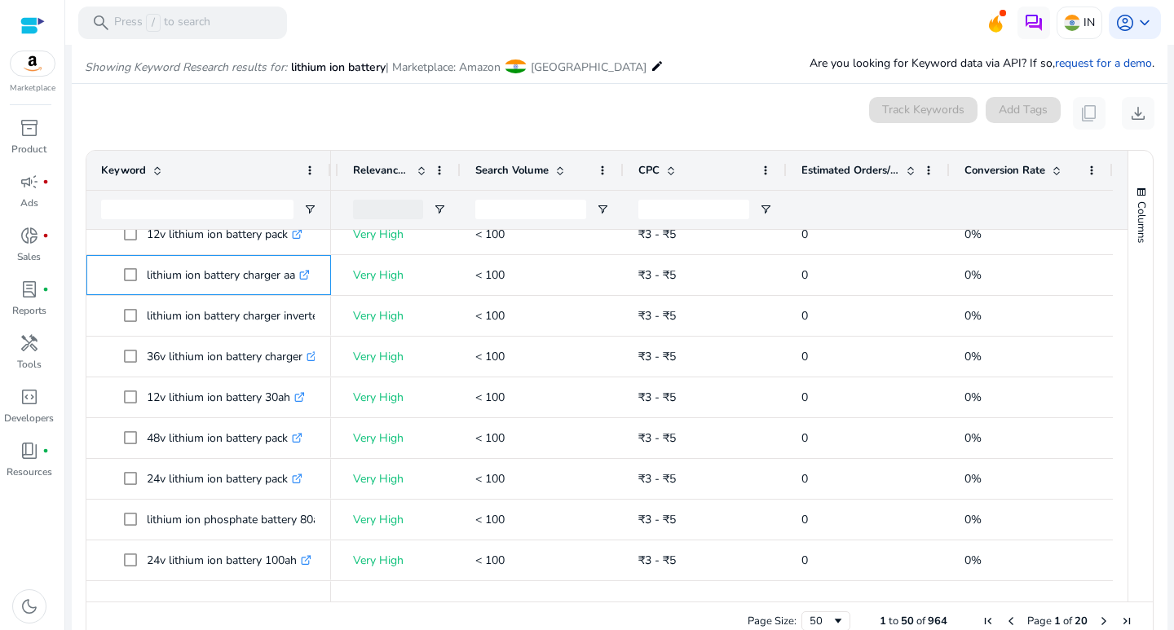
scroll to position [1267, 0]
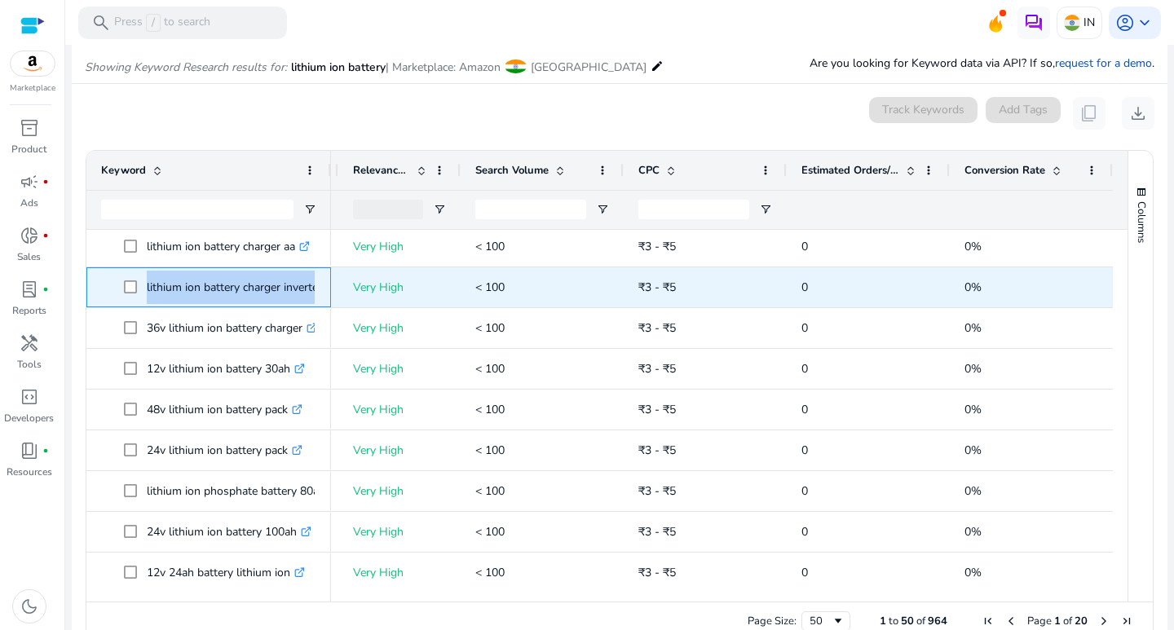
drag, startPoint x: 144, startPoint y: 284, endPoint x: 316, endPoint y: 290, distance: 172.2
click at [318, 290] on div "lithium ion battery charger inverter .st0{fill:#2c8af8}" at bounding box center [208, 287] width 245 height 40
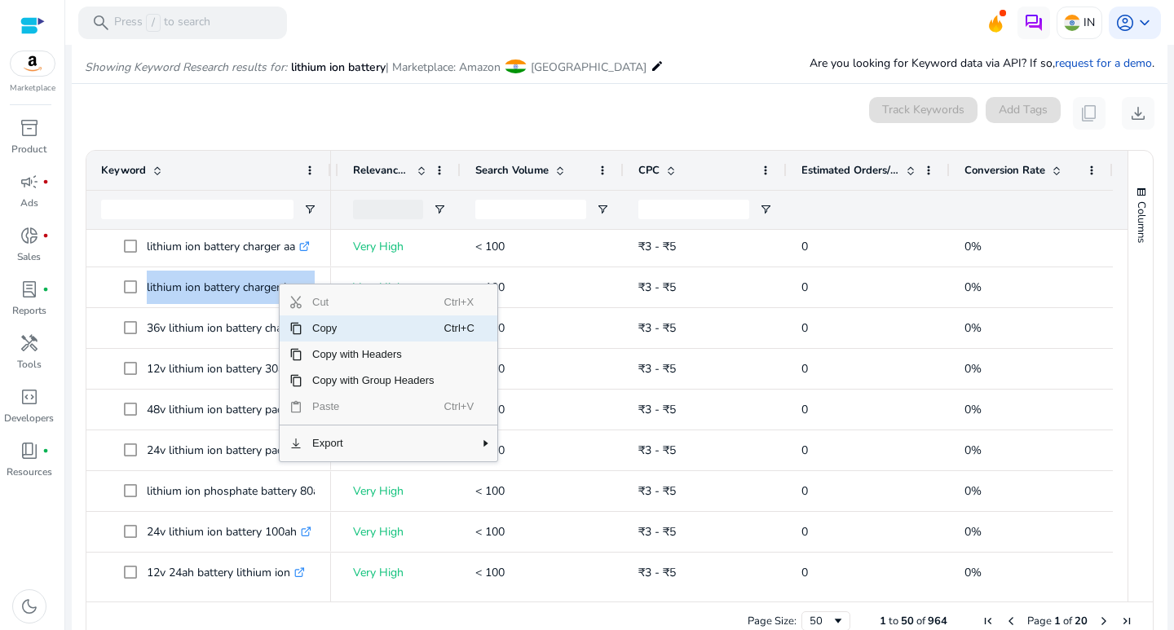
click at [314, 327] on span "Copy" at bounding box center [374, 329] width 142 height 26
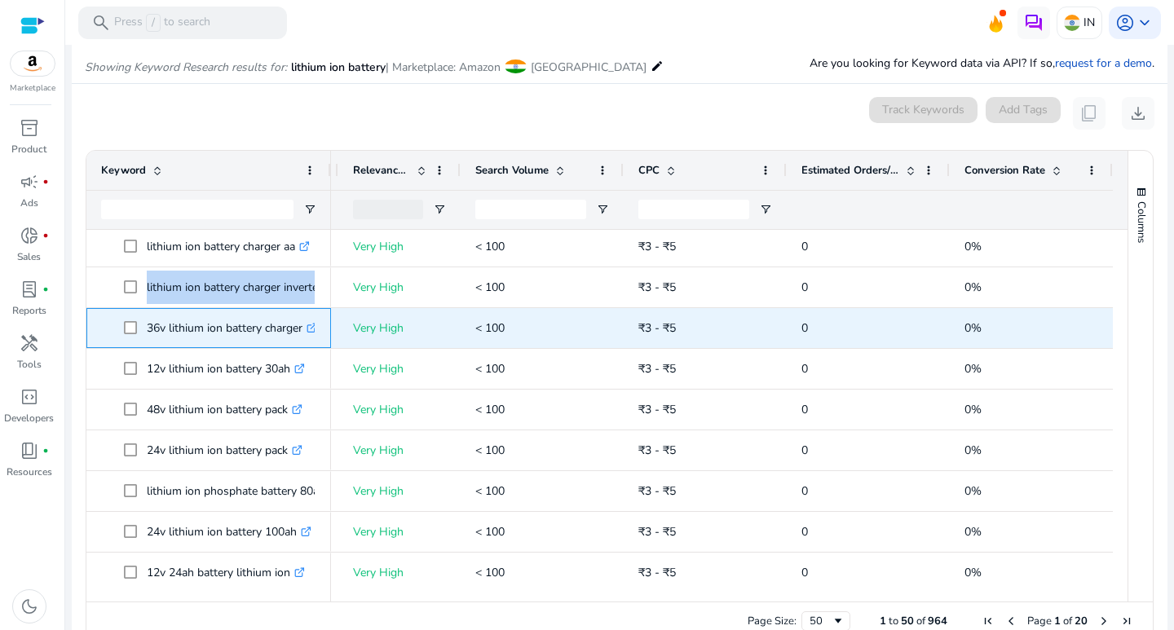
drag, startPoint x: 147, startPoint y: 327, endPoint x: 307, endPoint y: 326, distance: 159.8
click at [307, 326] on p "36v lithium ion battery charger .st0{fill:#2c8af8}" at bounding box center [232, 328] width 170 height 33
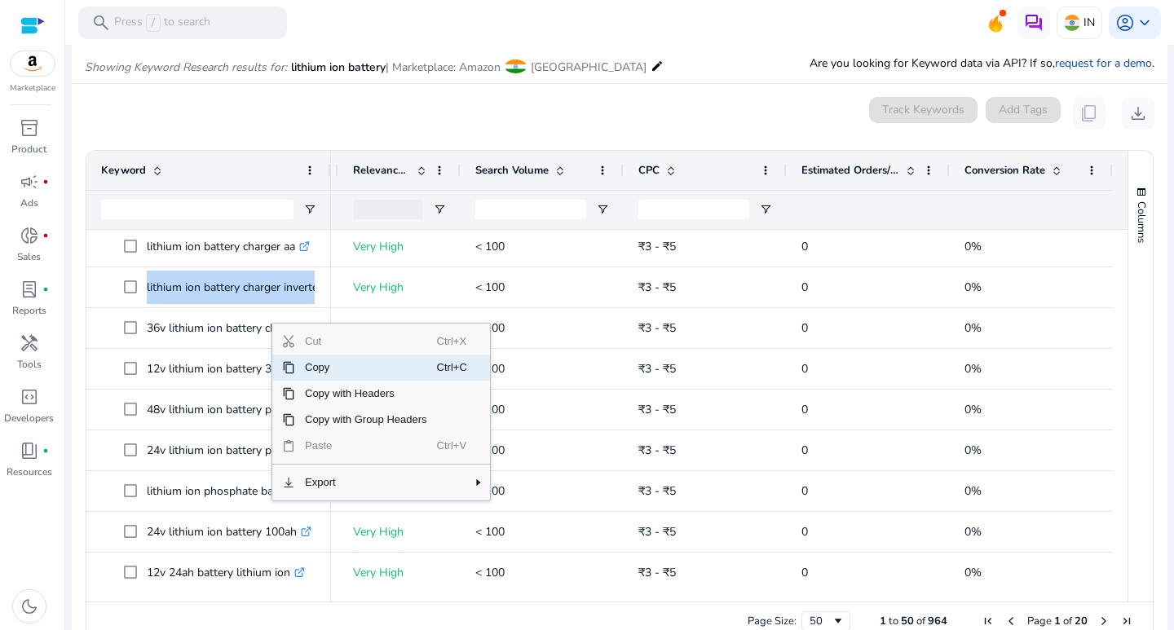
click at [303, 369] on span "Copy" at bounding box center [366, 368] width 142 height 26
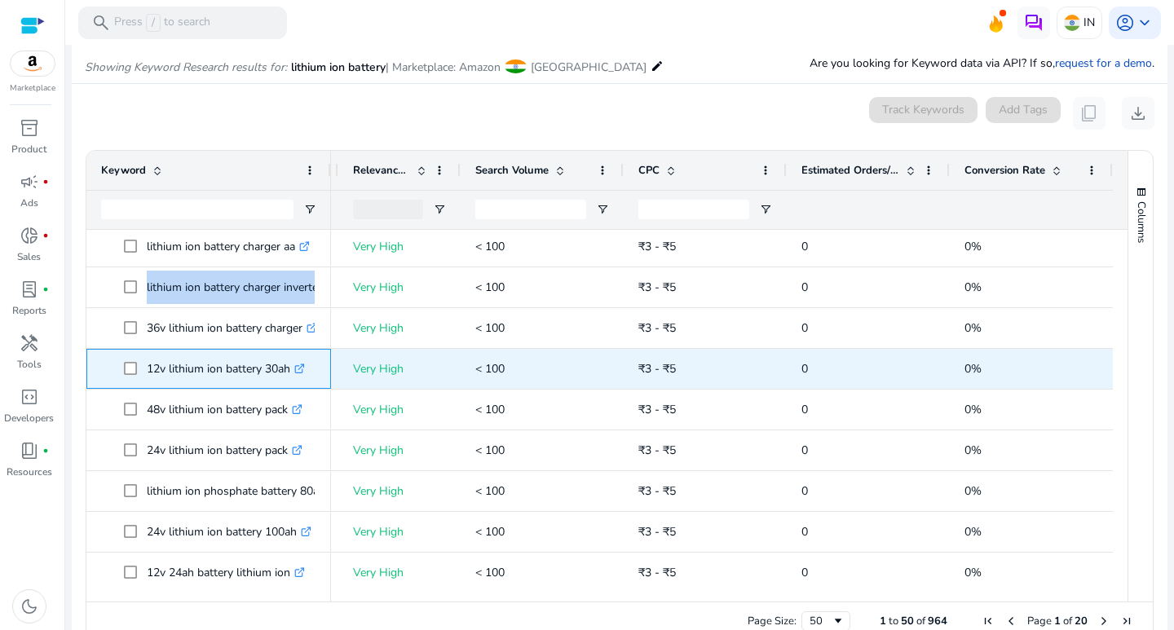
drag, startPoint x: 145, startPoint y: 365, endPoint x: 296, endPoint y: 374, distance: 151.2
click at [296, 374] on span "12v lithium ion battery 30ah .st0{fill:#2c8af8}" at bounding box center [220, 368] width 192 height 33
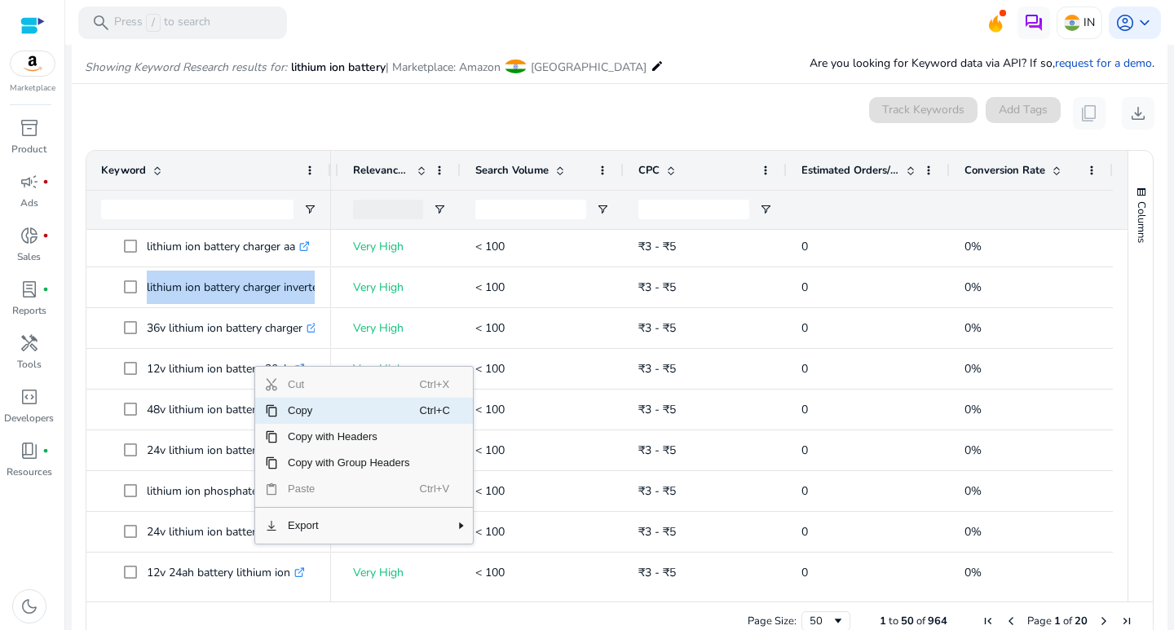
click at [298, 411] on span "Copy" at bounding box center [349, 411] width 142 height 26
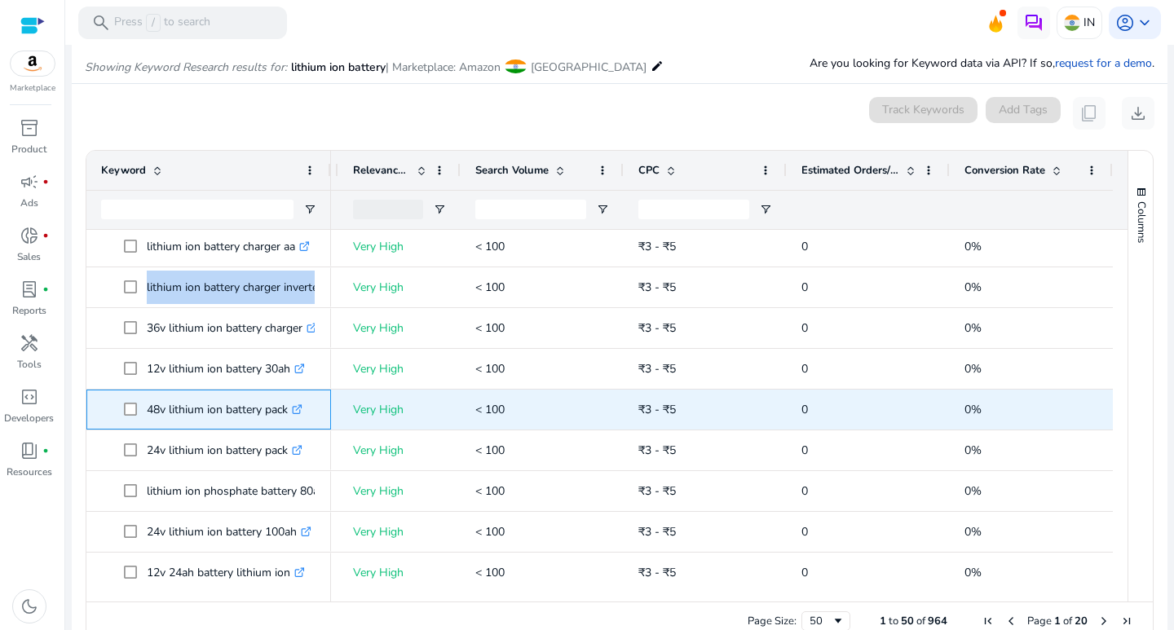
drag, startPoint x: 145, startPoint y: 402, endPoint x: 273, endPoint y: 412, distance: 128.4
click at [287, 423] on span "48v lithium ion battery pack .st0{fill:#2c8af8}" at bounding box center [220, 409] width 192 height 33
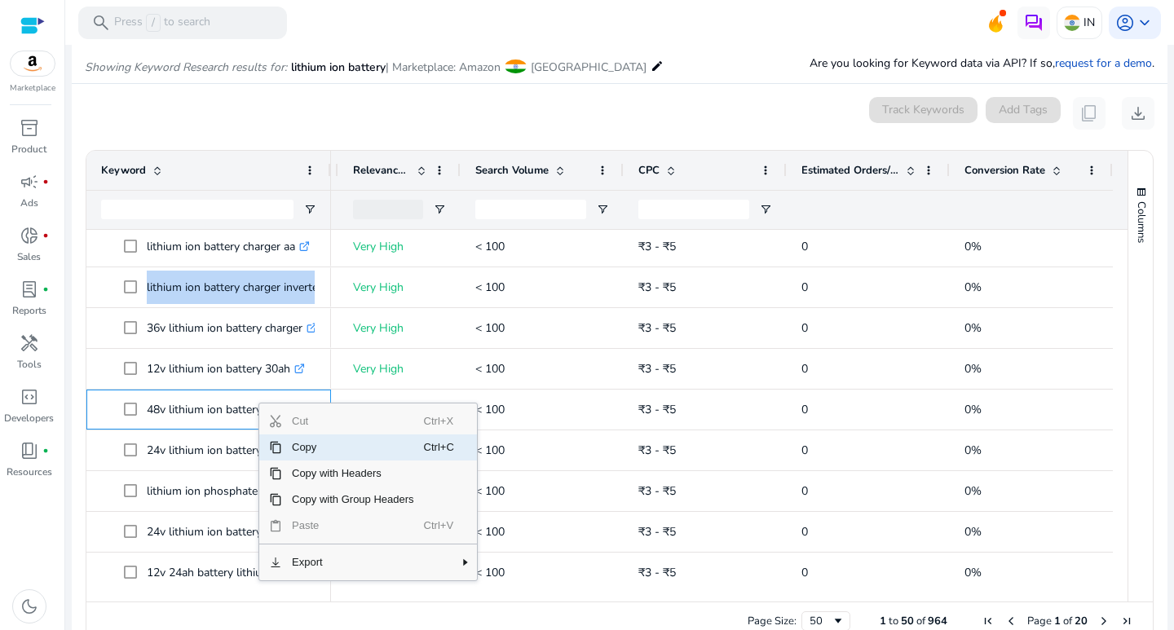
click at [301, 449] on span "Copy" at bounding box center [353, 448] width 142 height 26
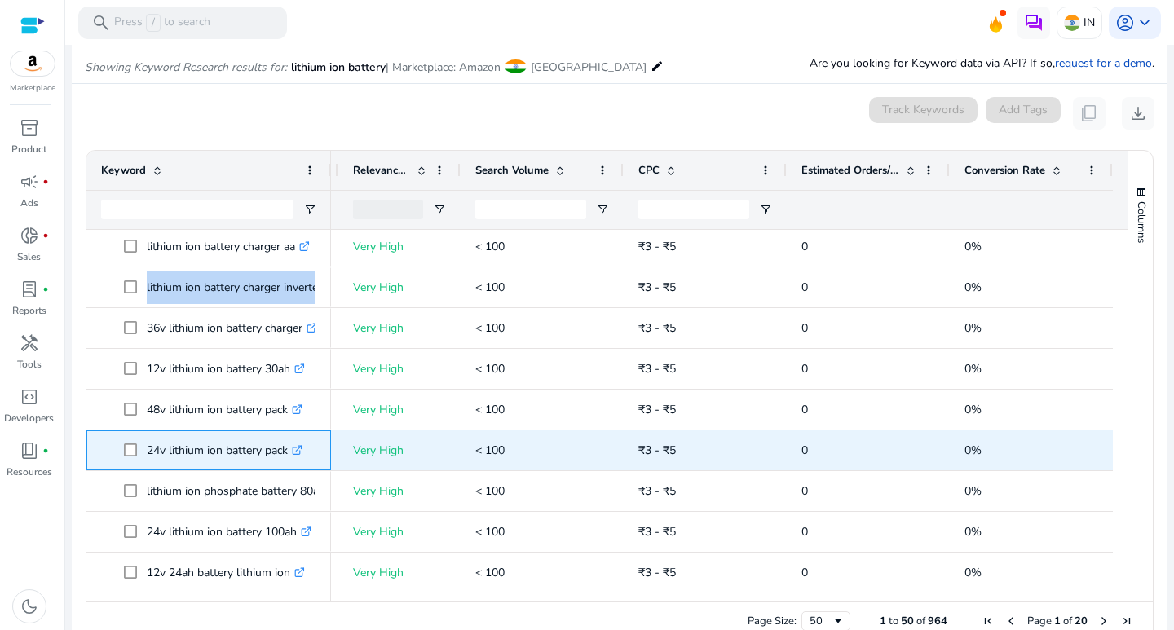
drag, startPoint x: 147, startPoint y: 450, endPoint x: 292, endPoint y: 453, distance: 145.2
click at [292, 453] on p "24v lithium ion battery pack .st0{fill:#2c8af8}" at bounding box center [225, 450] width 156 height 33
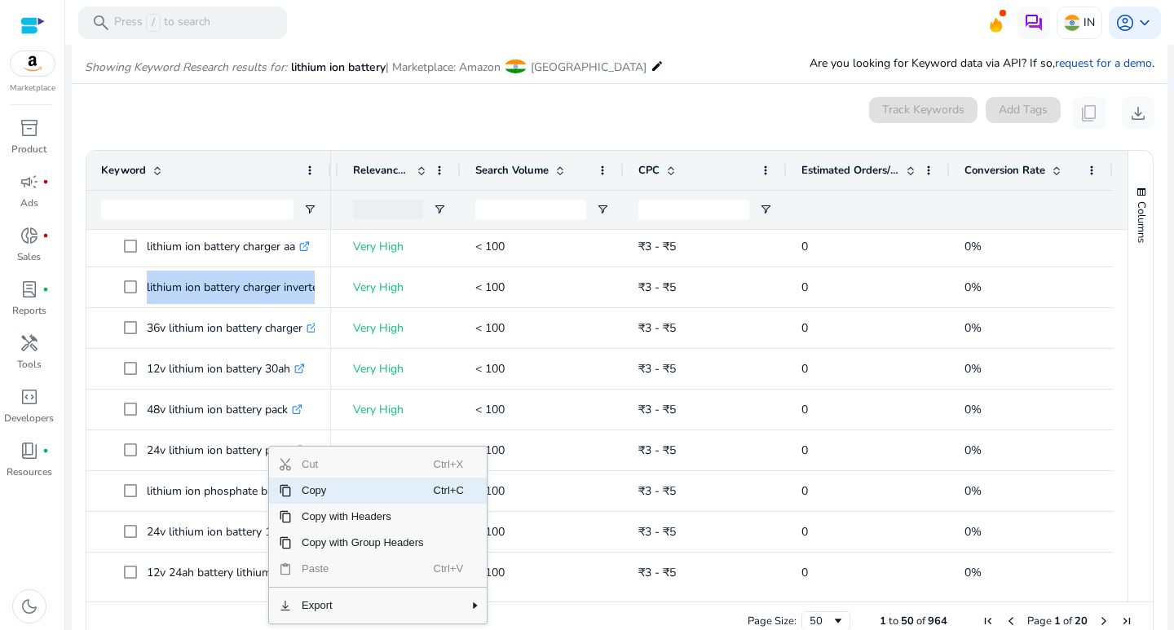
click at [294, 486] on span "Copy" at bounding box center [363, 491] width 142 height 26
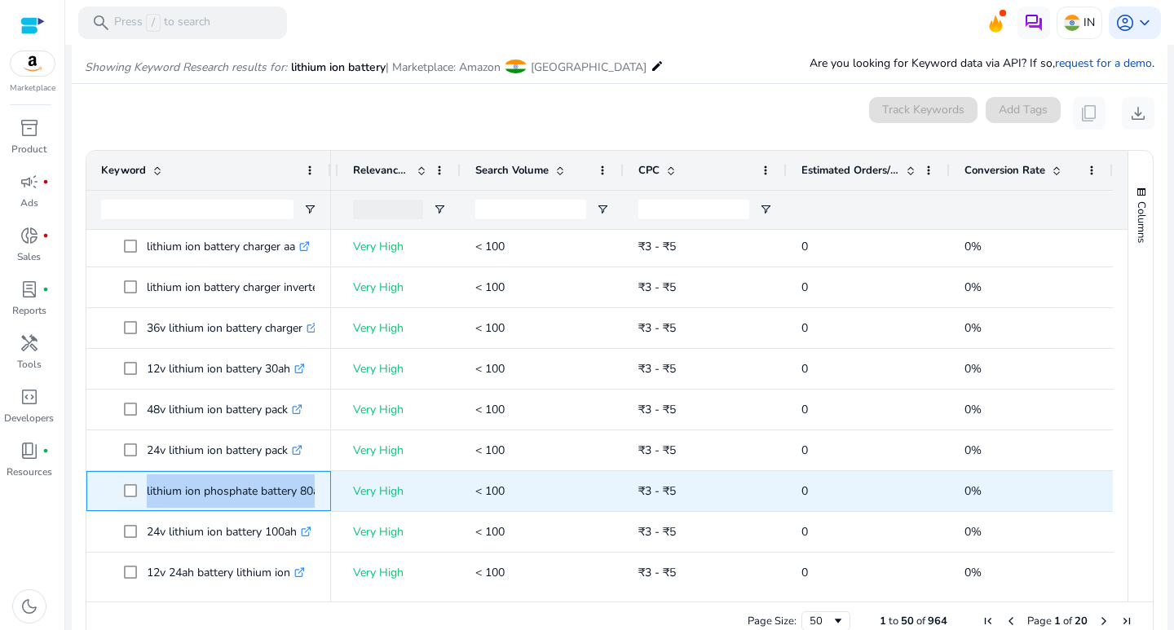
drag, startPoint x: 143, startPoint y: 492, endPoint x: 321, endPoint y: 489, distance: 177.8
click at [324, 490] on div "lithium ion phosphate battery 80ah .st0{fill:#2c8af8}" at bounding box center [208, 491] width 245 height 40
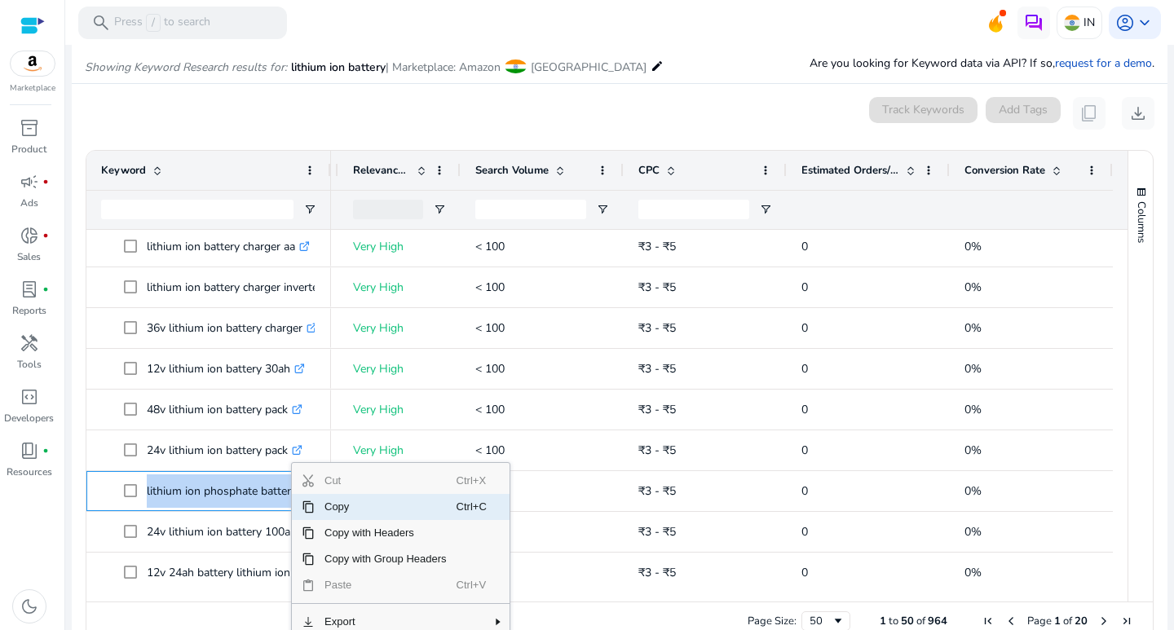
click at [316, 508] on span "Copy" at bounding box center [386, 507] width 142 height 26
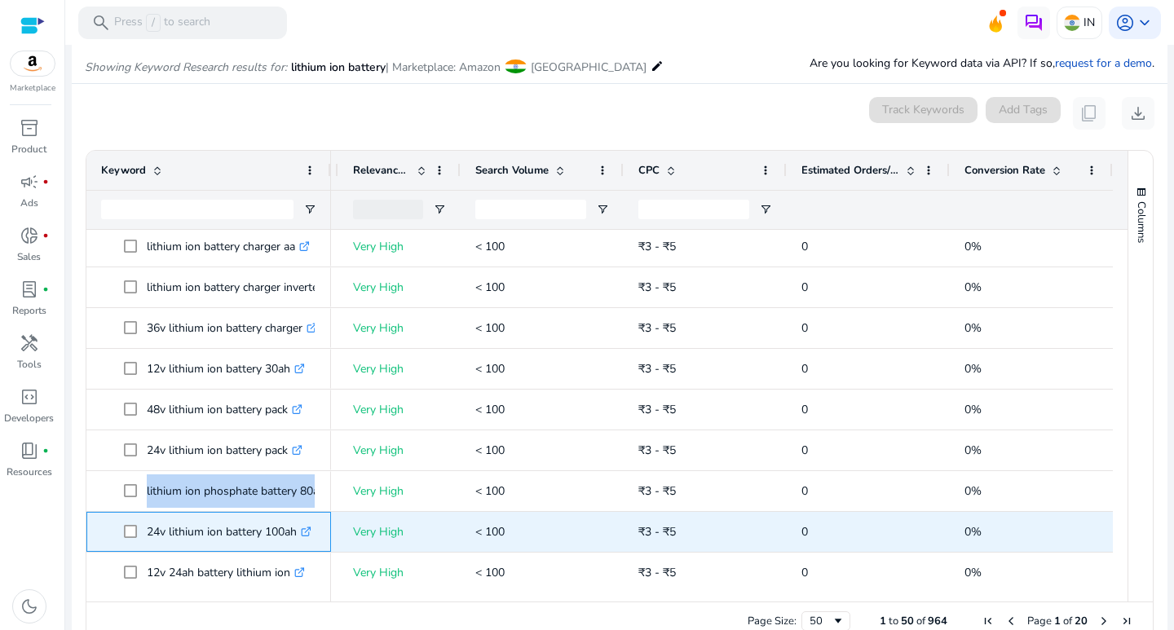
drag, startPoint x: 141, startPoint y: 531, endPoint x: 298, endPoint y: 534, distance: 156.6
click at [298, 534] on span "24v lithium ion battery 100ah .st0{fill:#2c8af8}" at bounding box center [220, 531] width 192 height 33
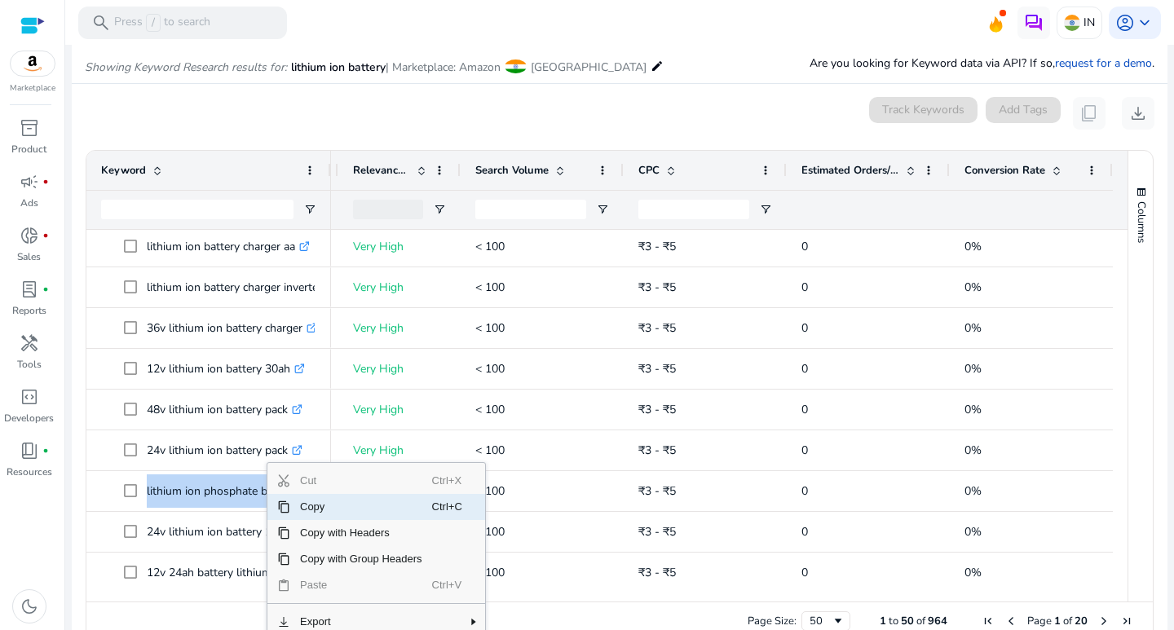
click at [319, 515] on span "Copy" at bounding box center [361, 507] width 142 height 26
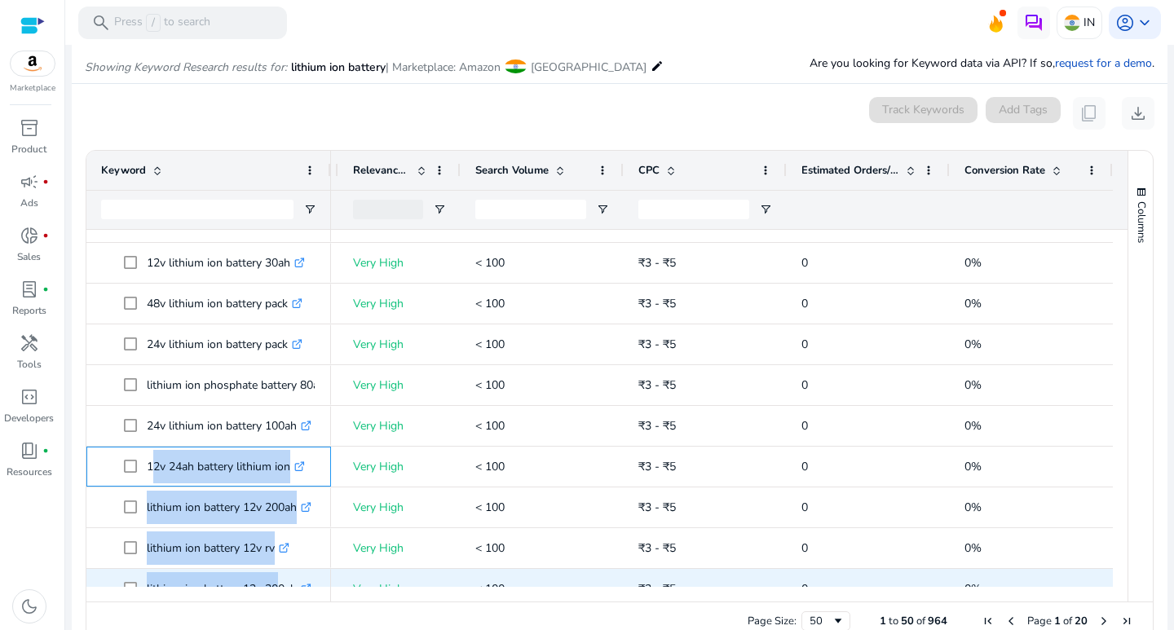
scroll to position [1426, 0]
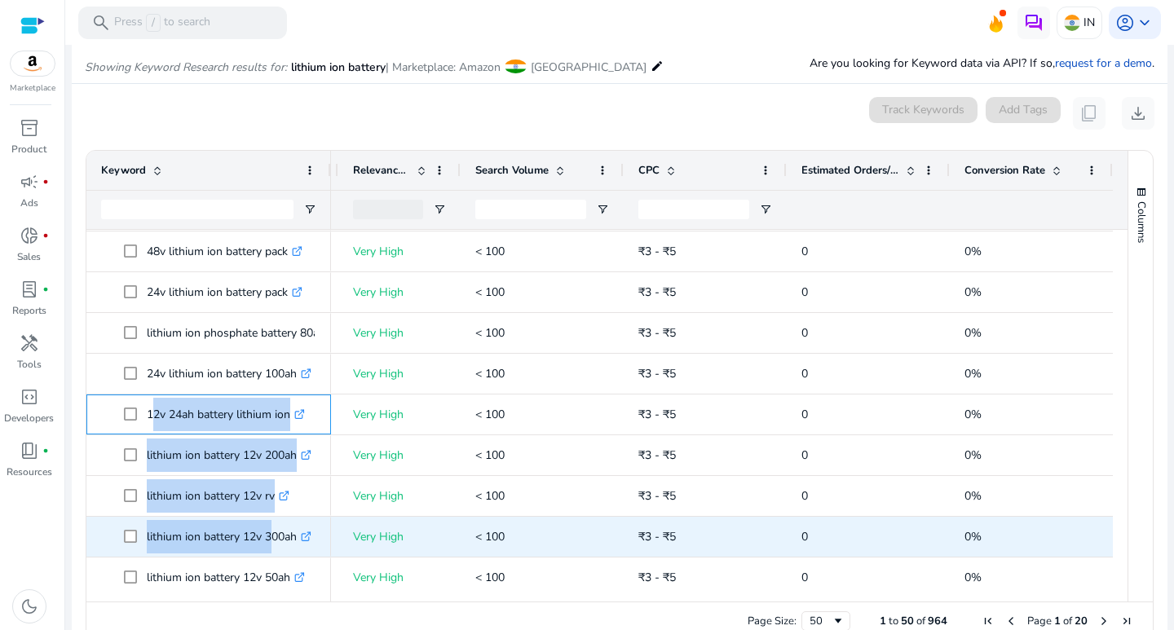
drag, startPoint x: 148, startPoint y: 568, endPoint x: 269, endPoint y: 544, distance: 123.0
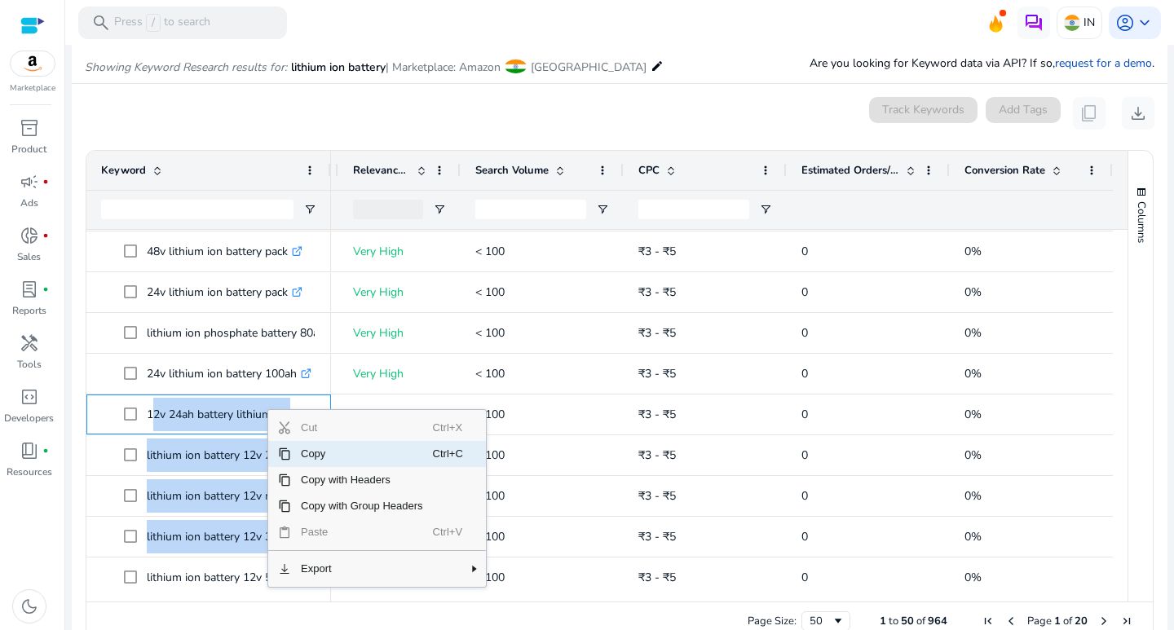
click at [300, 449] on span "Copy" at bounding box center [362, 454] width 142 height 26
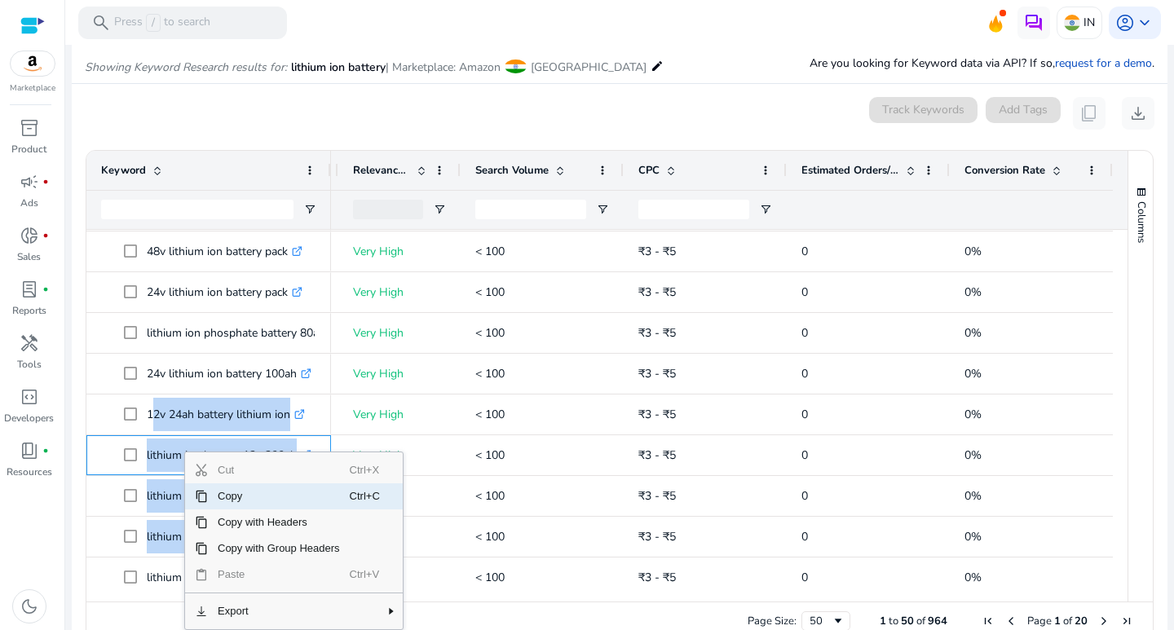
click at [231, 501] on span "Copy" at bounding box center [279, 497] width 142 height 26
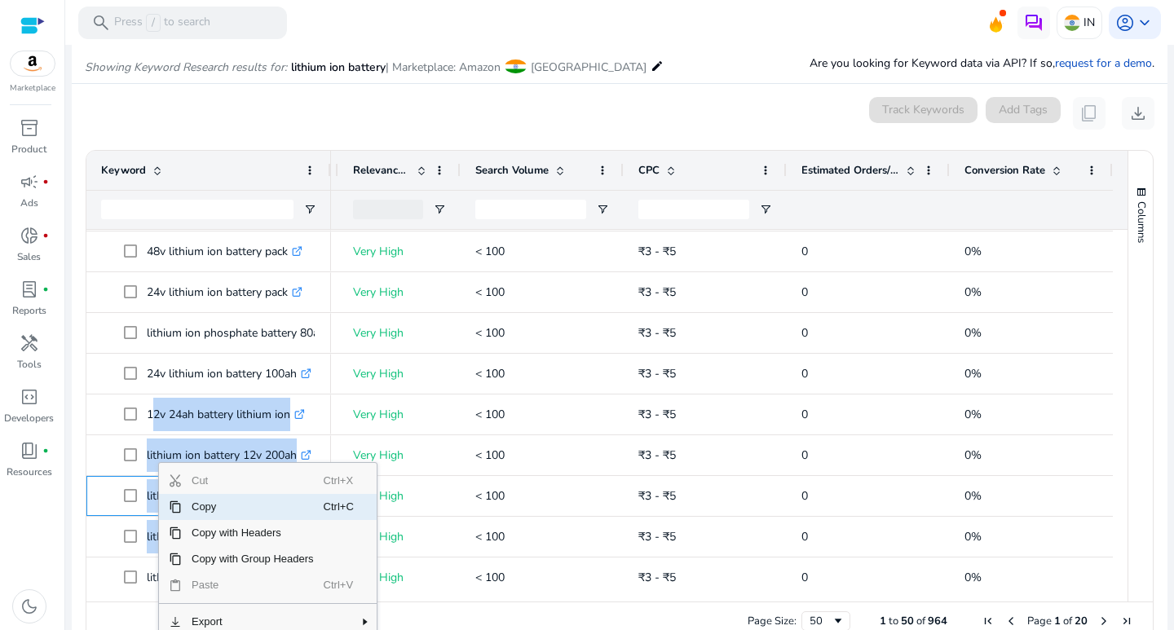
click at [193, 508] on span "Copy" at bounding box center [253, 507] width 142 height 26
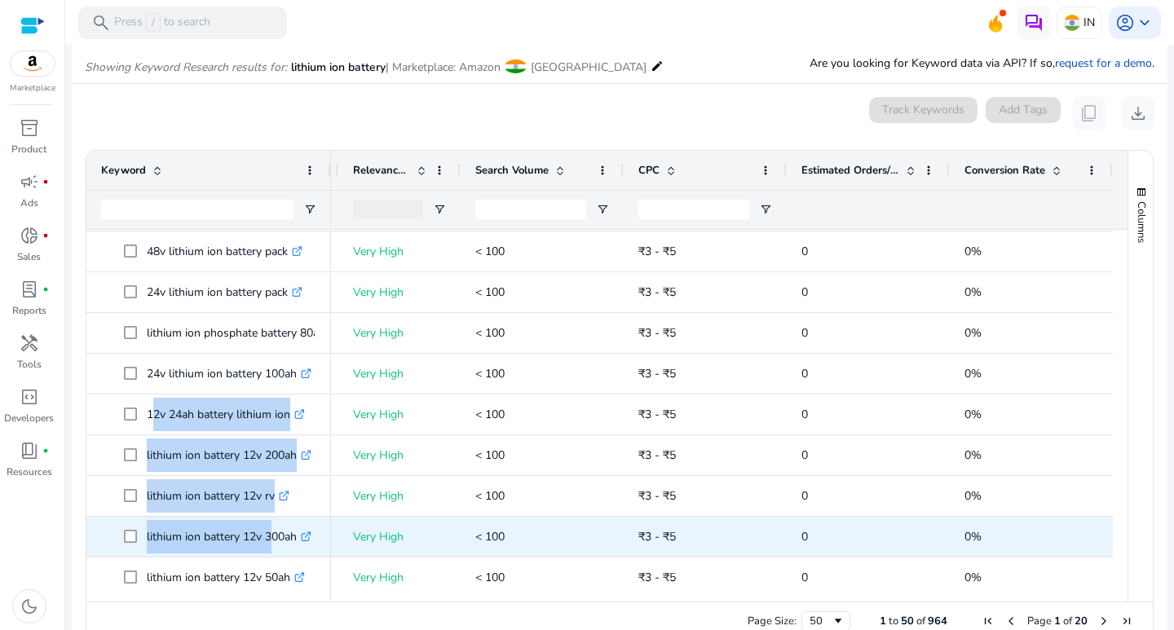
click at [183, 537] on p "lithium ion battery 12v 300ah .st0{fill:#2c8af8}" at bounding box center [229, 536] width 165 height 33
drag, startPoint x: 143, startPoint y: 533, endPoint x: 307, endPoint y: 537, distance: 164.0
click at [307, 537] on span "lithium ion battery 12v 300ah .st0{fill:#2c8af8}" at bounding box center [220, 536] width 192 height 33
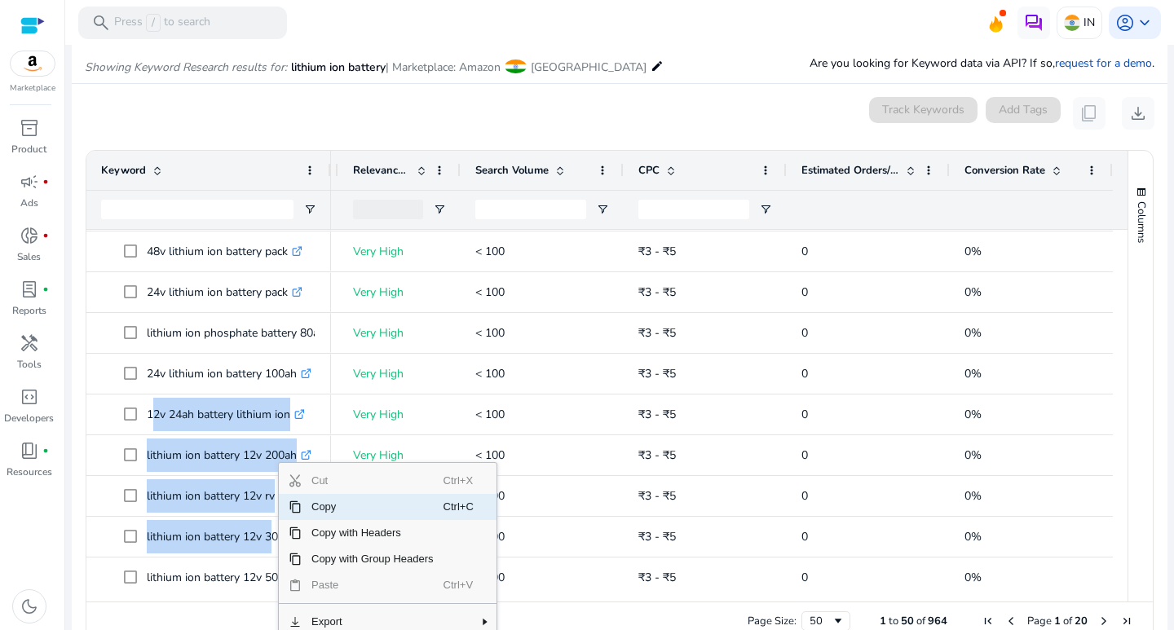
click at [324, 509] on span "Copy" at bounding box center [373, 507] width 142 height 26
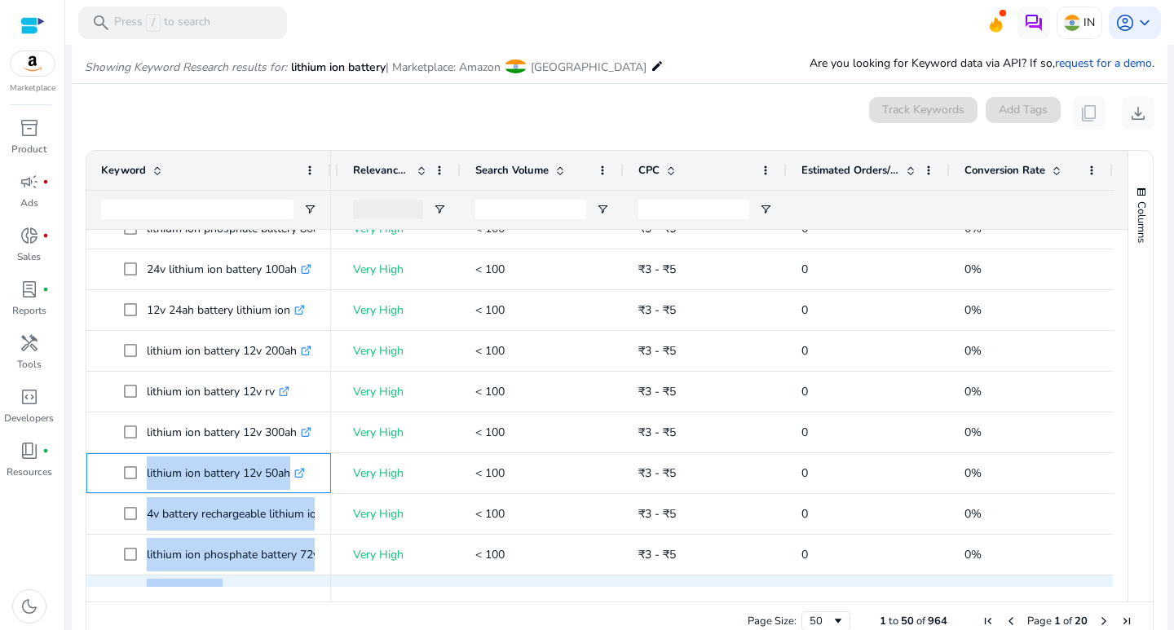
scroll to position [1547, 0]
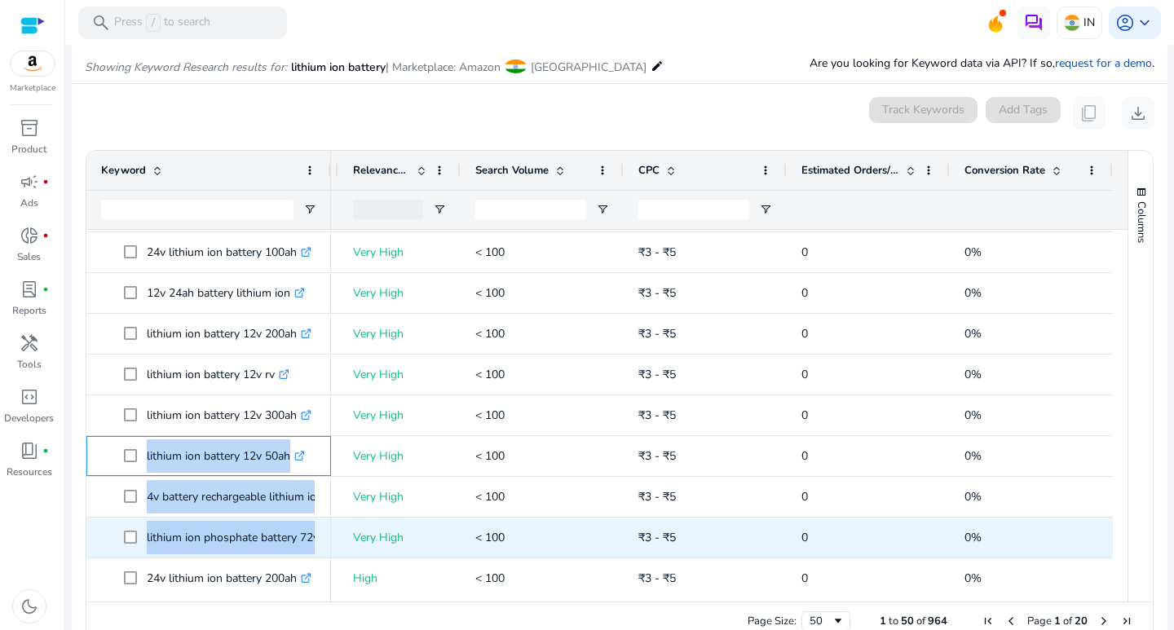
drag, startPoint x: 143, startPoint y: 574, endPoint x: 321, endPoint y: 523, distance: 185.1
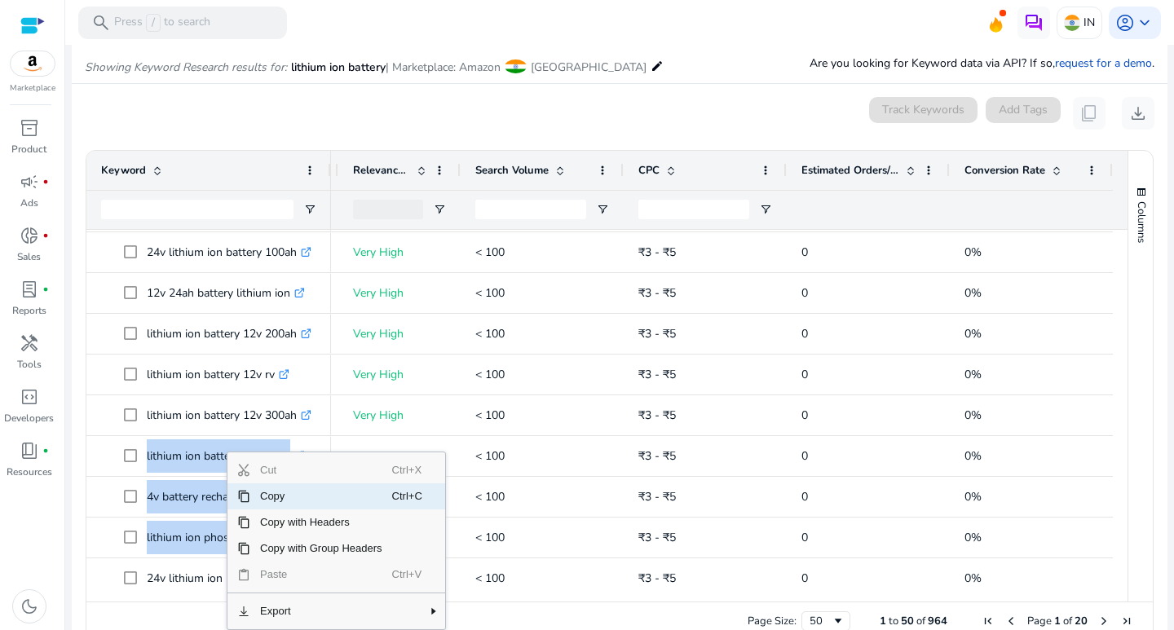
click at [284, 493] on span "Copy" at bounding box center [321, 497] width 142 height 26
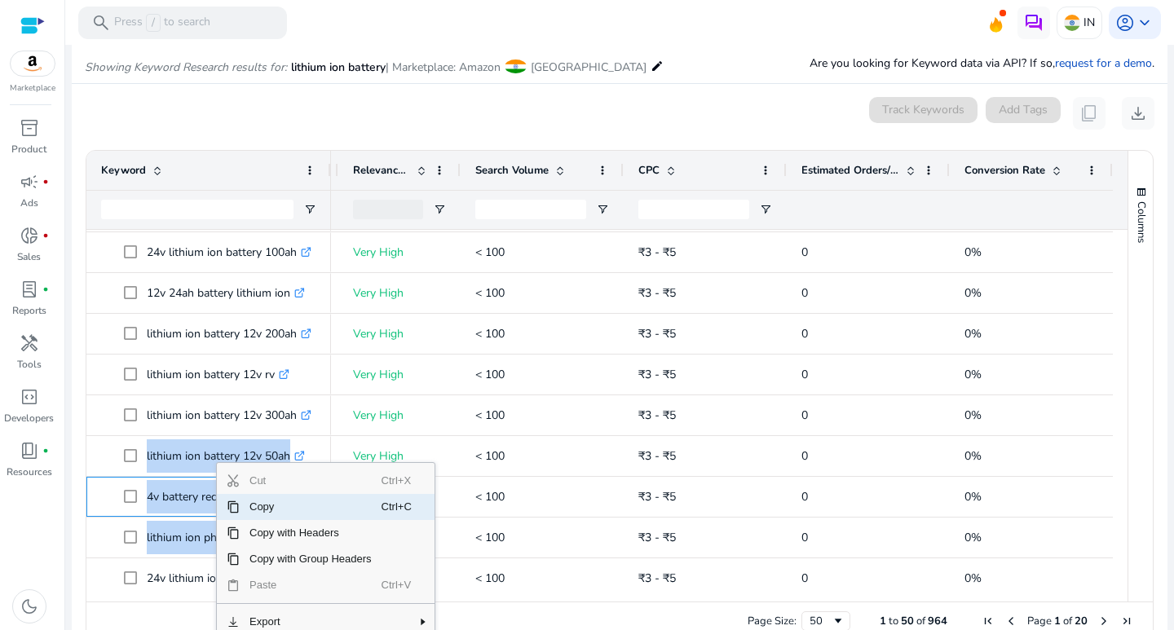
click at [269, 507] on span "Copy" at bounding box center [311, 507] width 142 height 26
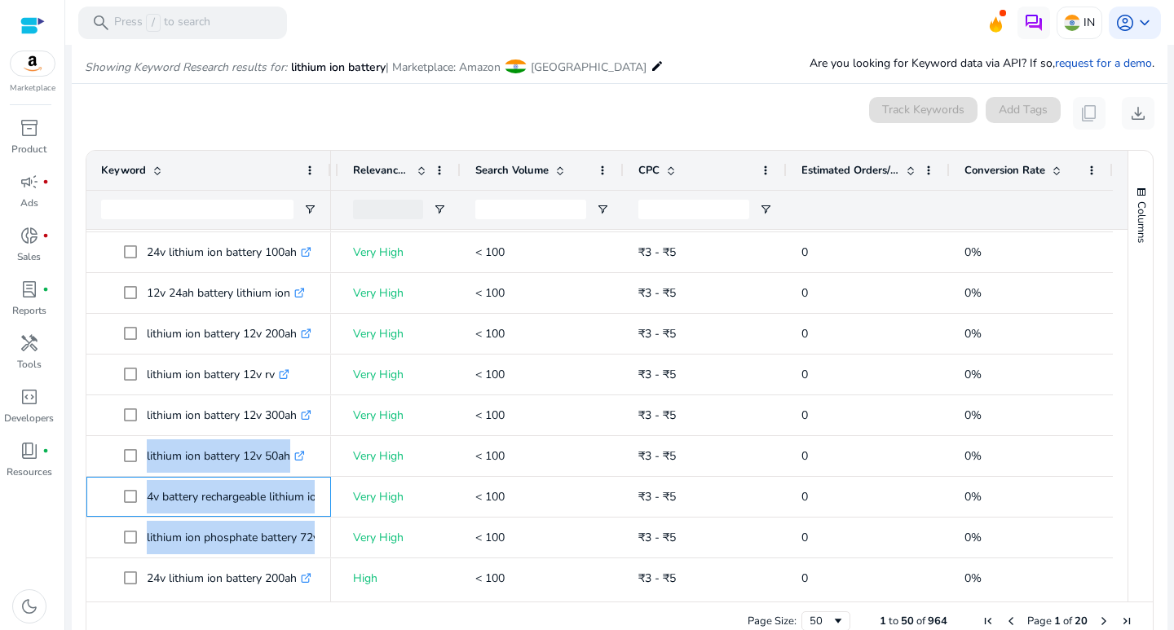
scroll to position [0, 321]
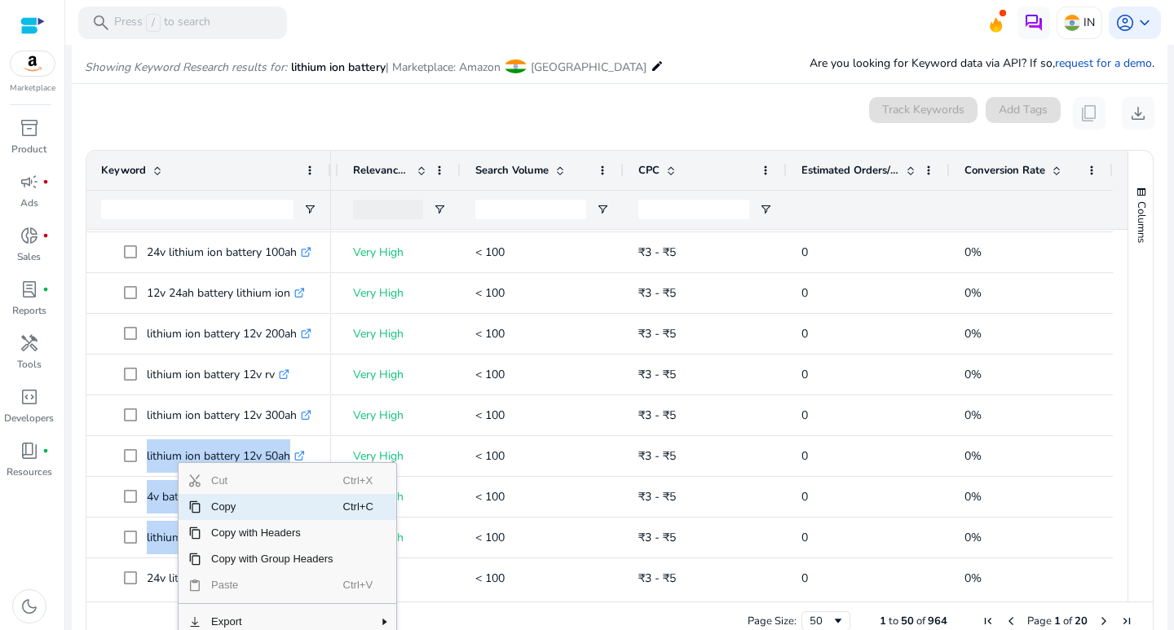
click at [238, 511] on span "Copy" at bounding box center [272, 507] width 142 height 26
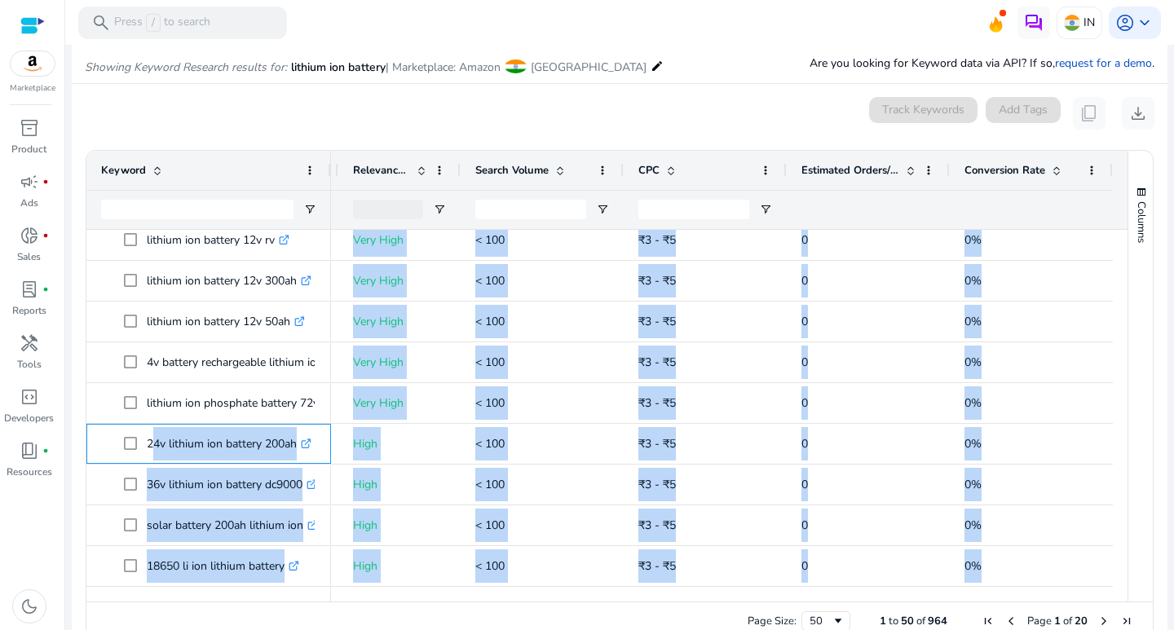
scroll to position [210, 0]
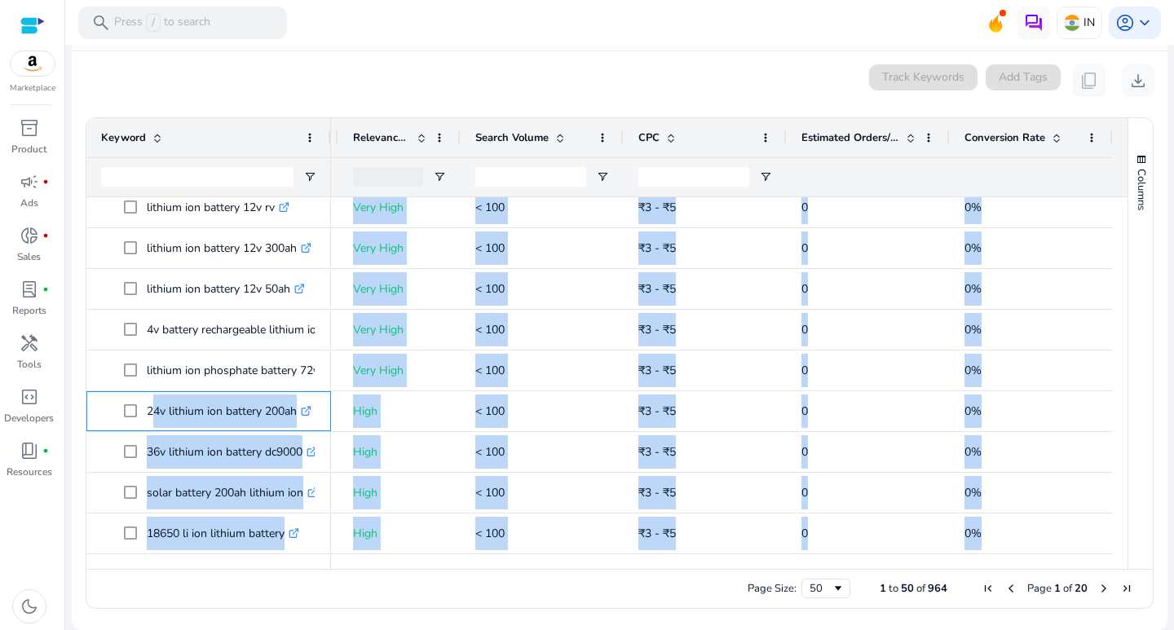
drag, startPoint x: 148, startPoint y: 581, endPoint x: 312, endPoint y: 602, distance: 165.2
click at [308, 621] on mat-card "0 keyword(s) selected Track Keywords Add Tags content_copy download Press SPACE…" at bounding box center [620, 340] width 1096 height 579
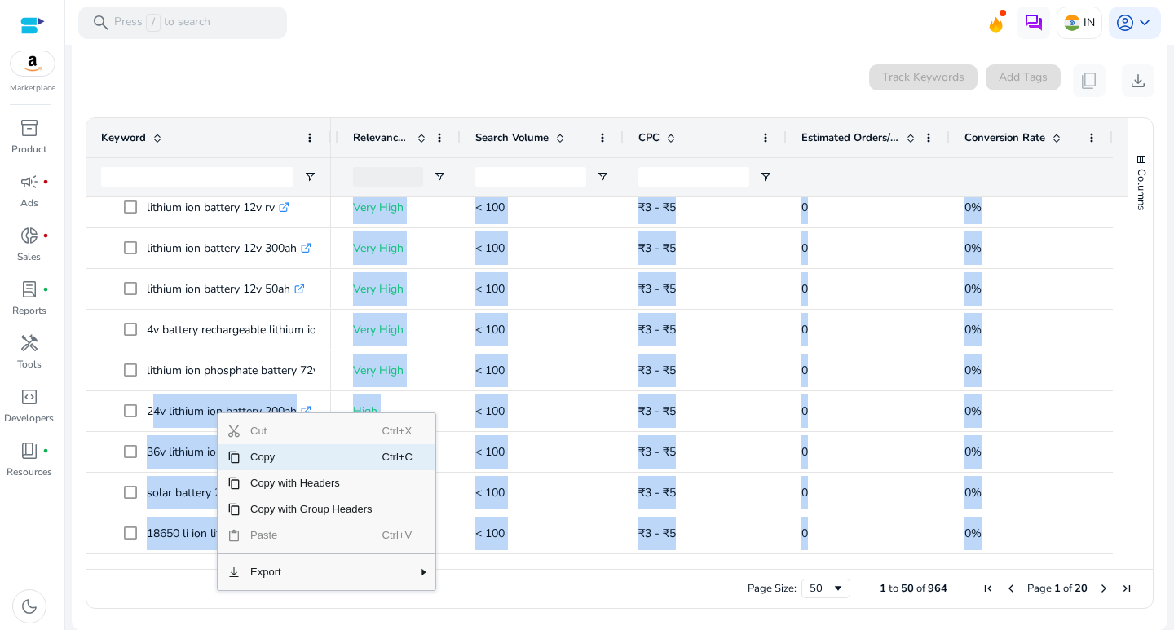
click at [258, 460] on span "Copy" at bounding box center [312, 457] width 142 height 26
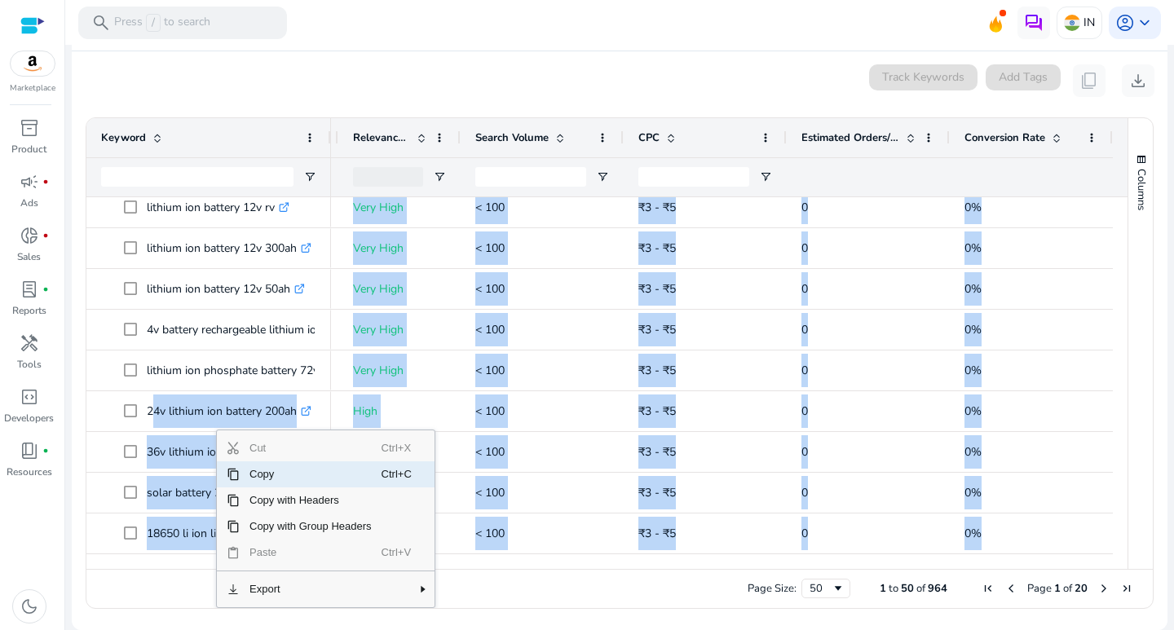
click at [257, 481] on span "Copy" at bounding box center [311, 475] width 142 height 26
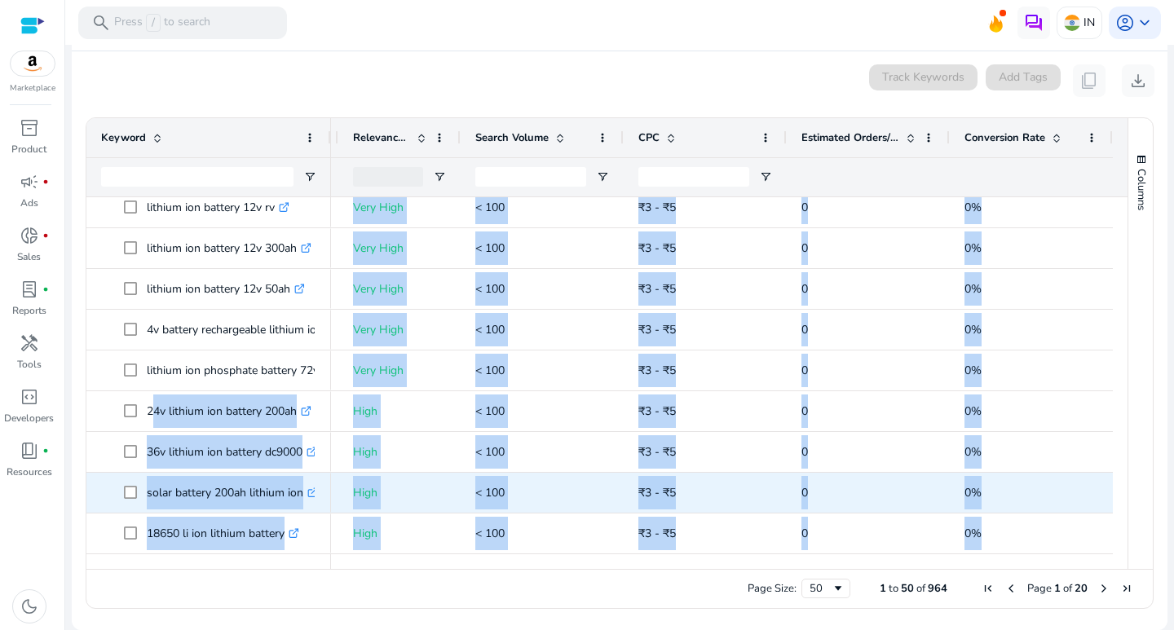
click at [187, 479] on p "solar battery 200ah lithium ion .st0{fill:#2c8af8}" at bounding box center [232, 492] width 171 height 33
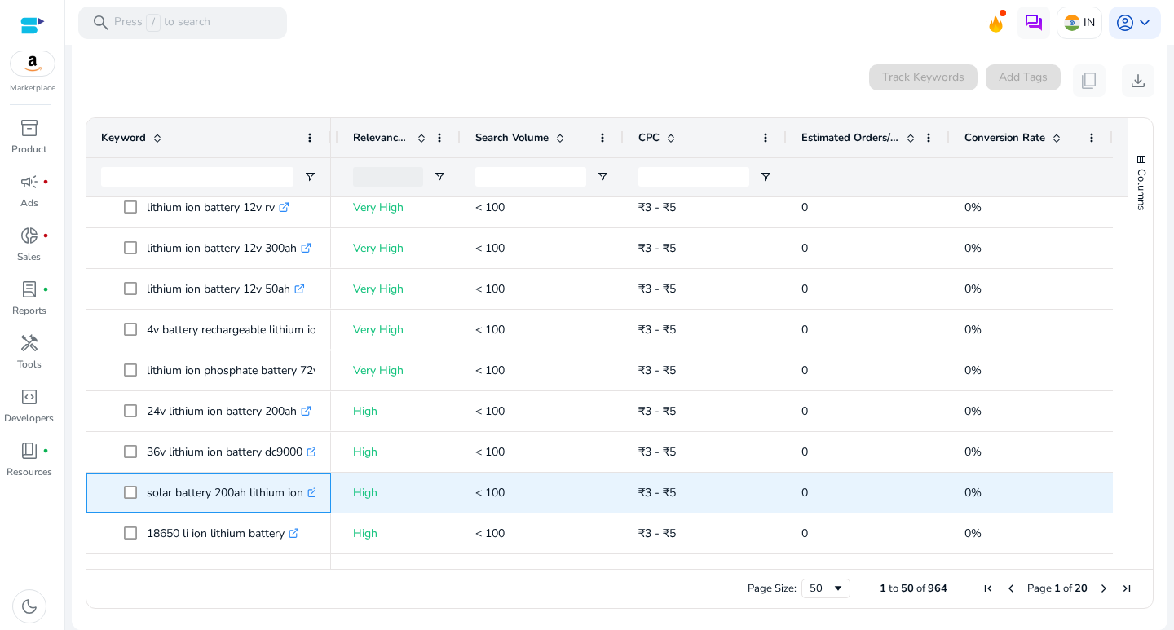
drag, startPoint x: 148, startPoint y: 491, endPoint x: 307, endPoint y: 493, distance: 159.9
click at [307, 493] on p "solar battery 200ah lithium ion .st0{fill:#2c8af8}" at bounding box center [232, 492] width 171 height 33
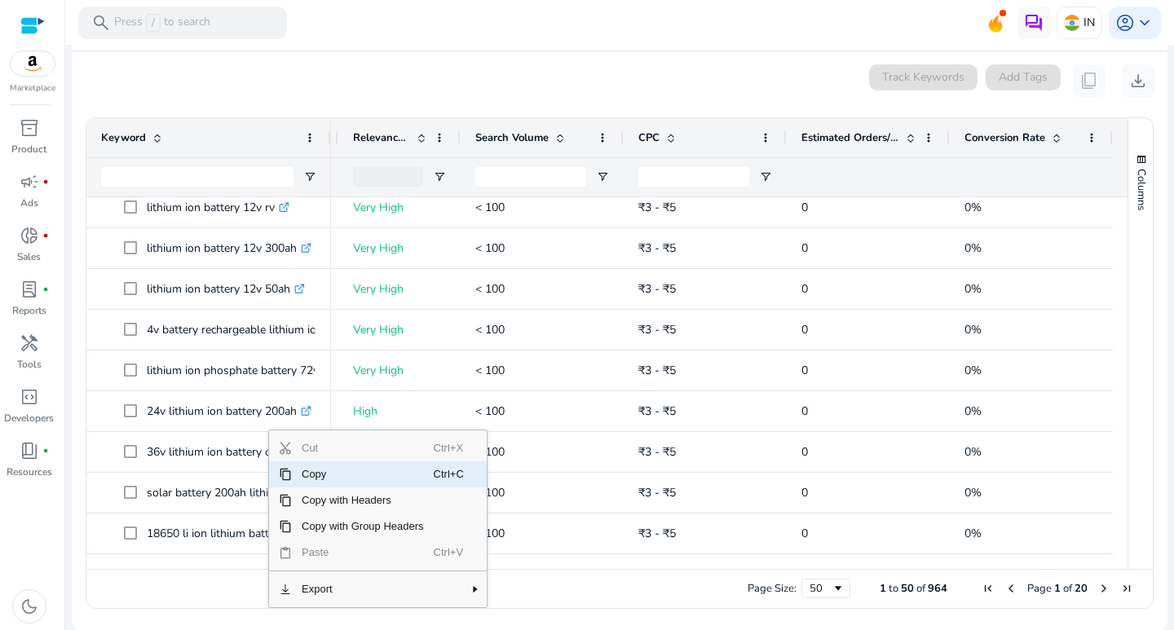
click at [305, 479] on span "Copy" at bounding box center [363, 475] width 142 height 26
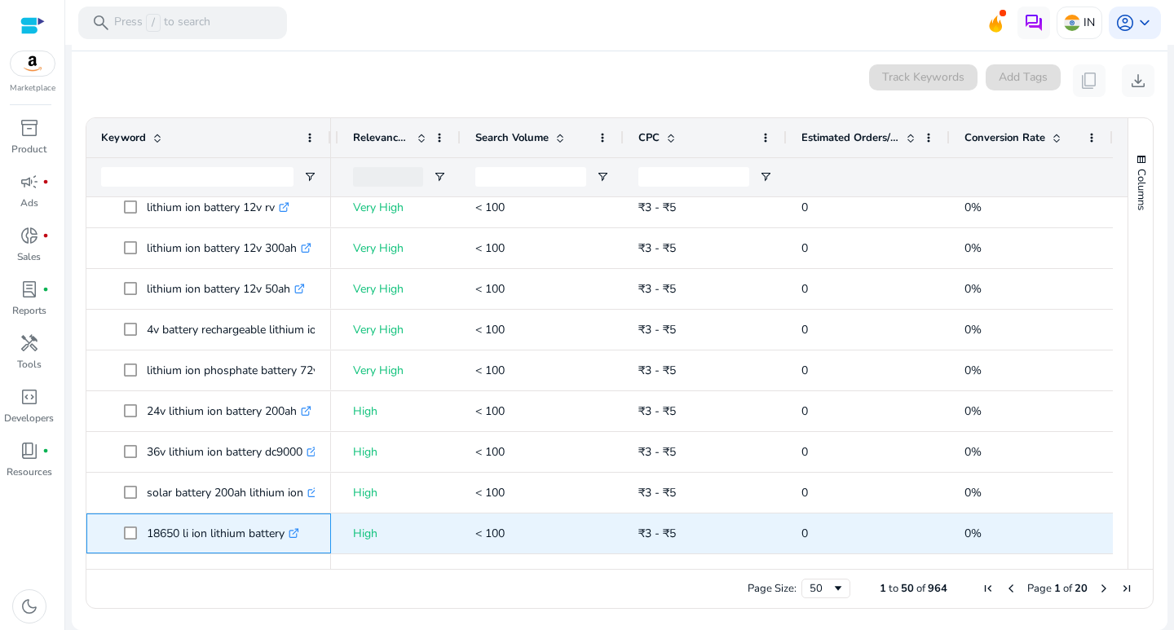
drag, startPoint x: 141, startPoint y: 533, endPoint x: 290, endPoint y: 533, distance: 148.4
click at [290, 533] on span "18650 li ion lithium battery .st0{fill:#2c8af8}" at bounding box center [220, 533] width 192 height 33
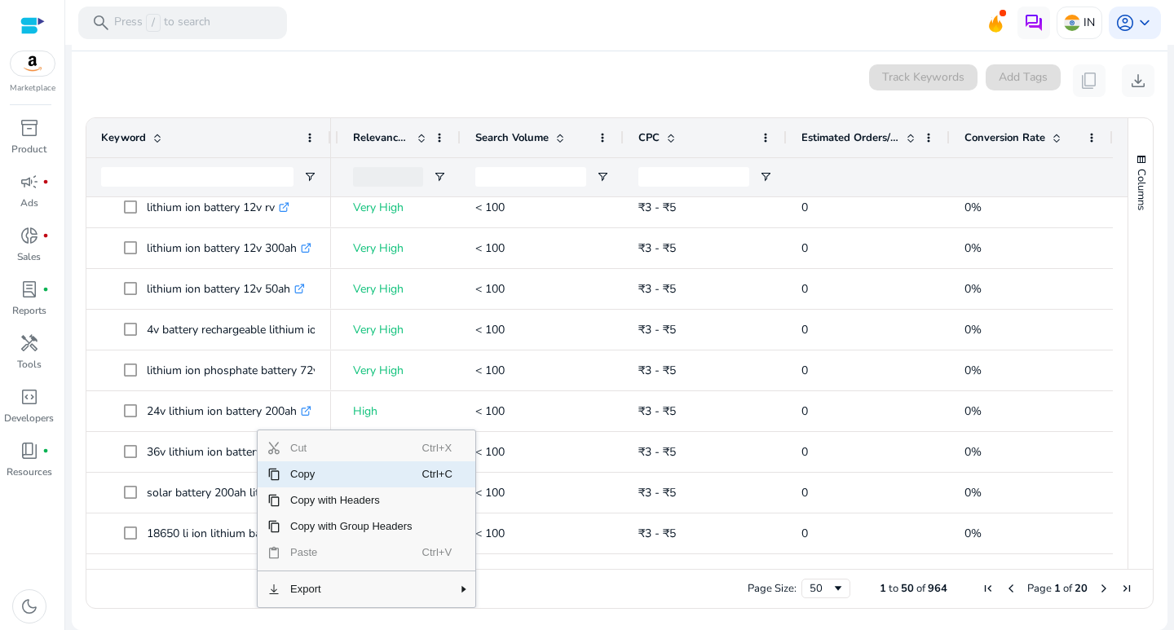
click at [295, 481] on span "Copy" at bounding box center [352, 475] width 142 height 26
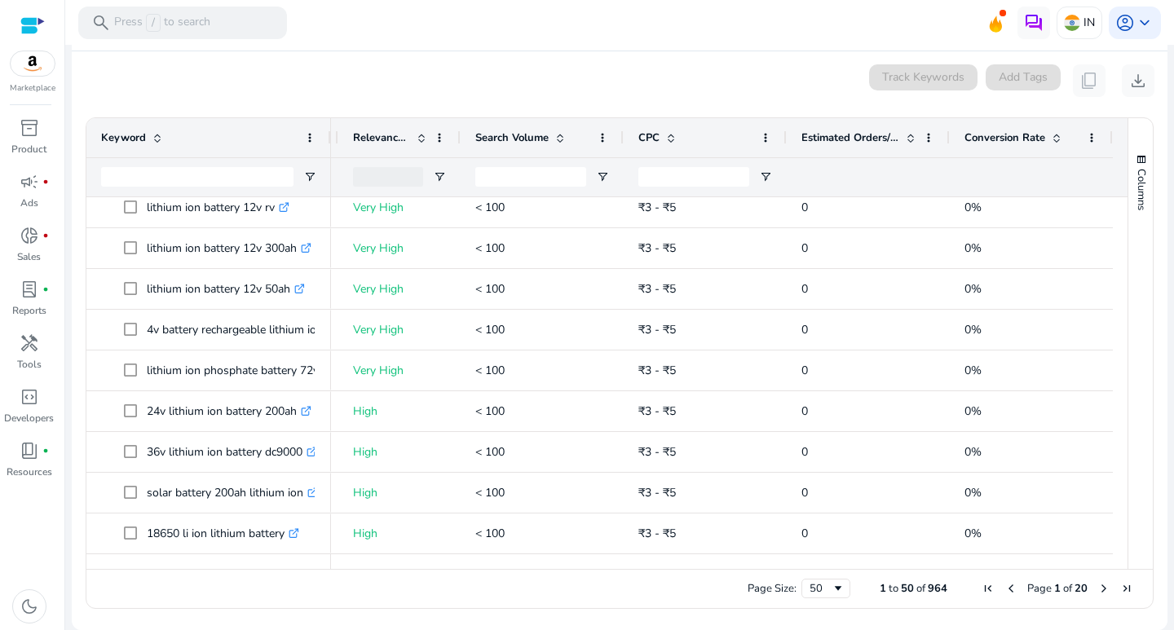
drag, startPoint x: 556, startPoint y: 69, endPoint x: 568, endPoint y: 48, distance: 24.5
click at [557, 69] on div "0 keyword(s) selected Track Keywords Add Tags content_copy download" at bounding box center [620, 80] width 1070 height 33
